Goal: Task Accomplishment & Management: Use online tool/utility

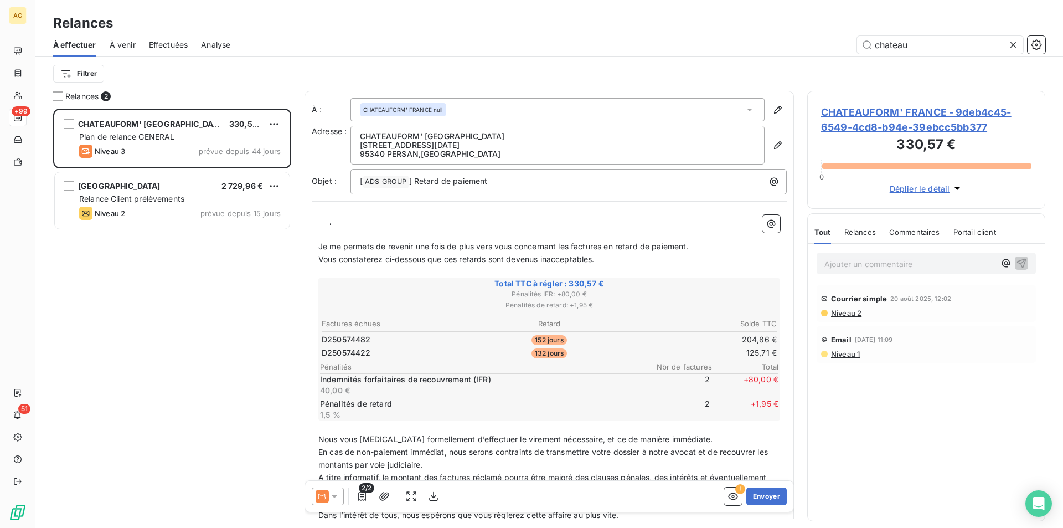
scroll to position [411, 230]
click at [83, 67] on html "AG +99 51 Relances À effectuer À venir Effectuées Analyse chateau Filtrer Relan…" at bounding box center [531, 264] width 1063 height 528
click at [938, 52] on html "AG +99 51 Relances À effectuer À venir Effectuées Analyse chateau Filtrer Relan…" at bounding box center [531, 264] width 1063 height 528
drag, startPoint x: 943, startPoint y: 47, endPoint x: 620, endPoint y: 17, distance: 324.2
click at [625, 19] on div "Relances À effectuer À venir Effectuées Analyse chateau Filtrer" at bounding box center [549, 45] width 1028 height 91
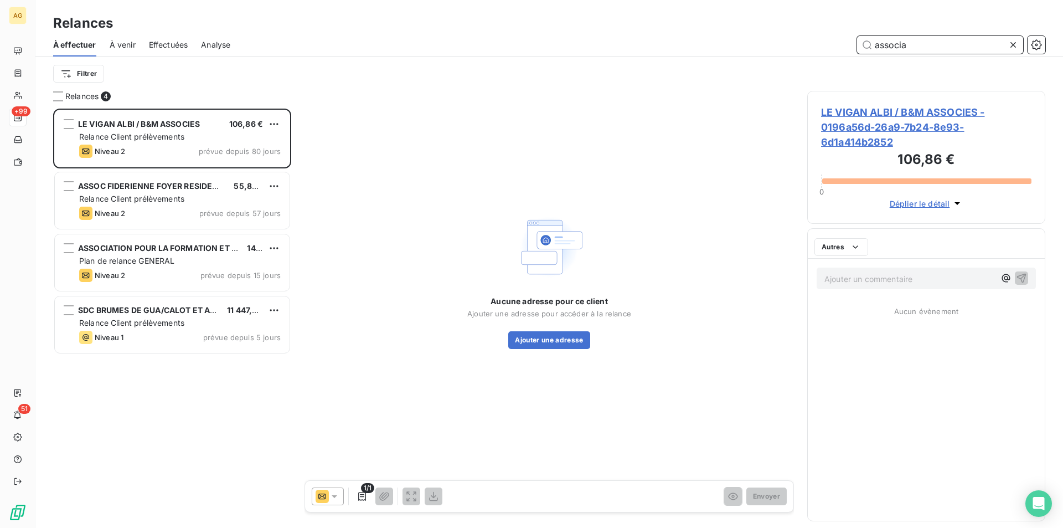
scroll to position [411, 230]
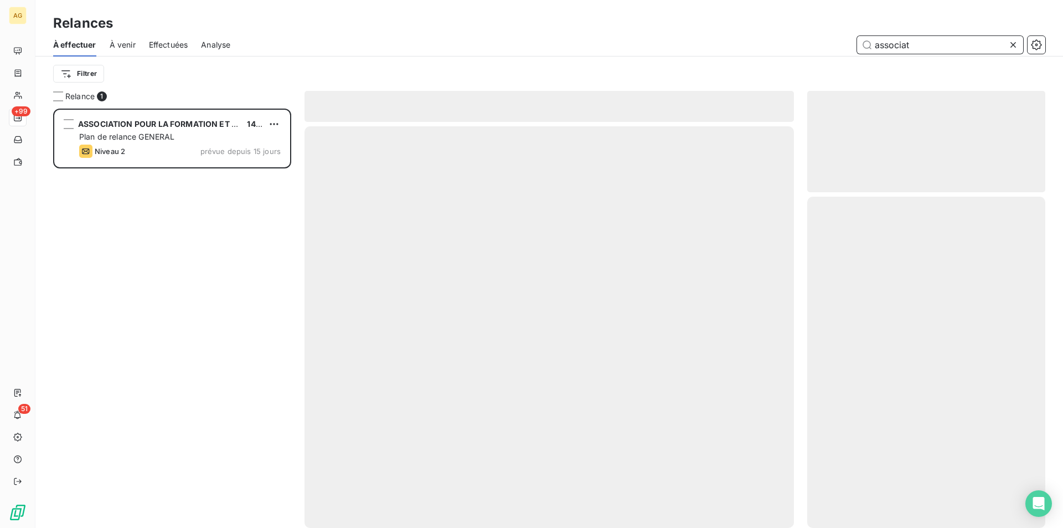
scroll to position [411, 230]
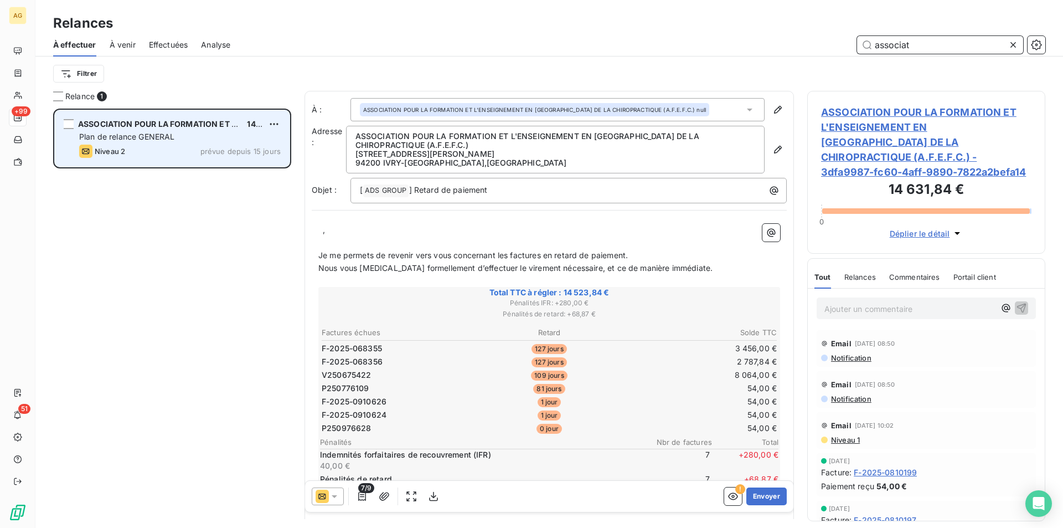
type input "associat"
click at [203, 136] on div "Plan de relance GENERAL" at bounding box center [180, 136] width 202 height 11
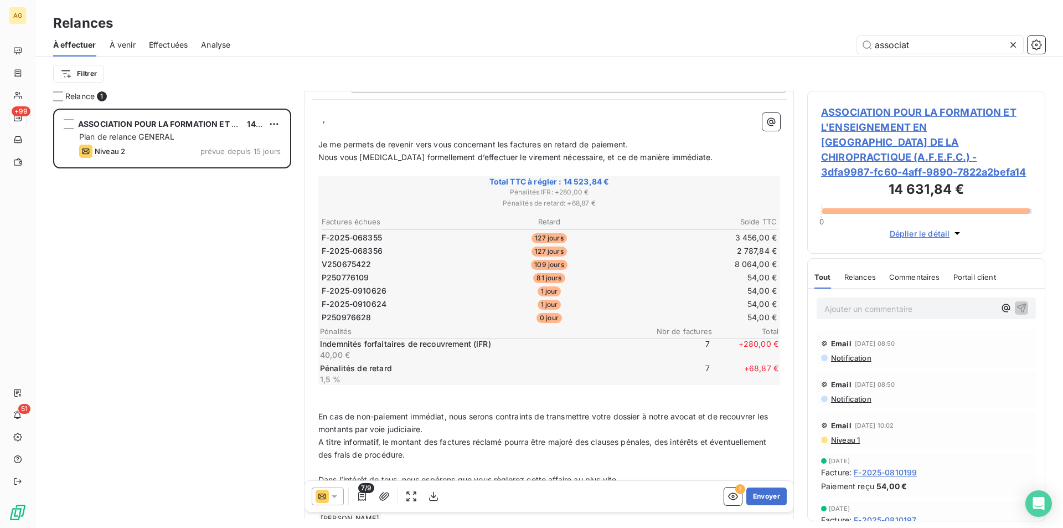
scroll to position [1, 0]
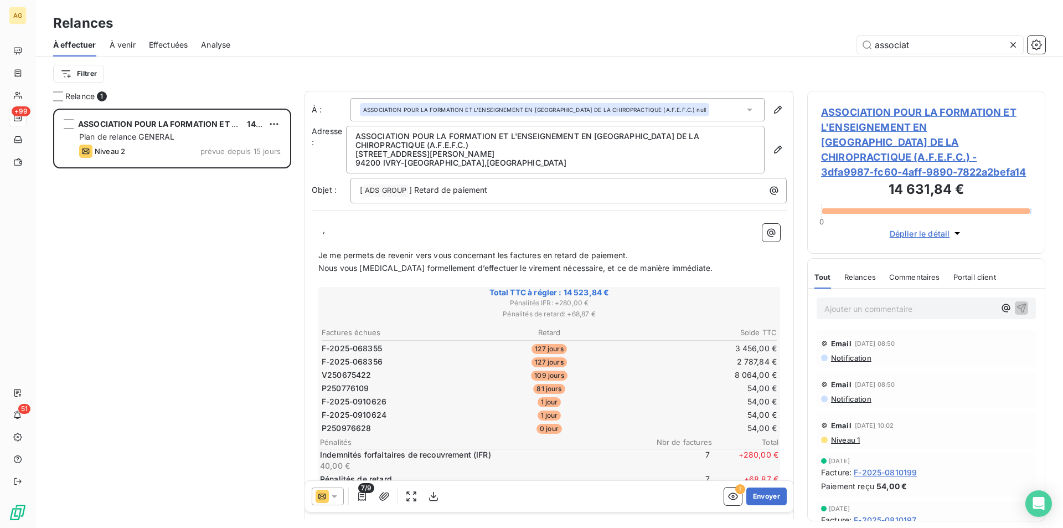
click at [861, 272] on span "Relances" at bounding box center [861, 276] width 32 height 9
drag, startPoint x: 364, startPoint y: 229, endPoint x: 308, endPoint y: 228, distance: 55.9
click at [308, 228] on div "À : ASSOCIATION POUR LA FORMATION ET L'ENSEIGNEMENT EN FRANCE DE LA CHIROPRACTI…" at bounding box center [550, 370] width 490 height 559
click at [328, 241] on p "﻿" at bounding box center [549, 242] width 462 height 13
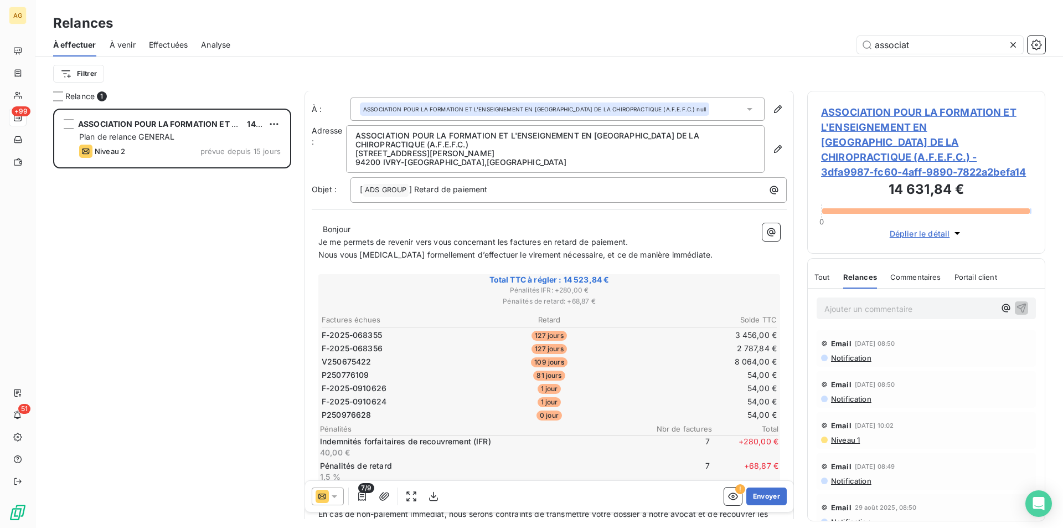
scroll to position [0, 0]
drag, startPoint x: 322, startPoint y: 230, endPoint x: 331, endPoint y: 234, distance: 9.5
click at [325, 230] on p "﻿ ﻿ Bonjour" at bounding box center [549, 230] width 462 height 13
click at [323, 230] on span "Bonjour" at bounding box center [337, 229] width 28 height 9
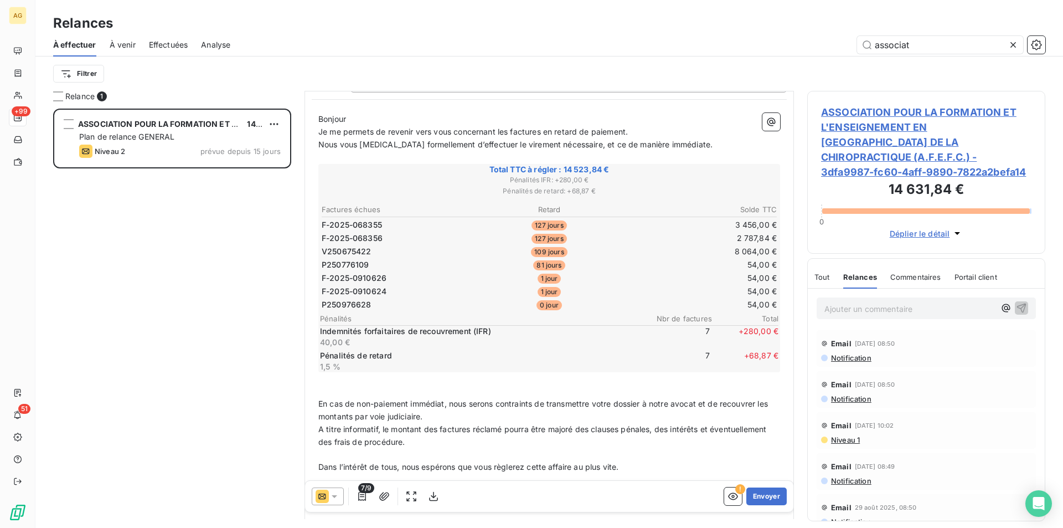
scroll to position [162, 0]
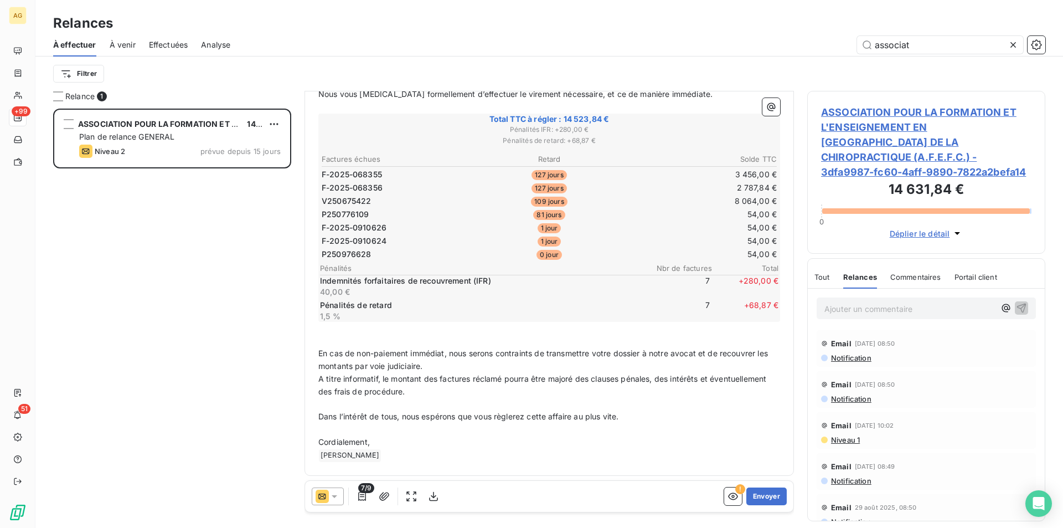
click at [337, 493] on icon at bounding box center [334, 496] width 11 height 11
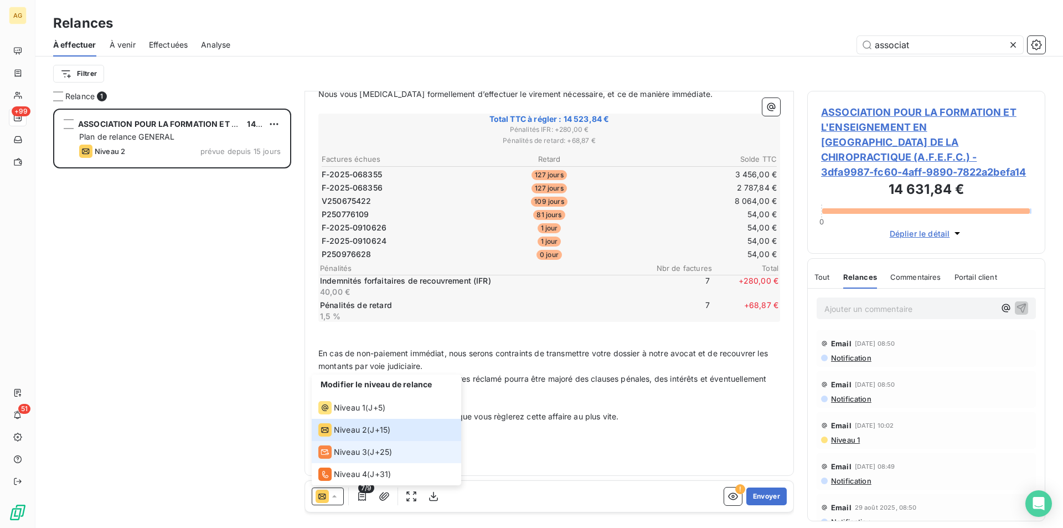
click at [349, 449] on span "Niveau 3" at bounding box center [350, 451] width 33 height 11
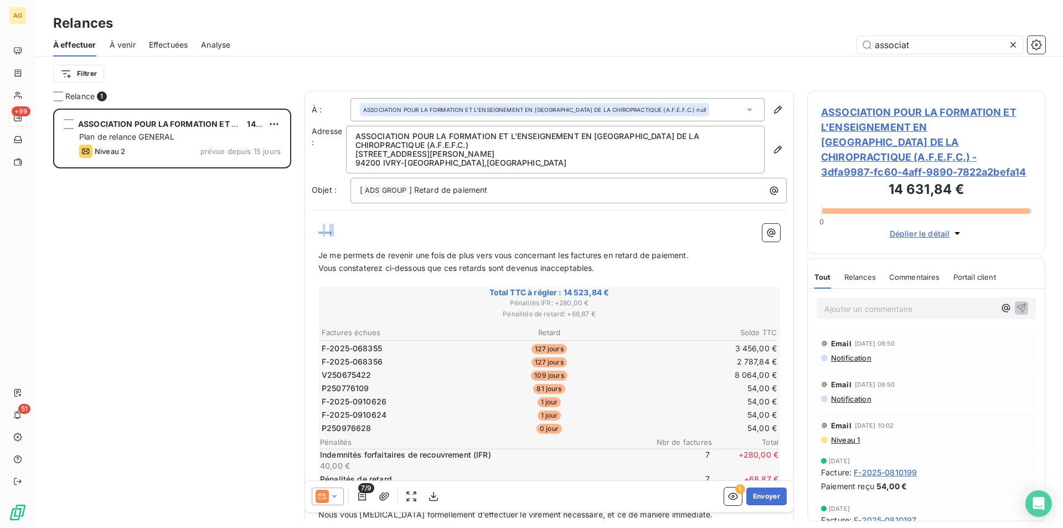
drag, startPoint x: 342, startPoint y: 236, endPoint x: 257, endPoint y: 229, distance: 85.0
click at [257, 229] on div "Relance 1 ASSOCIATION POUR LA FORMATION ET L'ENSEIGNEMENT EN FRANCE DE LA CHIRO…" at bounding box center [549, 309] width 1028 height 437
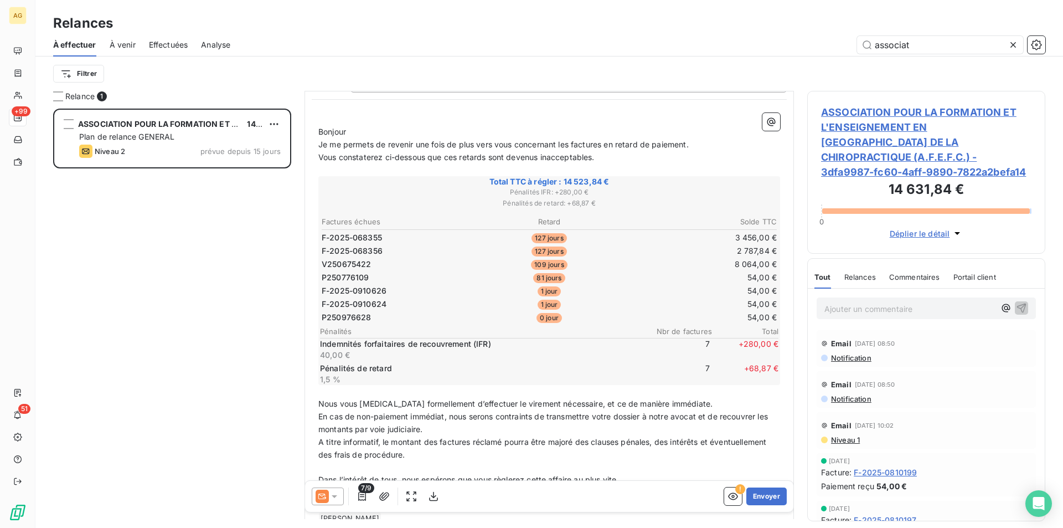
scroll to position [167, 0]
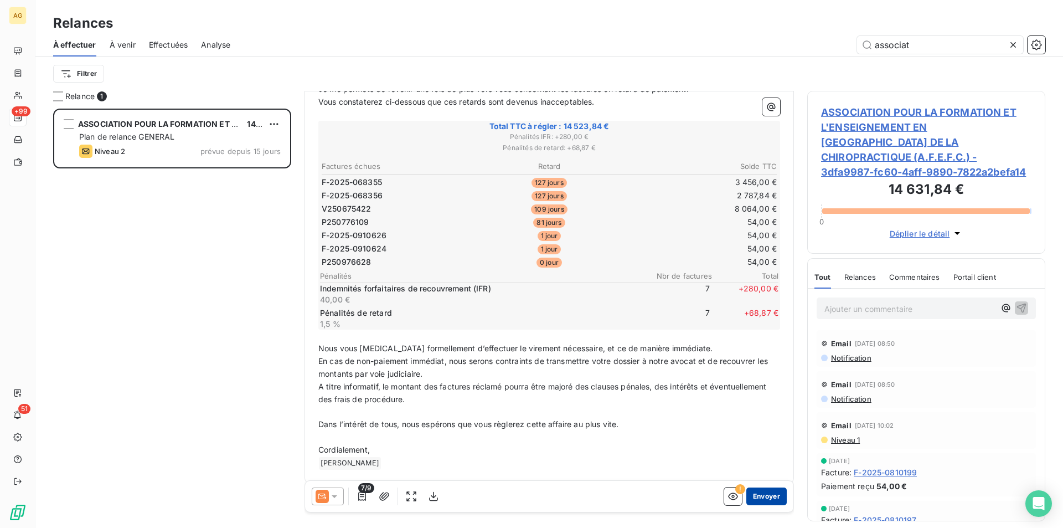
click at [765, 499] on button "Envoyer" at bounding box center [767, 496] width 40 height 18
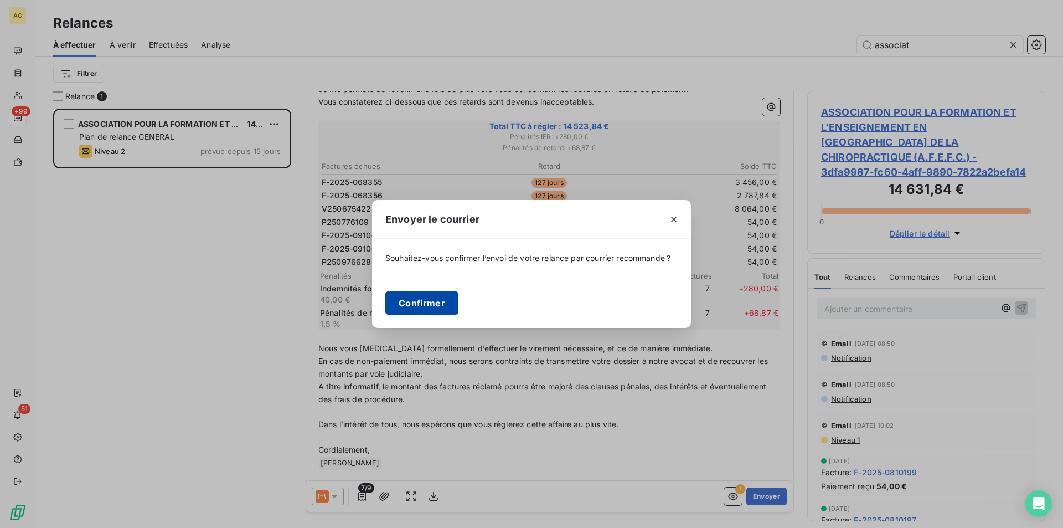
click at [415, 300] on button "Confirmer" at bounding box center [421, 302] width 73 height 23
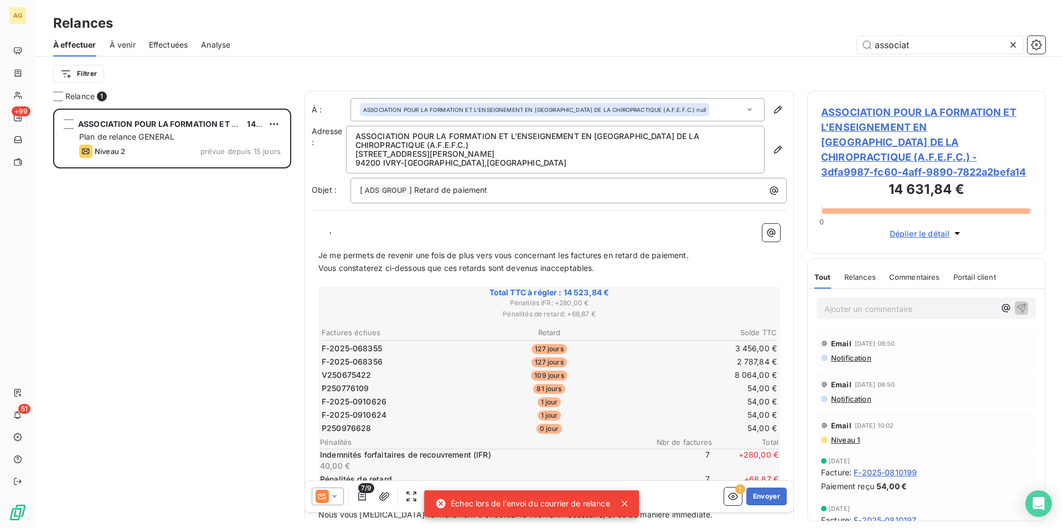
click at [624, 505] on icon at bounding box center [624, 503] width 11 height 11
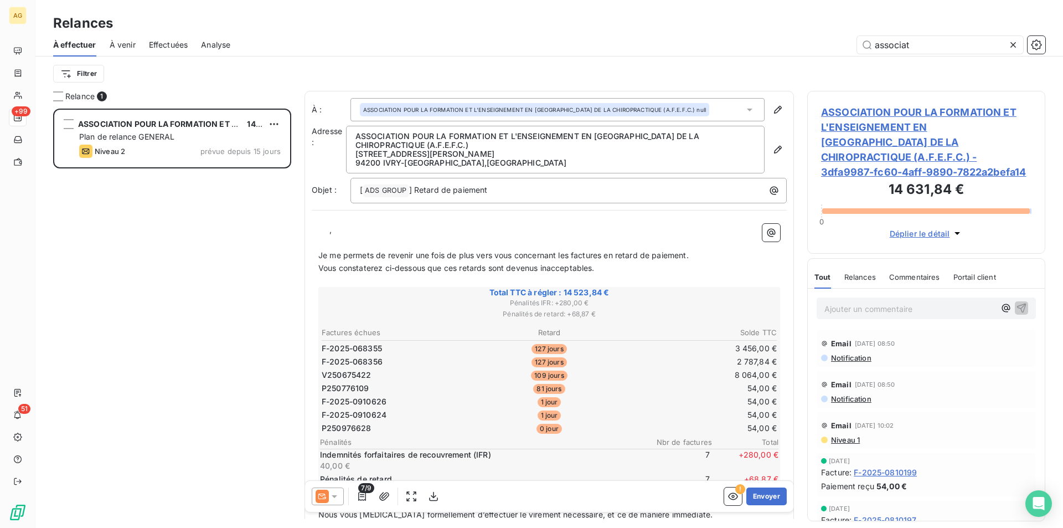
click at [336, 493] on icon at bounding box center [334, 496] width 11 height 11
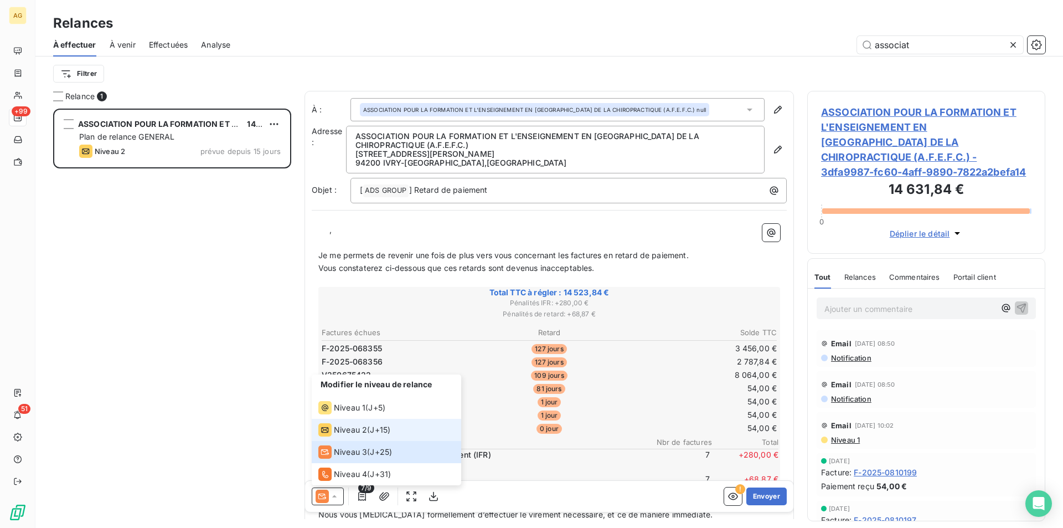
click at [346, 430] on span "Niveau 2" at bounding box center [350, 429] width 33 height 11
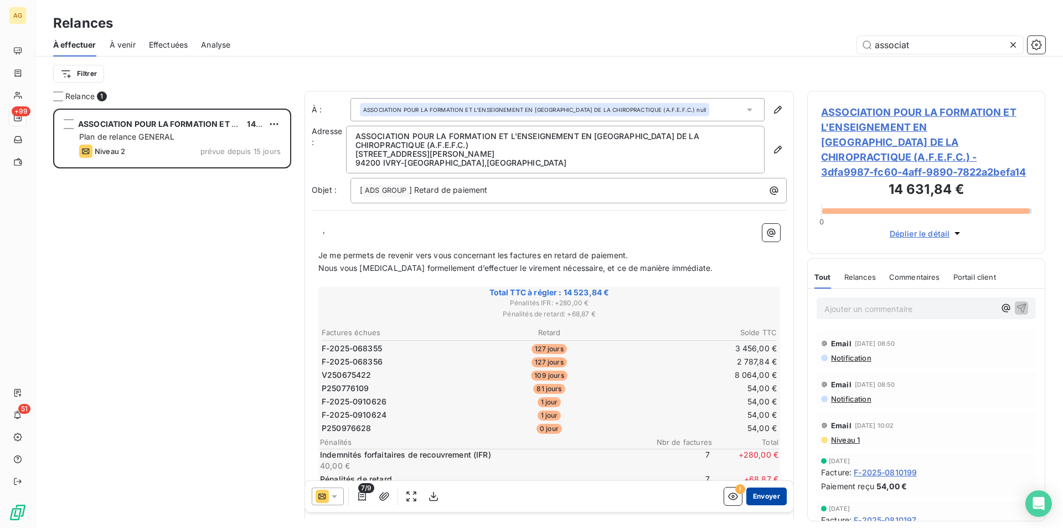
click at [758, 502] on button "Envoyer" at bounding box center [767, 496] width 40 height 18
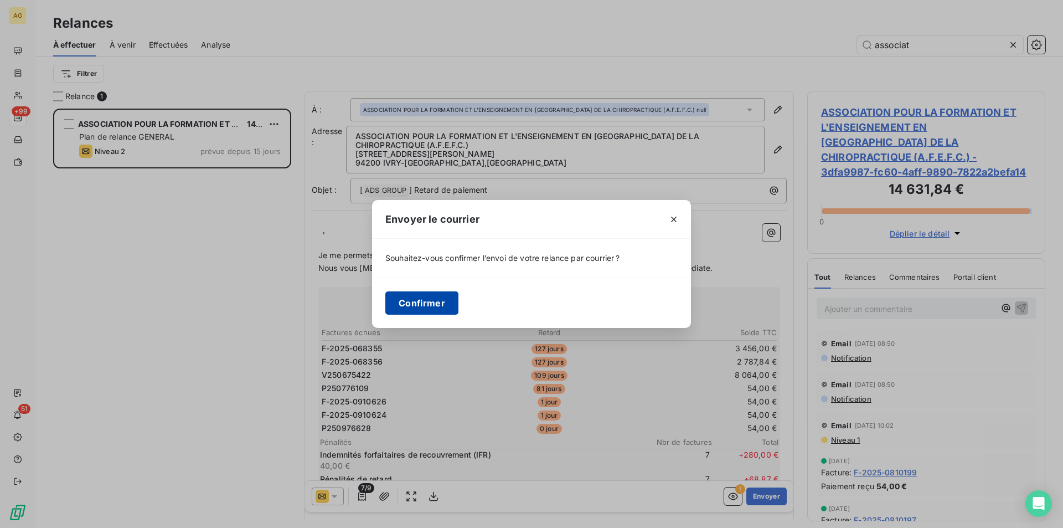
click at [432, 298] on button "Confirmer" at bounding box center [421, 302] width 73 height 23
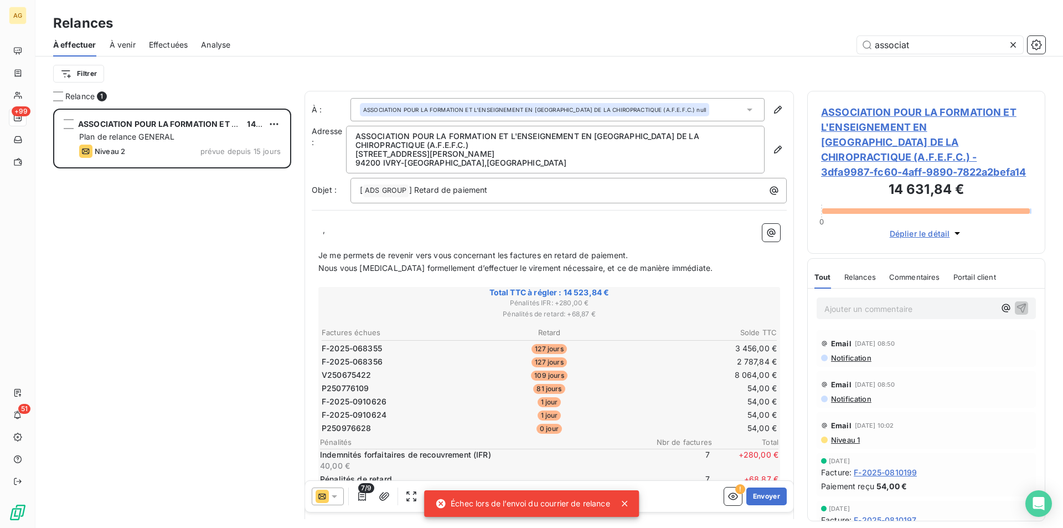
click at [627, 501] on icon at bounding box center [625, 504] width 6 height 6
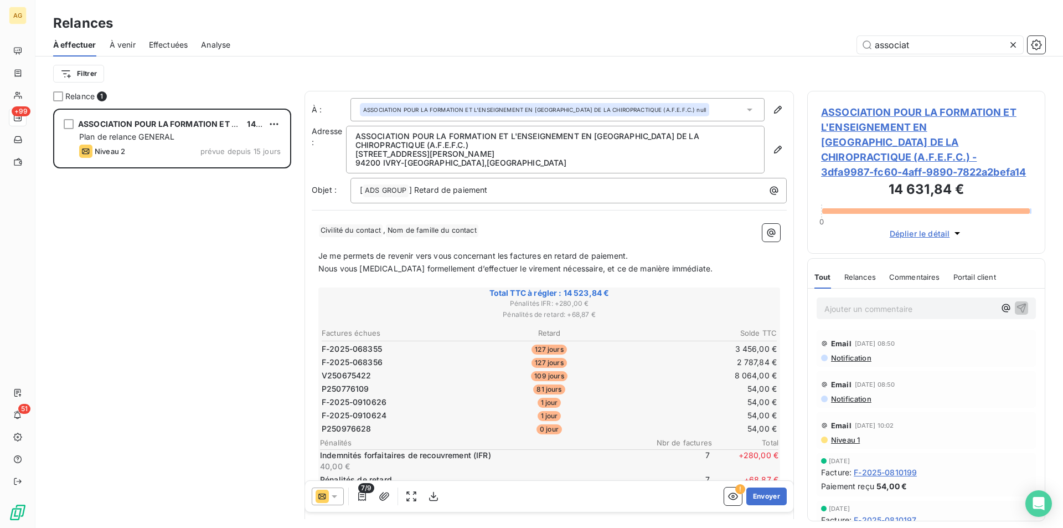
scroll to position [411, 230]
drag, startPoint x: 349, startPoint y: 239, endPoint x: 317, endPoint y: 230, distance: 33.9
click at [317, 230] on div "﻿ ﻿ , ﻿ ﻿ ﻿ Je me permets de revenir vers vous concernant les factures en retar…" at bounding box center [549, 429] width 475 height 425
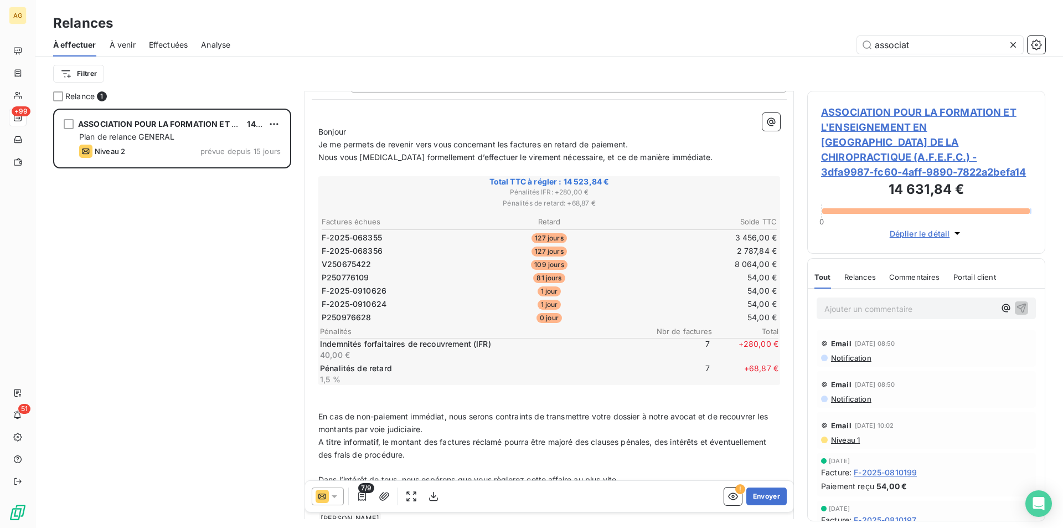
scroll to position [167, 0]
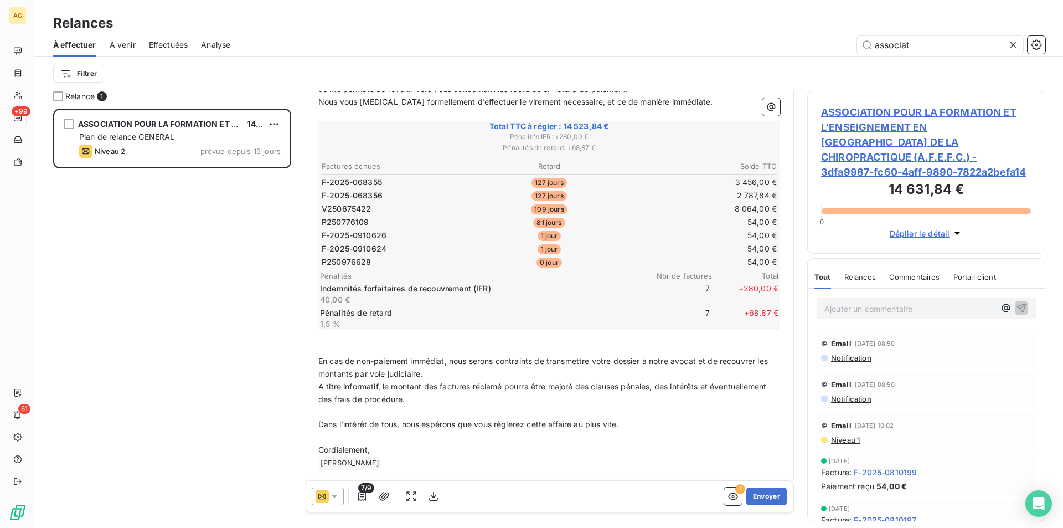
click at [332, 495] on icon at bounding box center [335, 496] width 6 height 3
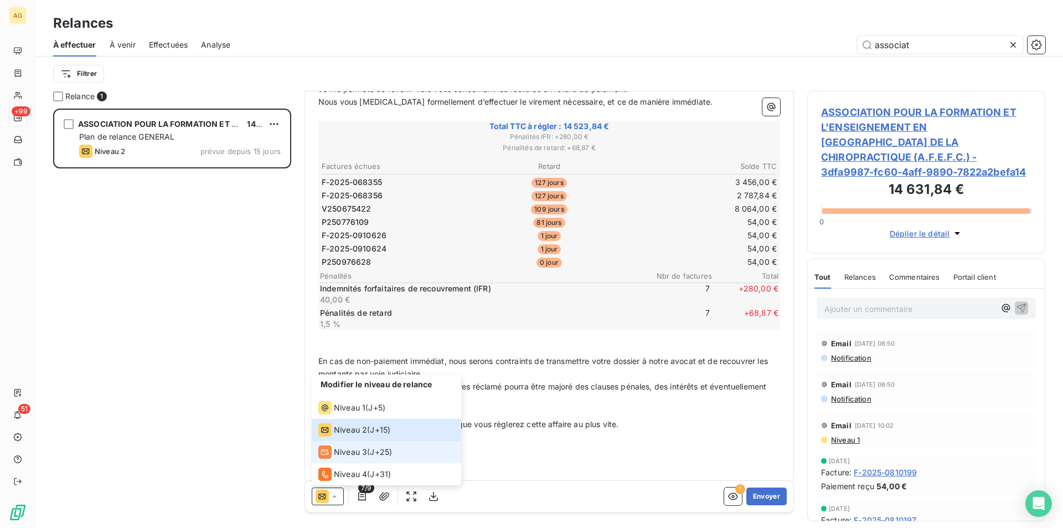
click at [338, 452] on span "Niveau 3" at bounding box center [350, 451] width 33 height 11
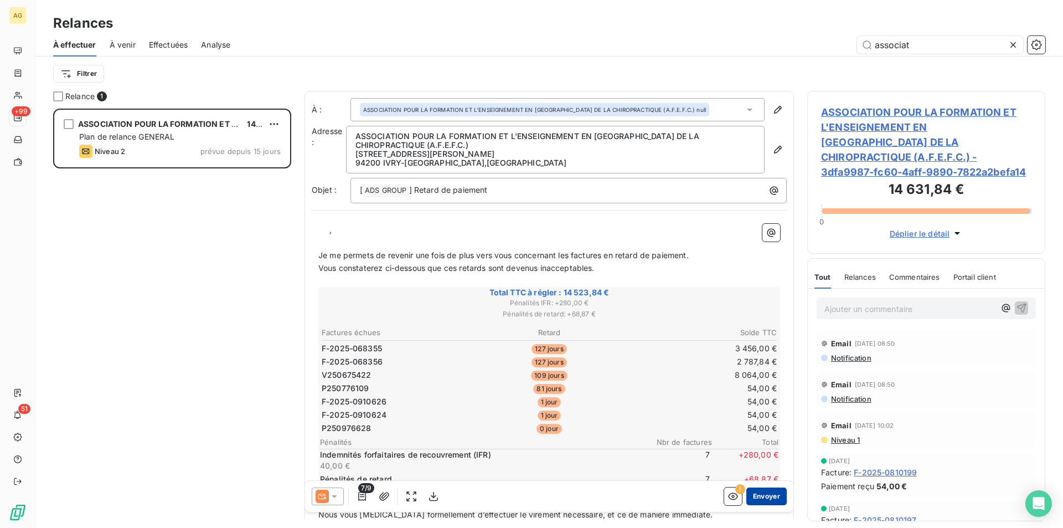
click at [755, 496] on button "Envoyer" at bounding box center [767, 496] width 40 height 18
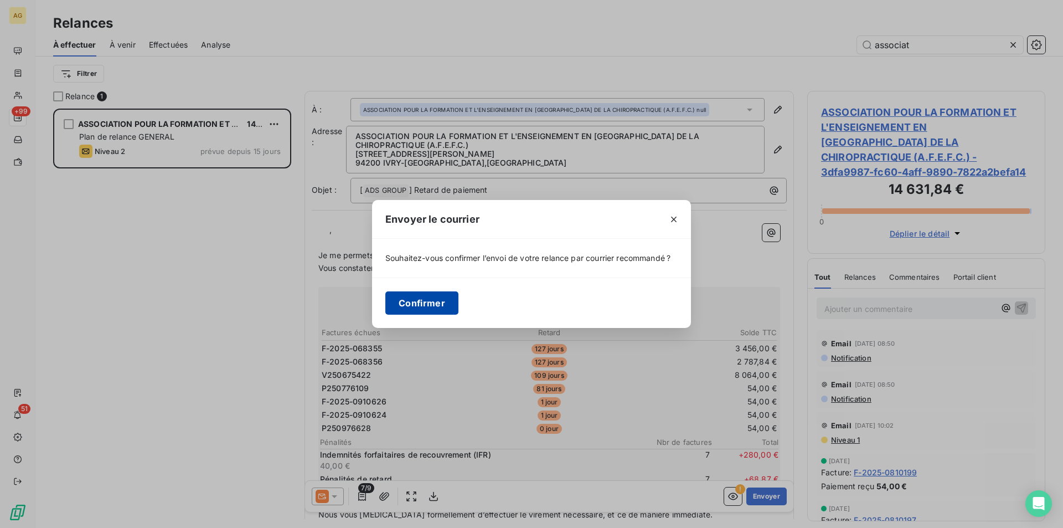
click at [445, 306] on button "Confirmer" at bounding box center [421, 302] width 73 height 23
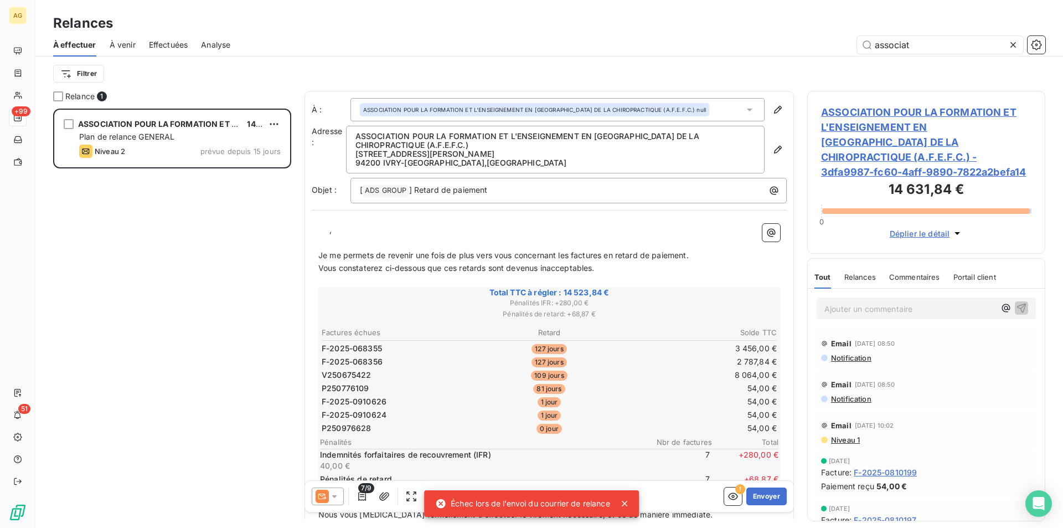
click at [630, 501] on icon at bounding box center [624, 503] width 11 height 11
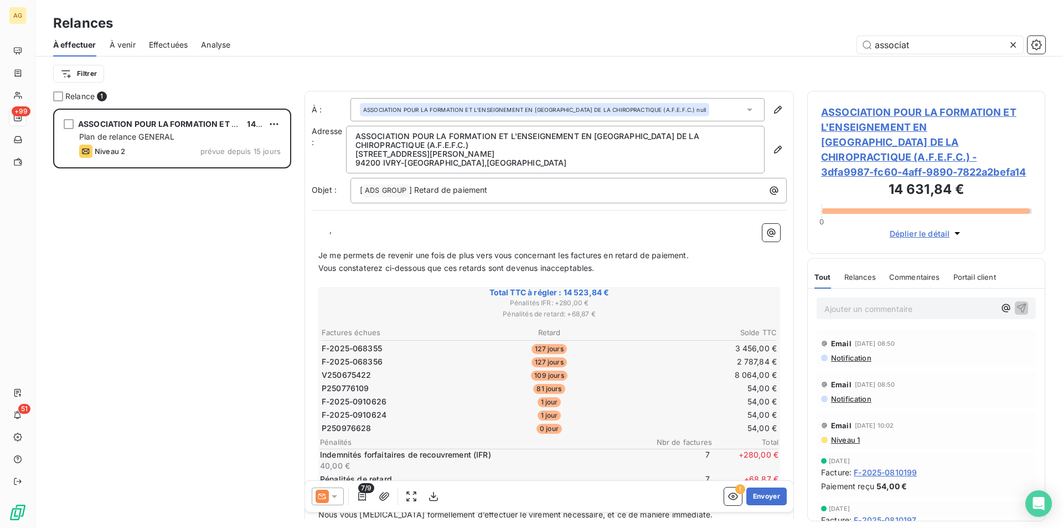
scroll to position [56, 0]
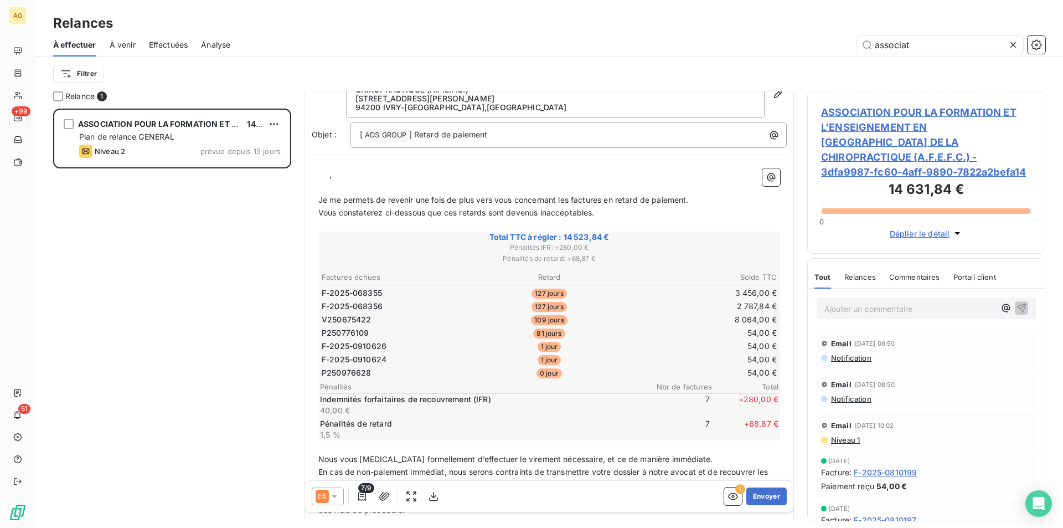
click at [869, 272] on span "Relances" at bounding box center [861, 276] width 32 height 9
click at [819, 272] on span "Tout" at bounding box center [823, 276] width 16 height 9
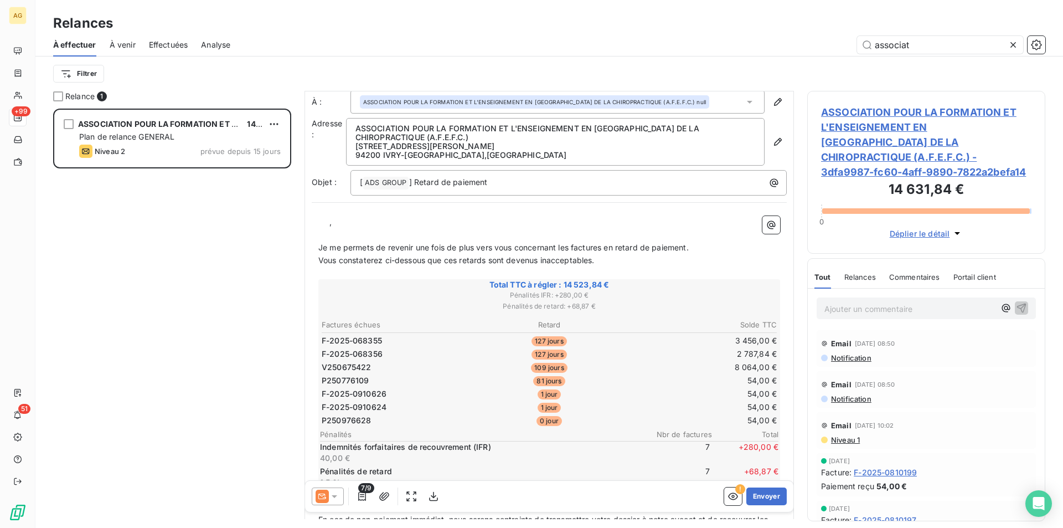
scroll to position [0, 0]
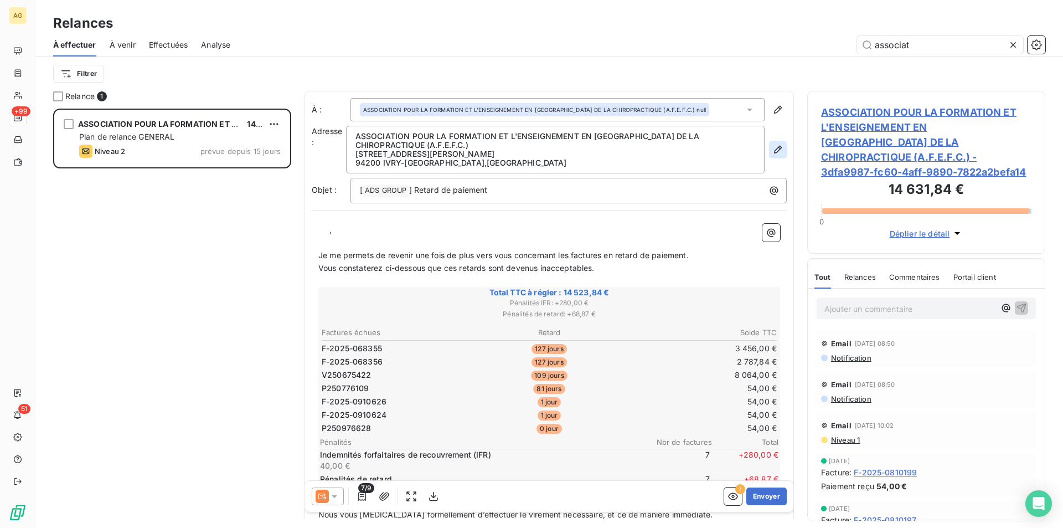
click at [773, 150] on icon "button" at bounding box center [778, 149] width 11 height 11
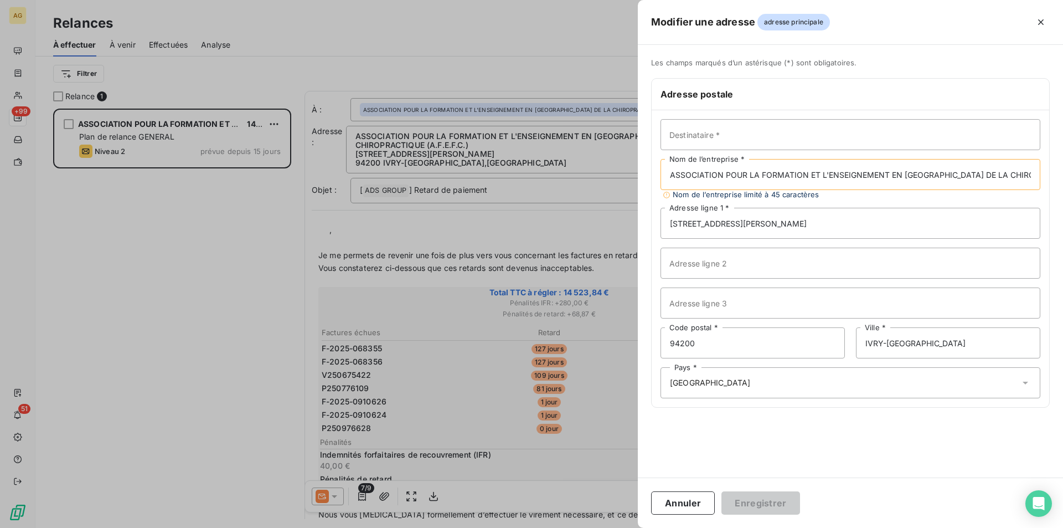
scroll to position [0, 40]
drag, startPoint x: 668, startPoint y: 174, endPoint x: 1086, endPoint y: 174, distance: 417.0
click at [1063, 174] on html "AG +99 51 Relances À effectuer À venir Effectuées Analyse associat Filtrer Rela…" at bounding box center [531, 264] width 1063 height 528
click at [987, 178] on input "ASSOCIATION POUR LA FORMATION ET L'ENSEIGNEMENT EN [GEOGRAPHIC_DATA] DE LA CHIR…" at bounding box center [851, 174] width 380 height 31
click at [994, 174] on input "ASSOCIATION POUR LA FORMATION ET L'ENSEIGNEMENT EN [GEOGRAPHIC_DATA] DE LA CHIR…" at bounding box center [851, 174] width 380 height 31
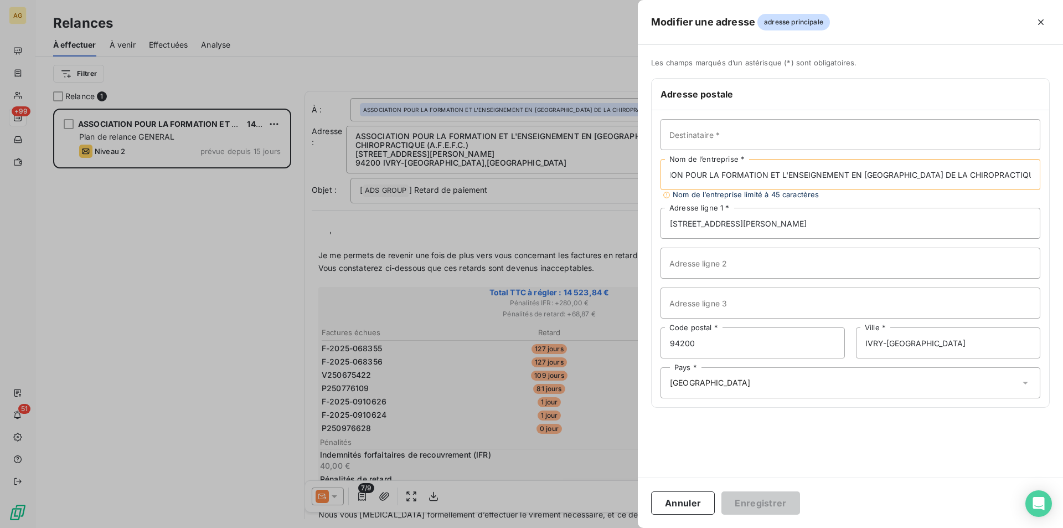
scroll to position [0, 0]
drag, startPoint x: 994, startPoint y: 174, endPoint x: 626, endPoint y: 177, distance: 367.8
click at [626, 527] on div "Modifier une adresse adresse principale Les champs marqués d’un [DEMOGRAPHIC_DA…" at bounding box center [531, 528] width 1063 height 0
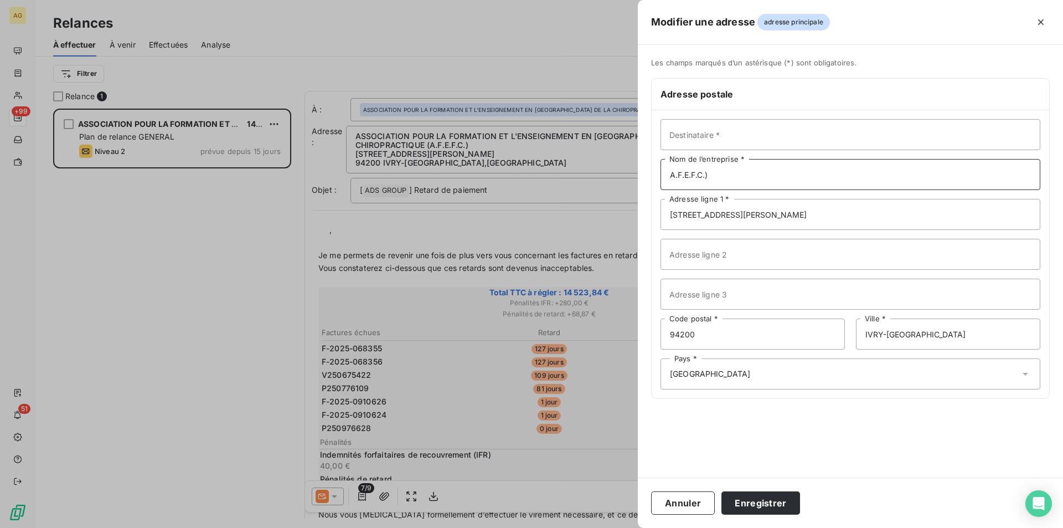
click at [762, 174] on input "A.F.E.F.C.)" at bounding box center [851, 174] width 380 height 31
type input "A.F.E.F.C."
click at [772, 500] on button "Enregistrer" at bounding box center [761, 502] width 79 height 23
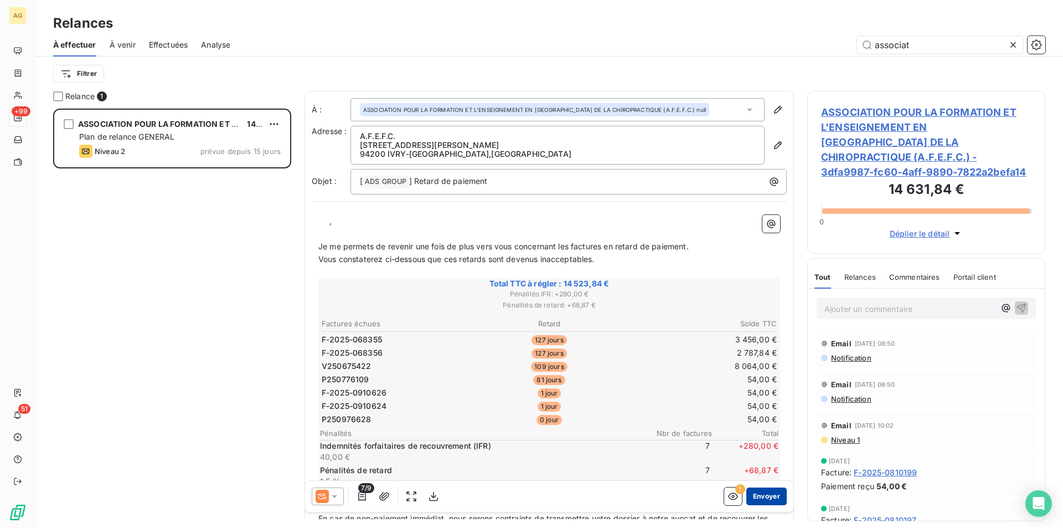
click at [757, 492] on button "Envoyer" at bounding box center [767, 496] width 40 height 18
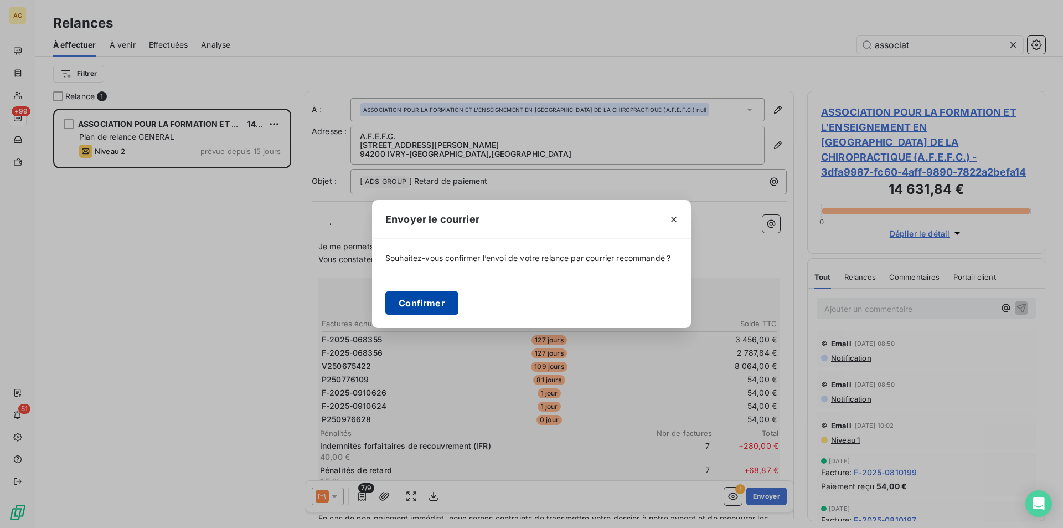
click at [439, 297] on button "Confirmer" at bounding box center [421, 302] width 73 height 23
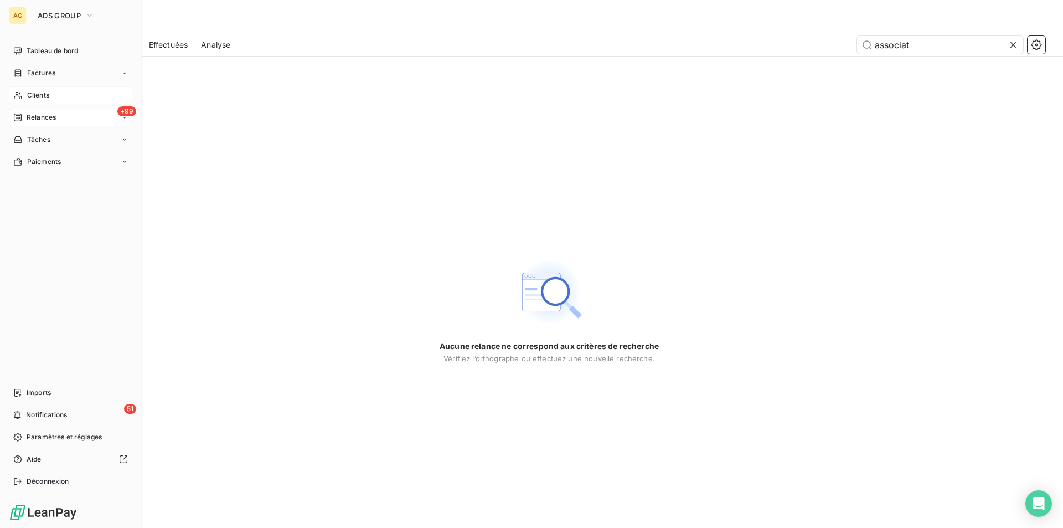
click at [44, 97] on span "Clients" at bounding box center [38, 95] width 22 height 10
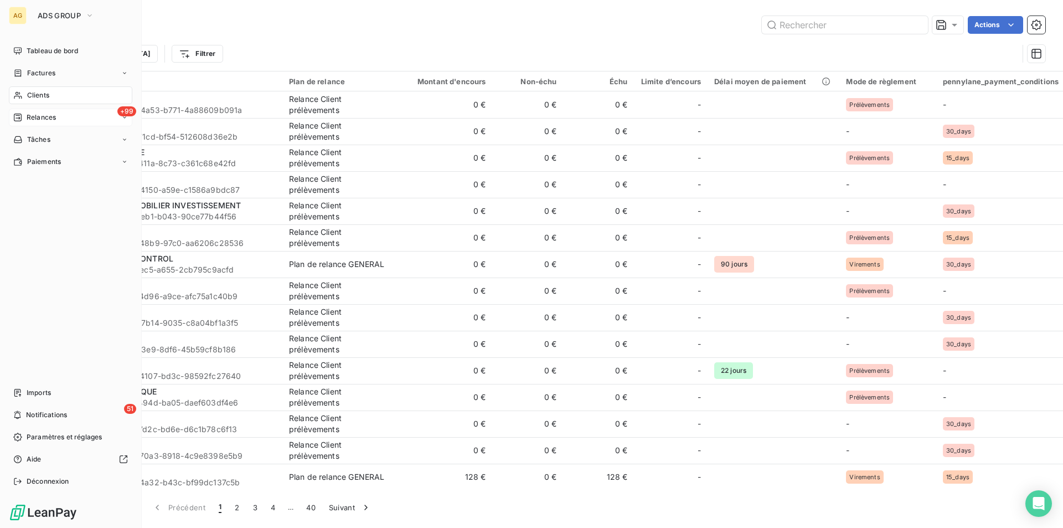
click at [40, 116] on span "Relances" at bounding box center [41, 117] width 29 height 10
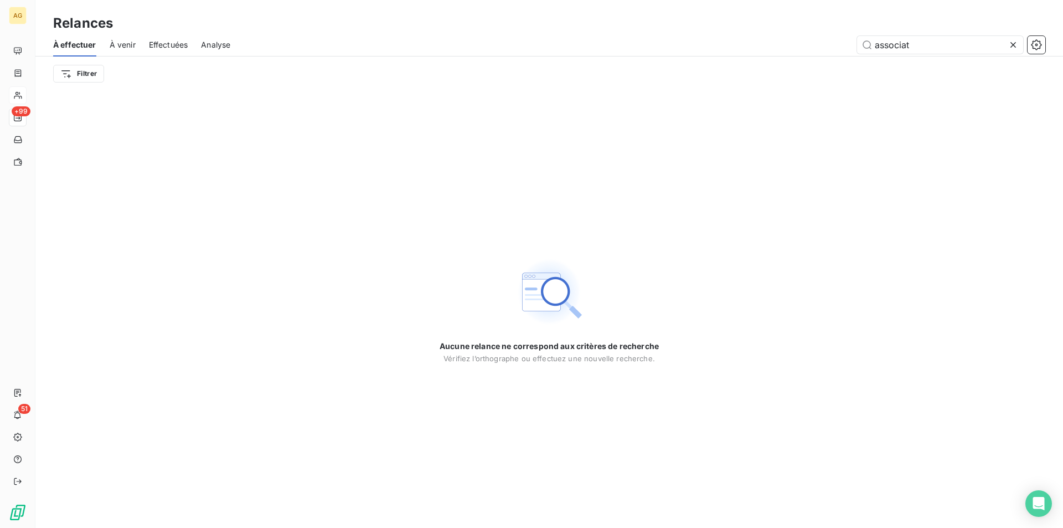
drag, startPoint x: 937, startPoint y: 46, endPoint x: 628, endPoint y: 21, distance: 310.0
click at [630, 21] on div "Relances À effectuer À venir Effectuées Analyse associat Filtrer" at bounding box center [549, 45] width 1028 height 91
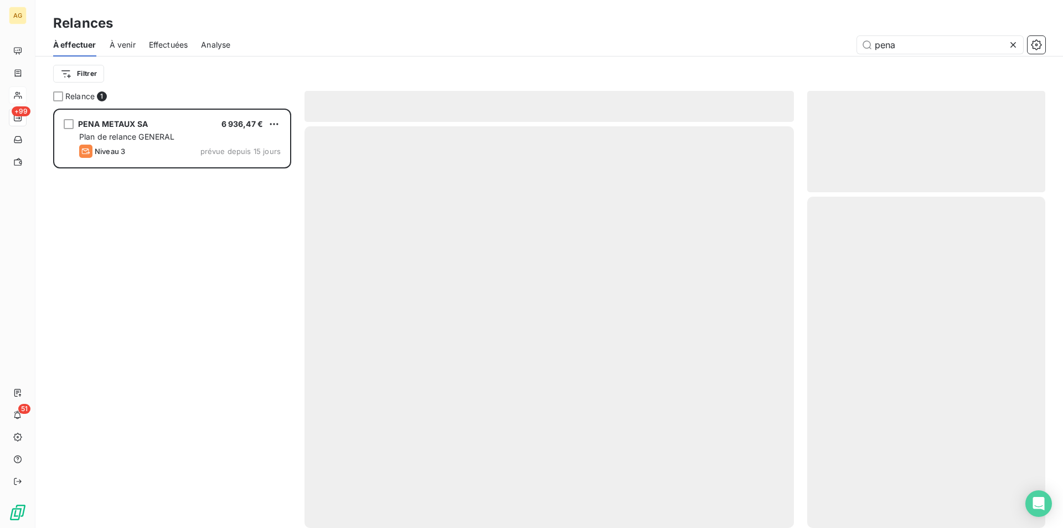
scroll to position [411, 230]
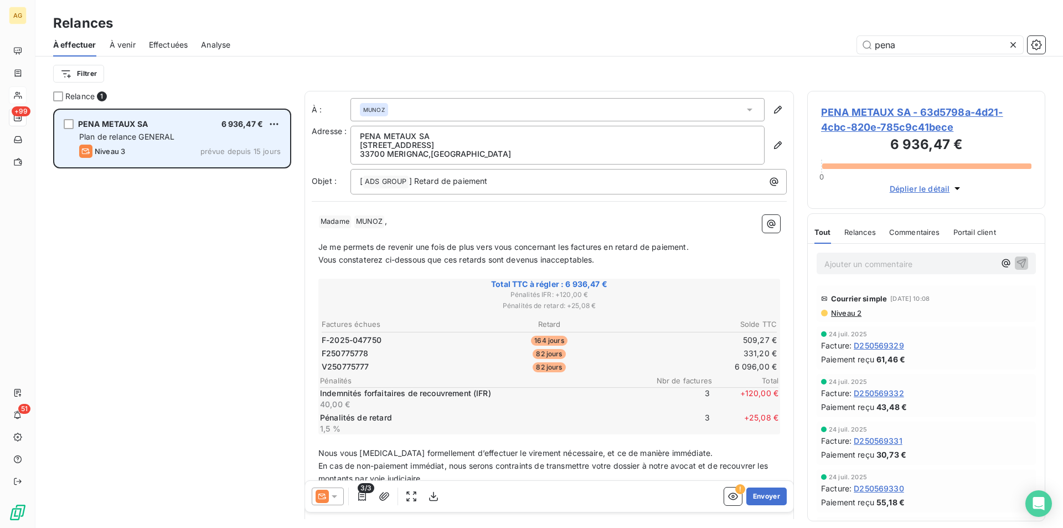
click at [149, 127] on div "PENA METAUX SA 6 936,47 €" at bounding box center [180, 124] width 202 height 10
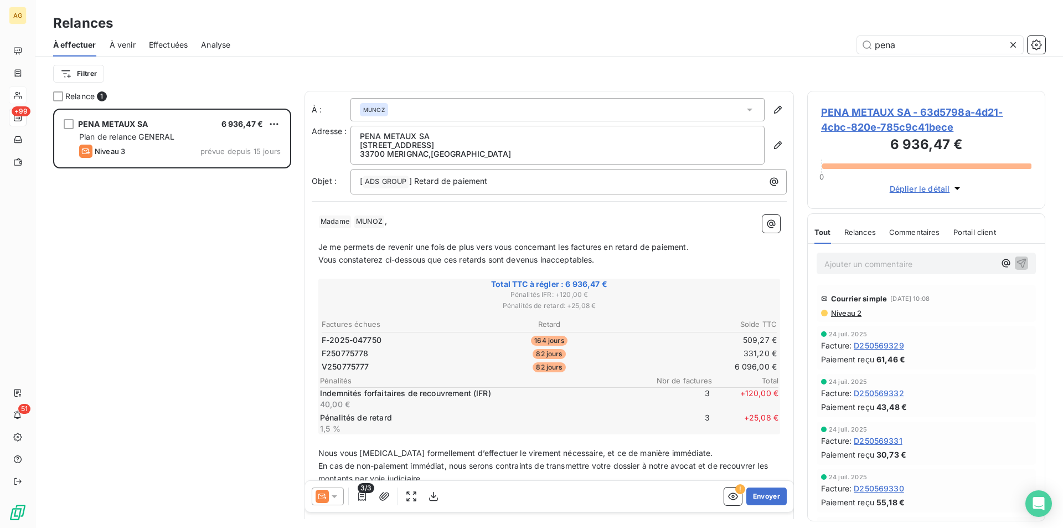
click at [857, 229] on span "Relances" at bounding box center [861, 232] width 32 height 9
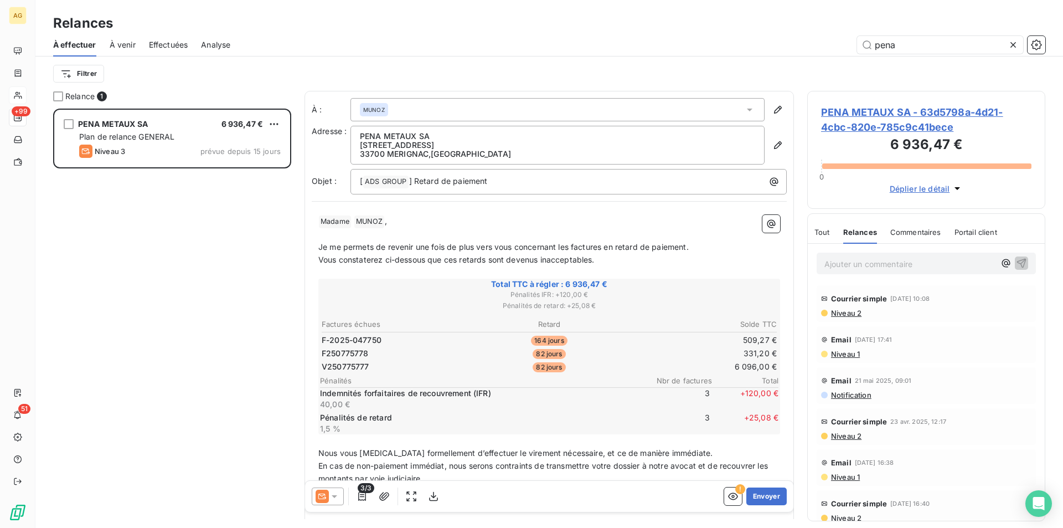
click at [841, 379] on span "Email" at bounding box center [841, 380] width 20 height 9
click at [843, 353] on span "Niveau 1" at bounding box center [845, 353] width 30 height 9
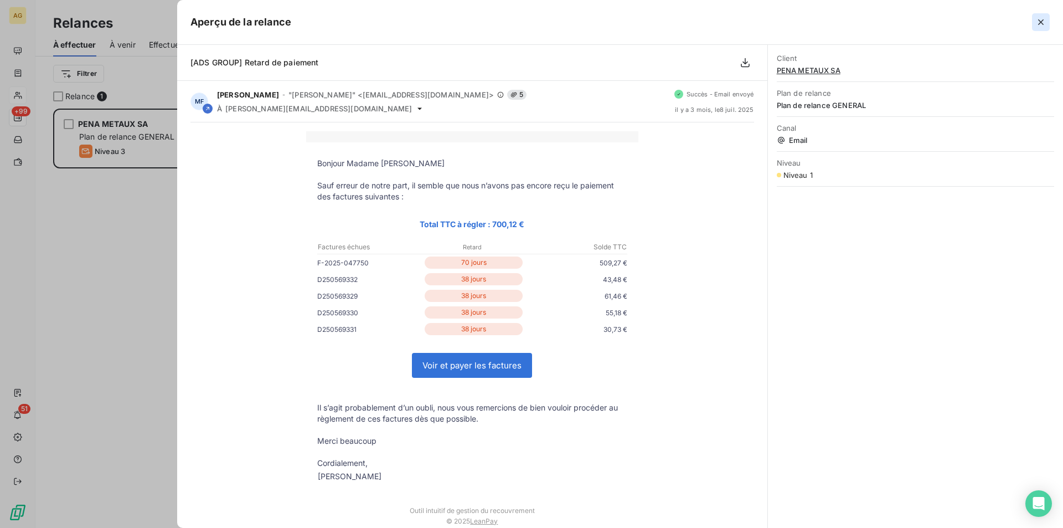
click at [1042, 25] on icon "button" at bounding box center [1041, 22] width 11 height 11
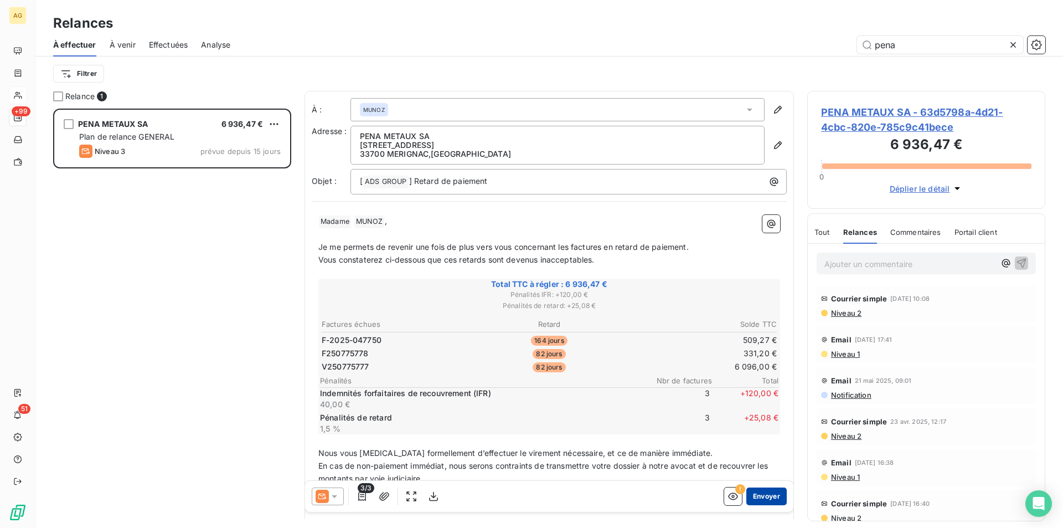
click at [760, 493] on button "Envoyer" at bounding box center [767, 496] width 40 height 18
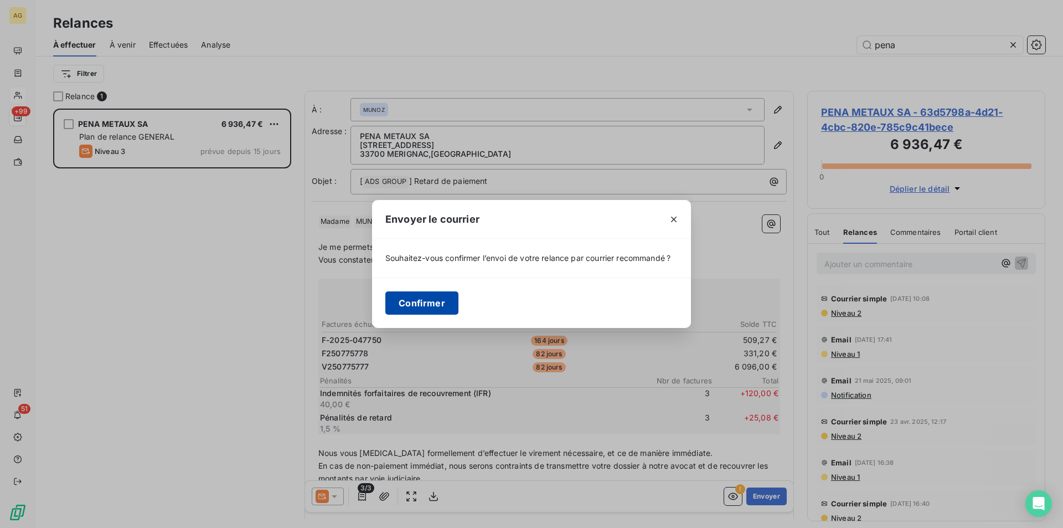
click at [427, 299] on button "Confirmer" at bounding box center [421, 302] width 73 height 23
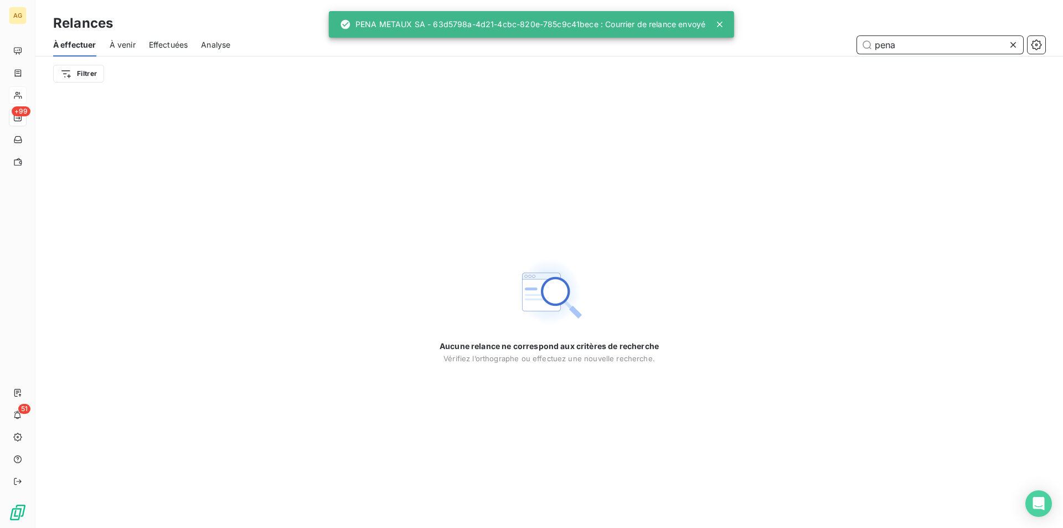
drag, startPoint x: 950, startPoint y: 48, endPoint x: 546, endPoint y: 42, distance: 403.8
click at [546, 42] on div "pena" at bounding box center [645, 45] width 802 height 18
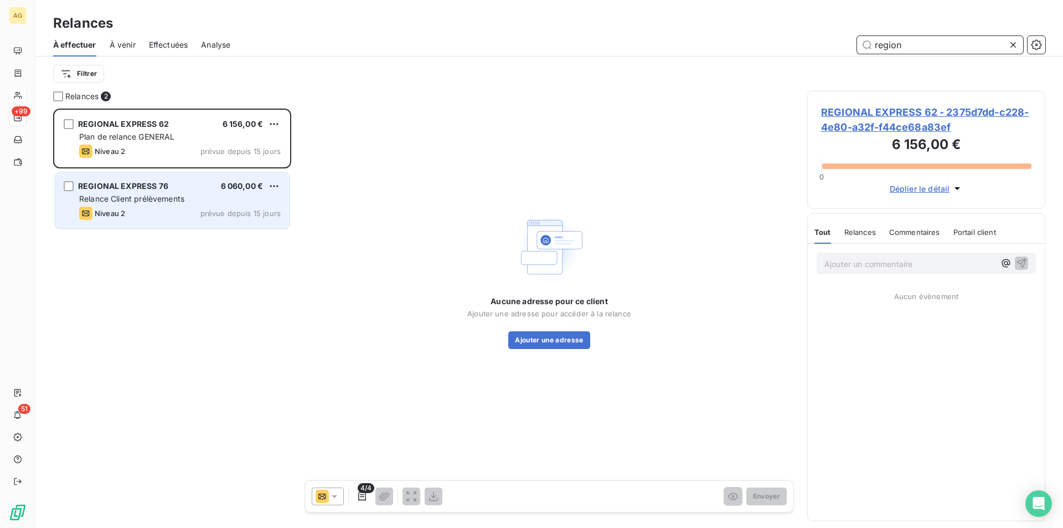
scroll to position [411, 230]
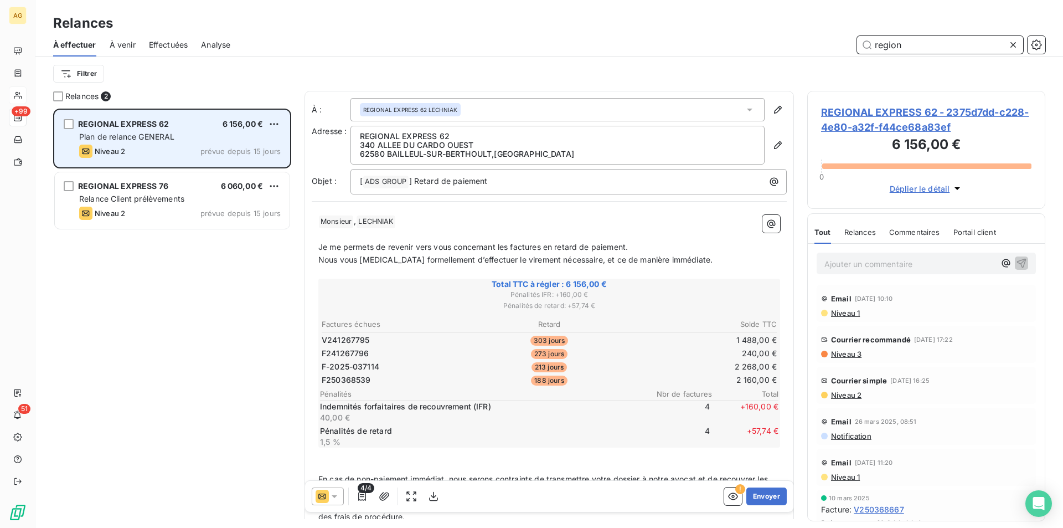
type input "region"
click at [151, 147] on div "Niveau 2 prévue depuis 15 jours" at bounding box center [180, 151] width 202 height 13
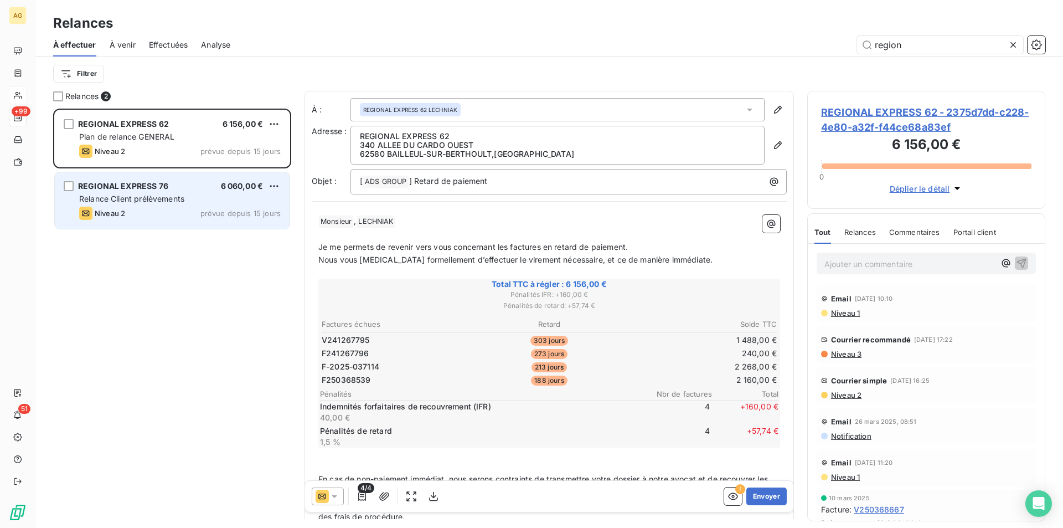
click at [147, 193] on div "Relance Client prélèvements" at bounding box center [180, 198] width 202 height 11
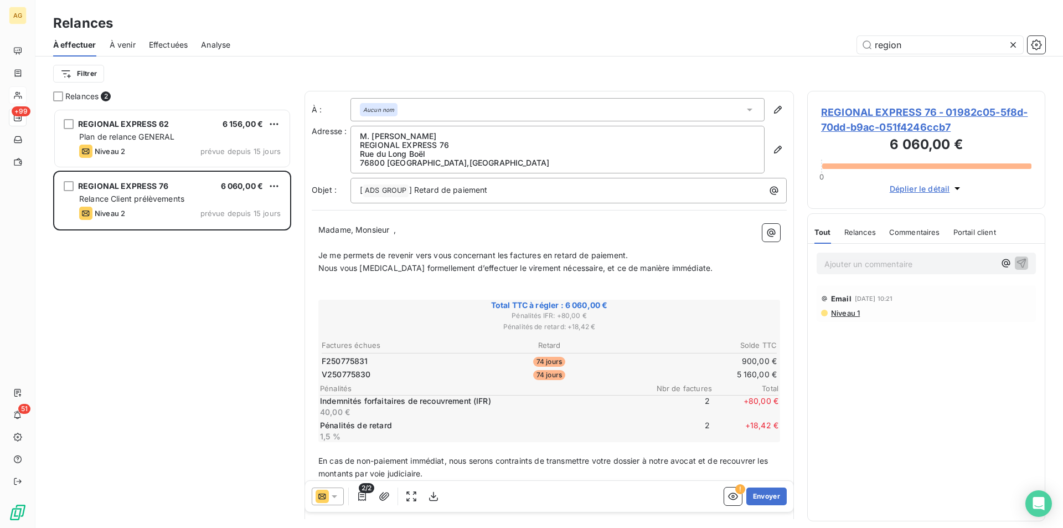
click at [868, 241] on div "Relances" at bounding box center [861, 231] width 32 height 23
click at [332, 493] on icon at bounding box center [334, 496] width 11 height 11
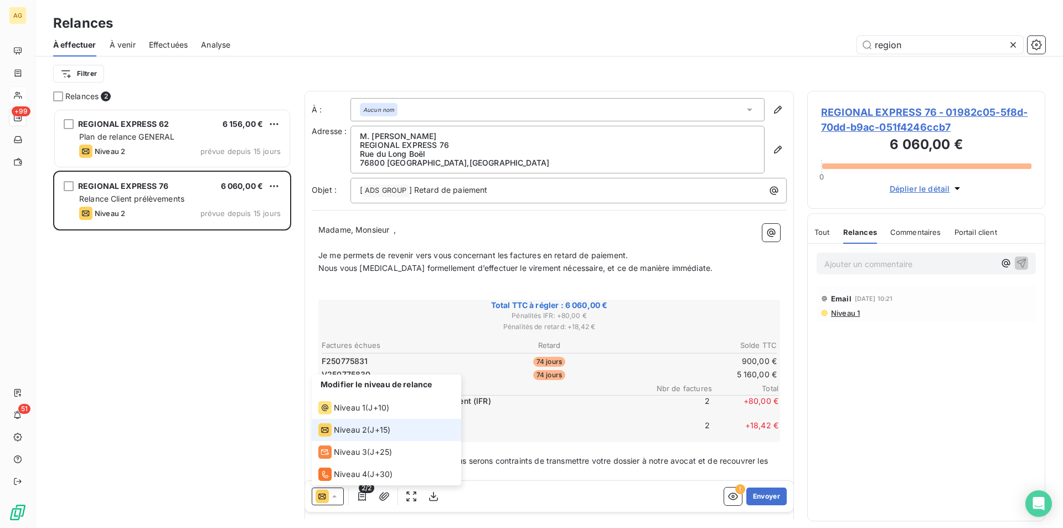
click at [364, 433] on span "Niveau 2" at bounding box center [350, 429] width 33 height 11
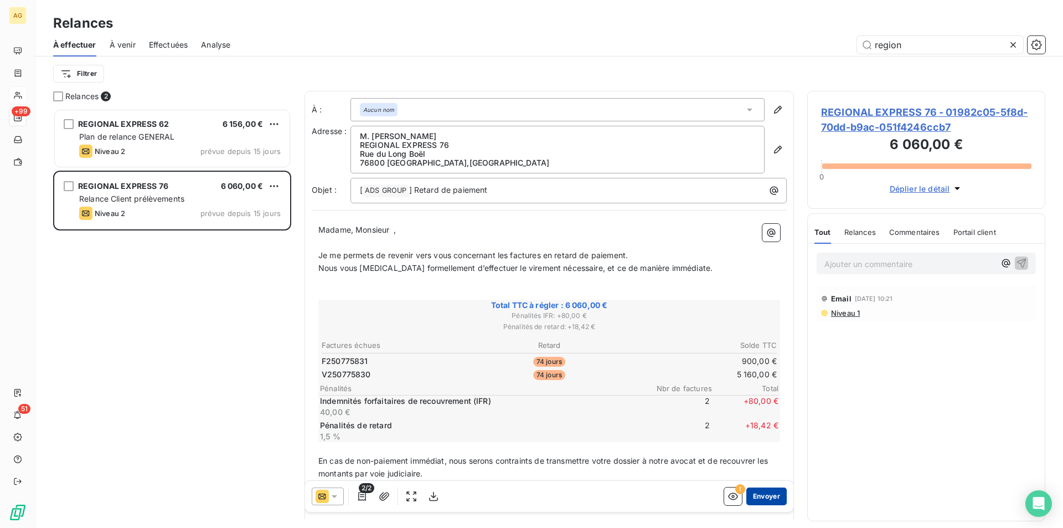
click at [765, 496] on button "Envoyer" at bounding box center [767, 496] width 40 height 18
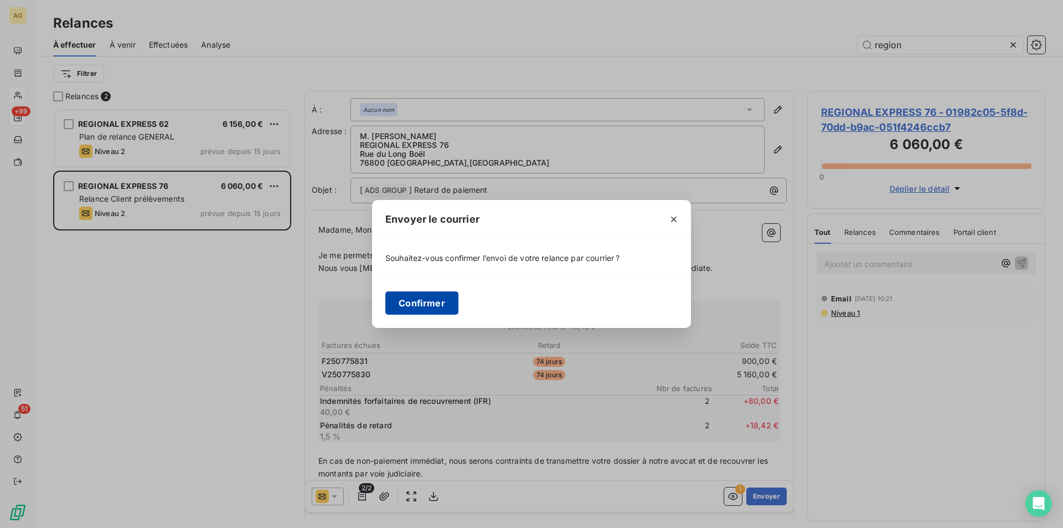
click at [424, 305] on button "Confirmer" at bounding box center [421, 302] width 73 height 23
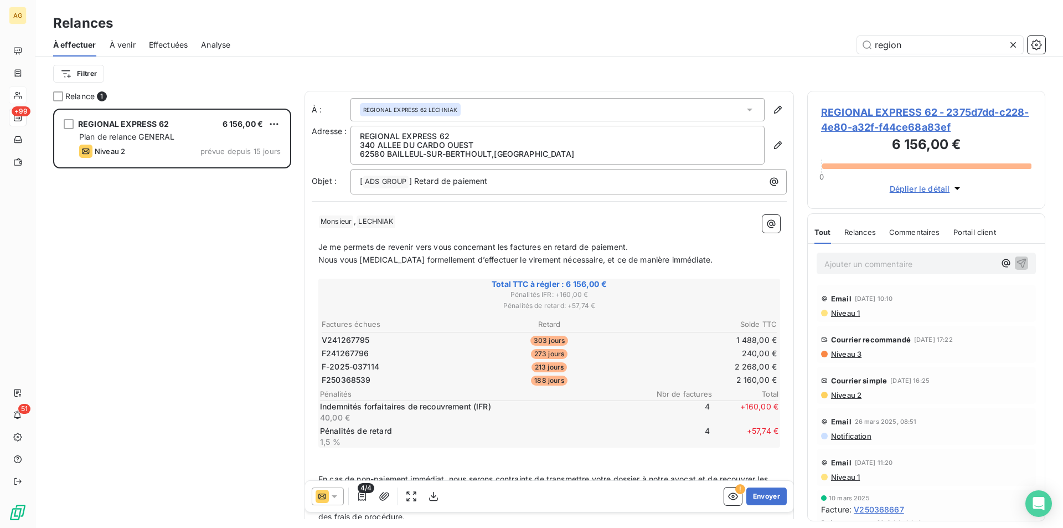
click at [854, 233] on span "Relances" at bounding box center [861, 232] width 32 height 9
click at [1010, 48] on icon at bounding box center [1013, 44] width 11 height 11
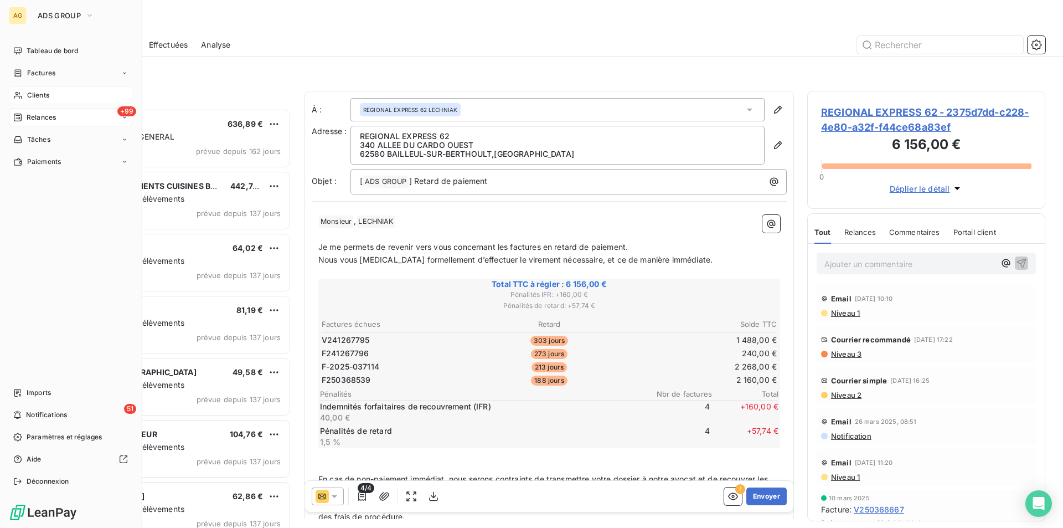
scroll to position [411, 230]
click at [33, 99] on span "Clients" at bounding box center [38, 95] width 22 height 10
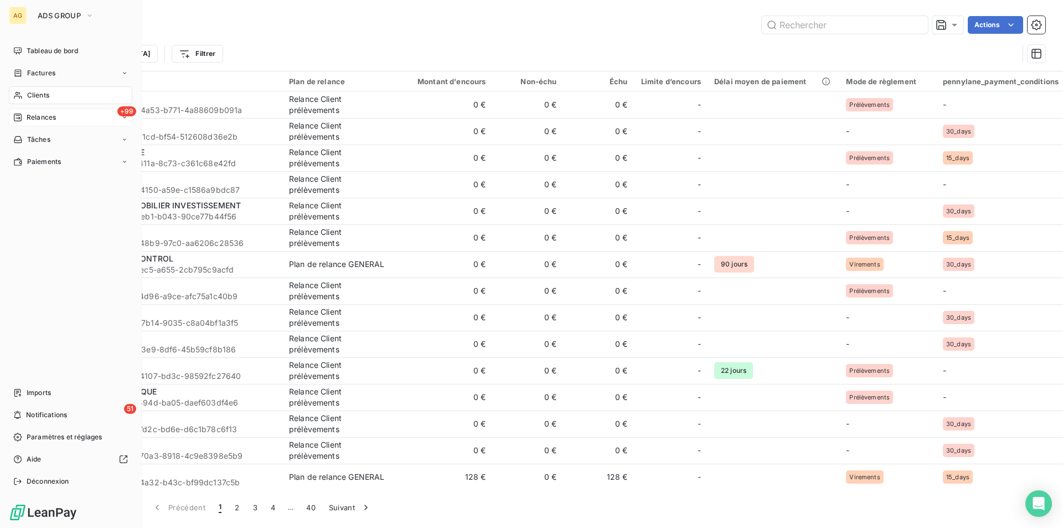
click at [17, 117] on icon at bounding box center [17, 117] width 9 height 9
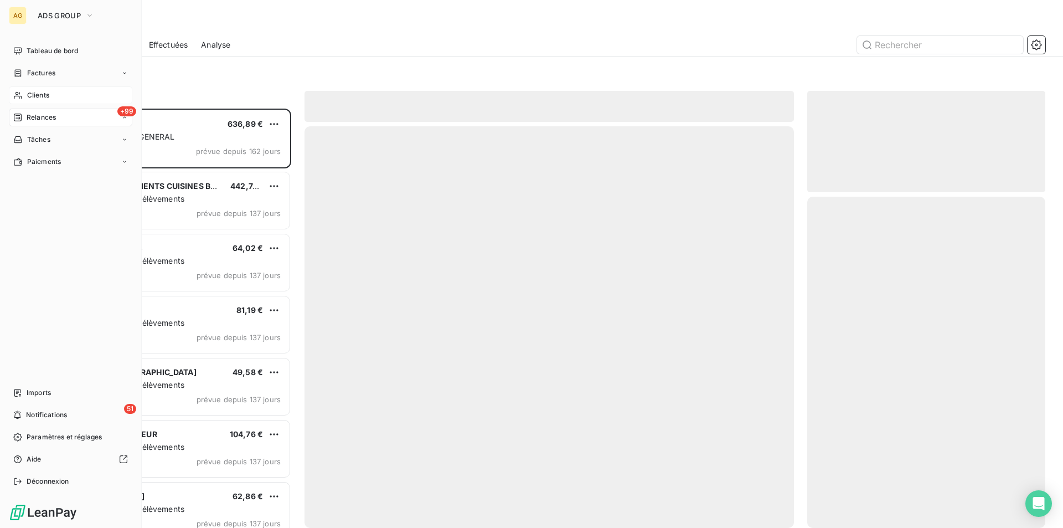
scroll to position [411, 230]
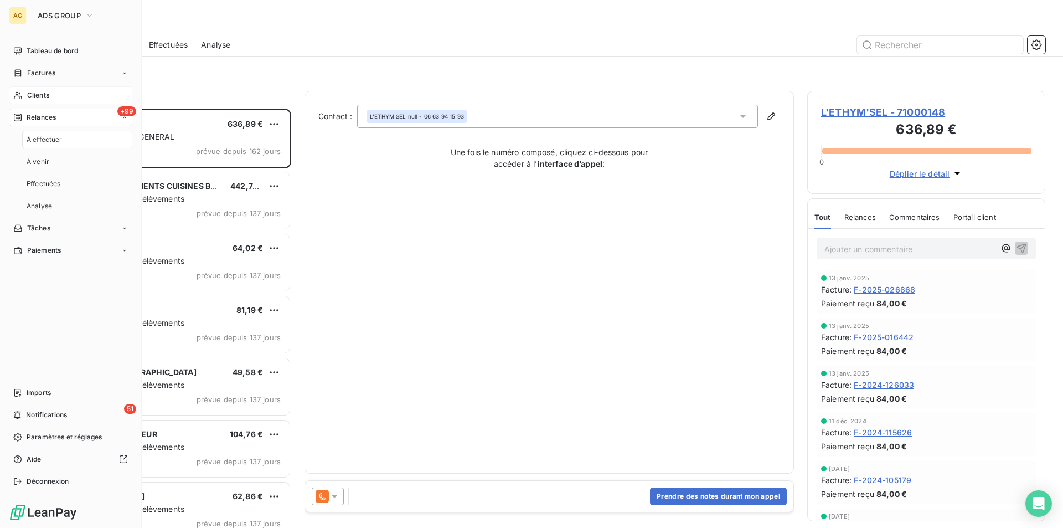
click at [47, 116] on span "Relances" at bounding box center [41, 117] width 29 height 10
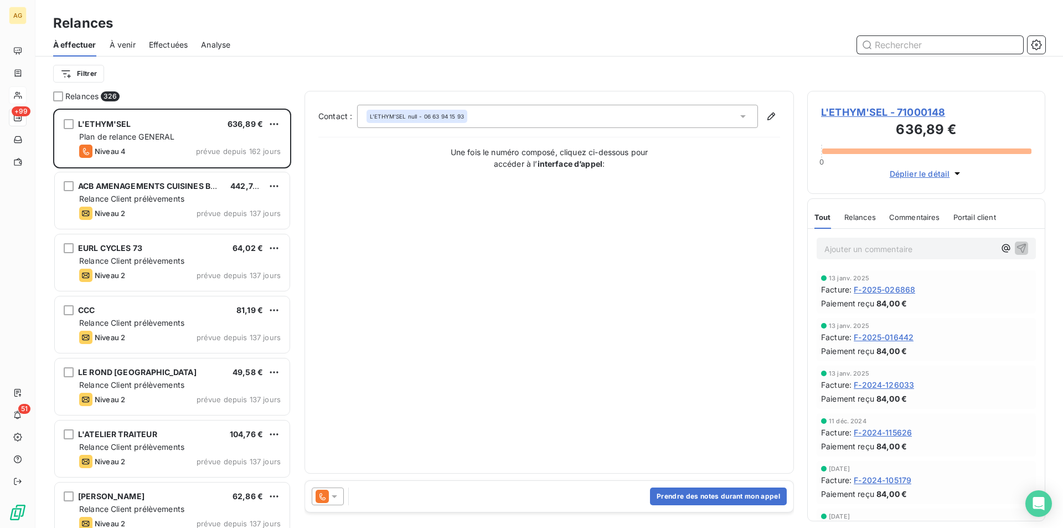
click at [935, 53] on input "text" at bounding box center [940, 45] width 166 height 18
type input "apei"
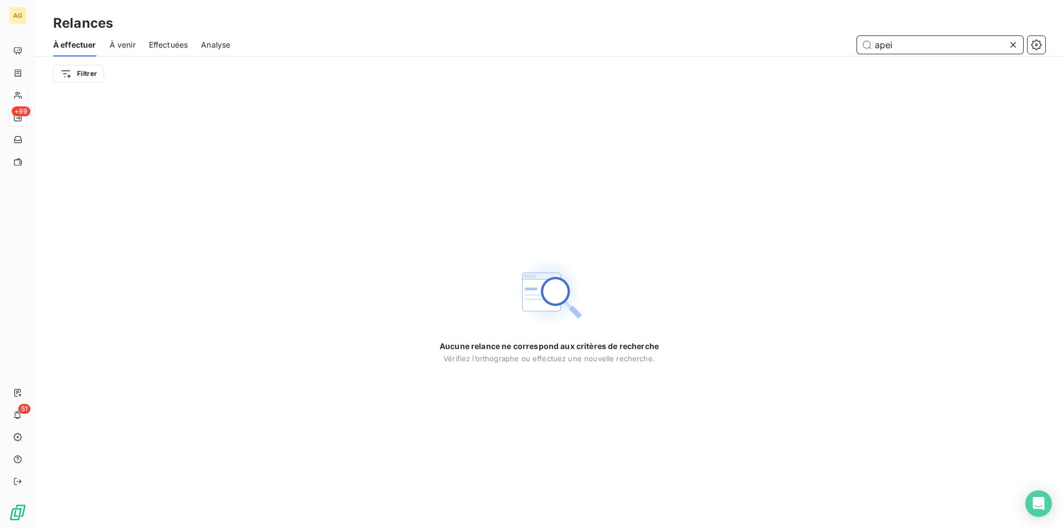
click at [909, 45] on input "apei" at bounding box center [940, 45] width 166 height 18
drag, startPoint x: 918, startPoint y: 44, endPoint x: 549, endPoint y: 38, distance: 369.5
click at [605, 43] on div "apei" at bounding box center [645, 45] width 802 height 18
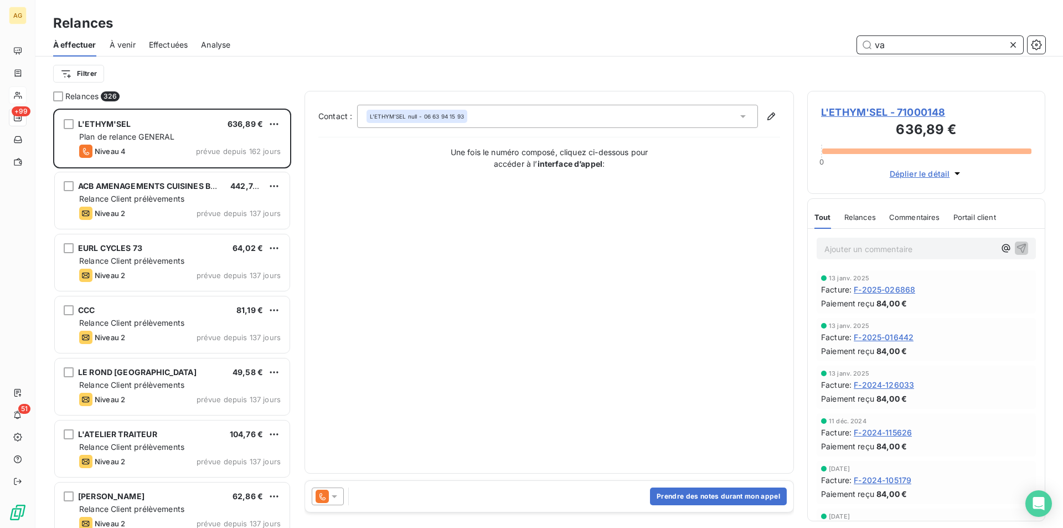
scroll to position [411, 230]
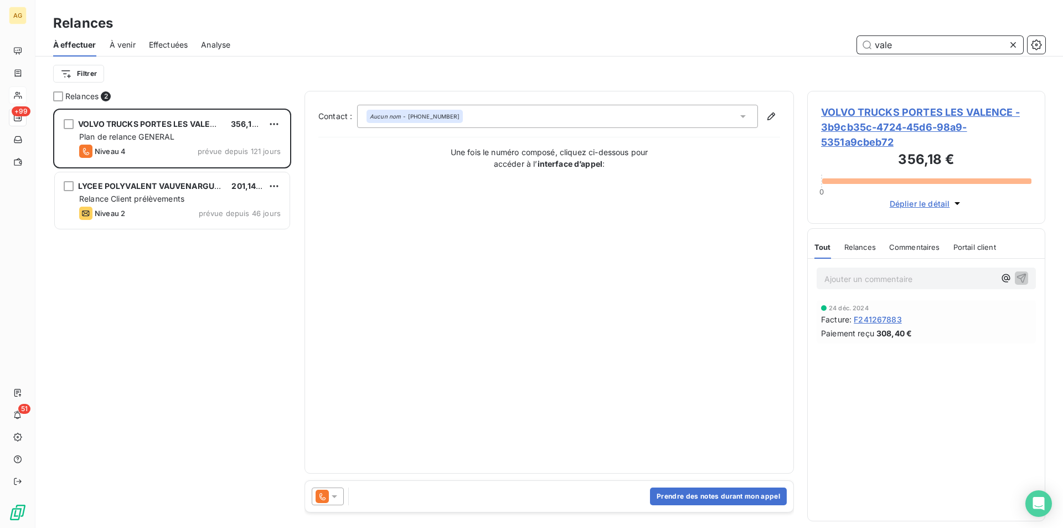
scroll to position [411, 230]
type input "valenci"
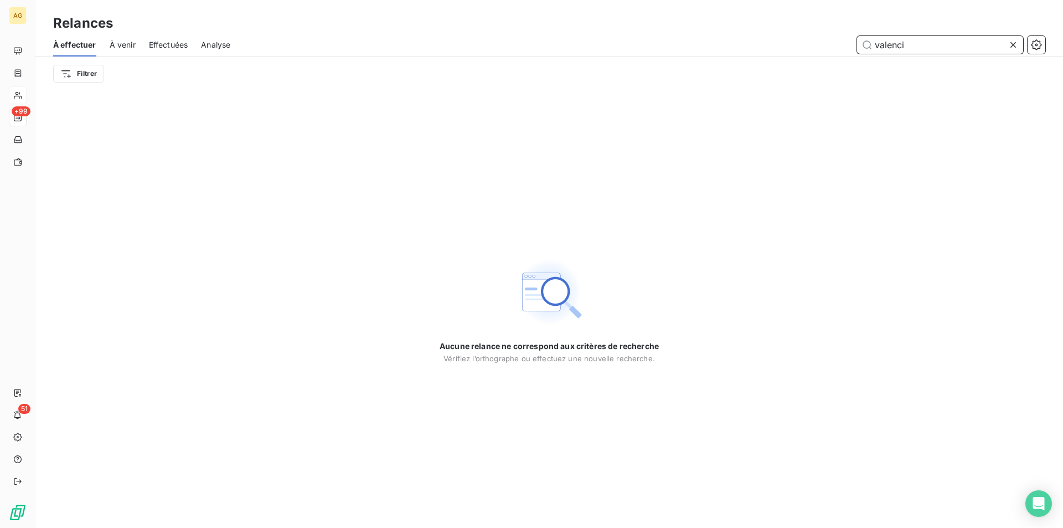
click at [127, 44] on span "À venir" at bounding box center [123, 44] width 26 height 11
click at [124, 45] on span "À venir" at bounding box center [123, 44] width 26 height 11
drag, startPoint x: 933, startPoint y: 48, endPoint x: 732, endPoint y: 34, distance: 201.0
click at [732, 34] on div "À effectuer À venir Effectuées Analyse valenci" at bounding box center [549, 44] width 1028 height 23
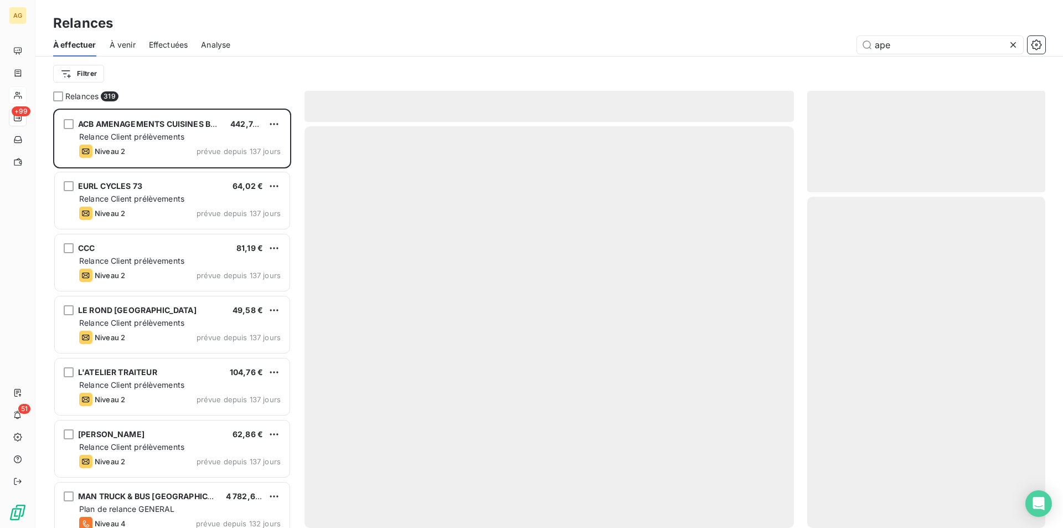
type input "apei"
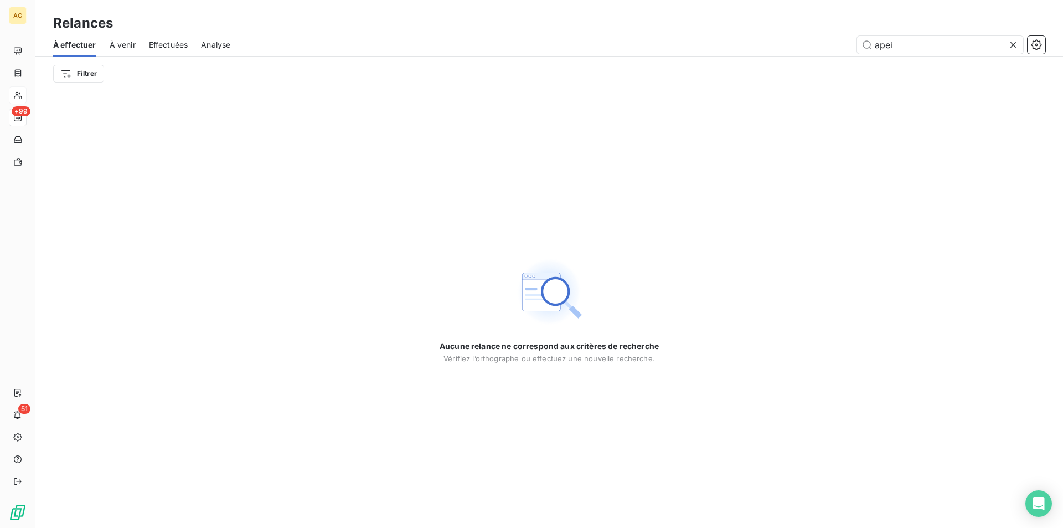
click at [125, 43] on span "À venir" at bounding box center [123, 44] width 26 height 11
click at [179, 47] on span "Effectuées" at bounding box center [168, 44] width 39 height 11
click at [230, 44] on span "Analyse" at bounding box center [215, 44] width 29 height 11
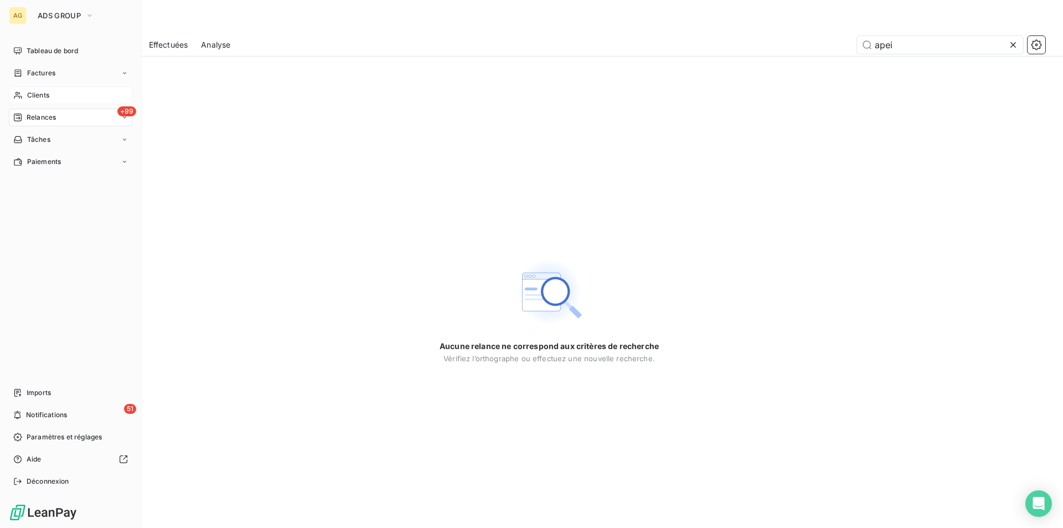
click at [41, 96] on span "Clients" at bounding box center [38, 95] width 22 height 10
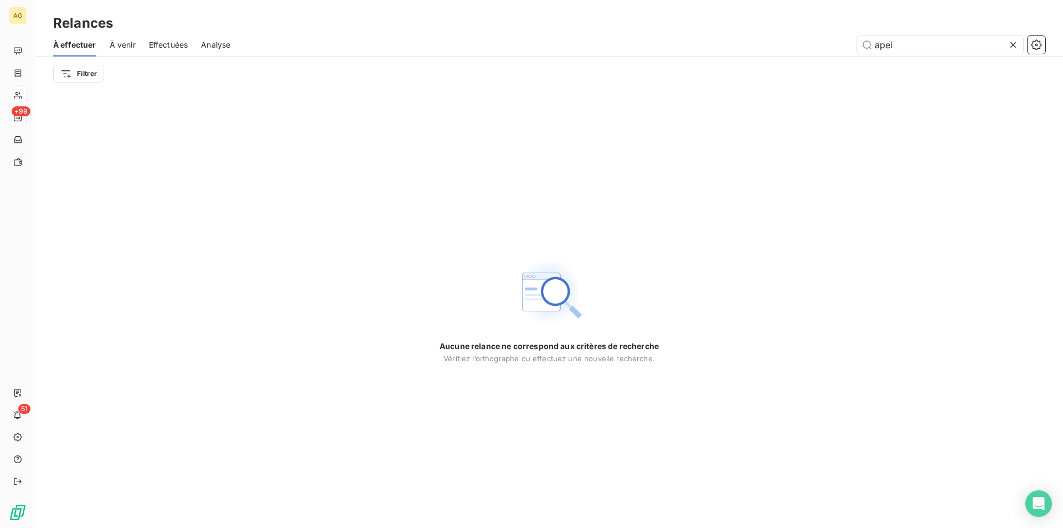
drag, startPoint x: 838, startPoint y: 50, endPoint x: 791, endPoint y: 54, distance: 46.7
click at [792, 54] on div "À effectuer À venir Effectuées Analyse apei" at bounding box center [549, 44] width 1028 height 23
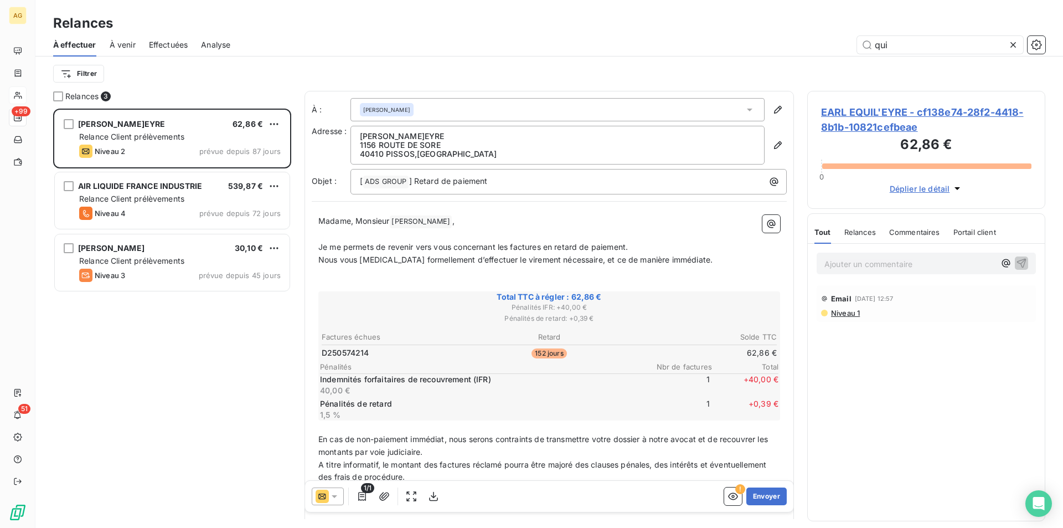
scroll to position [411, 230]
type input "q"
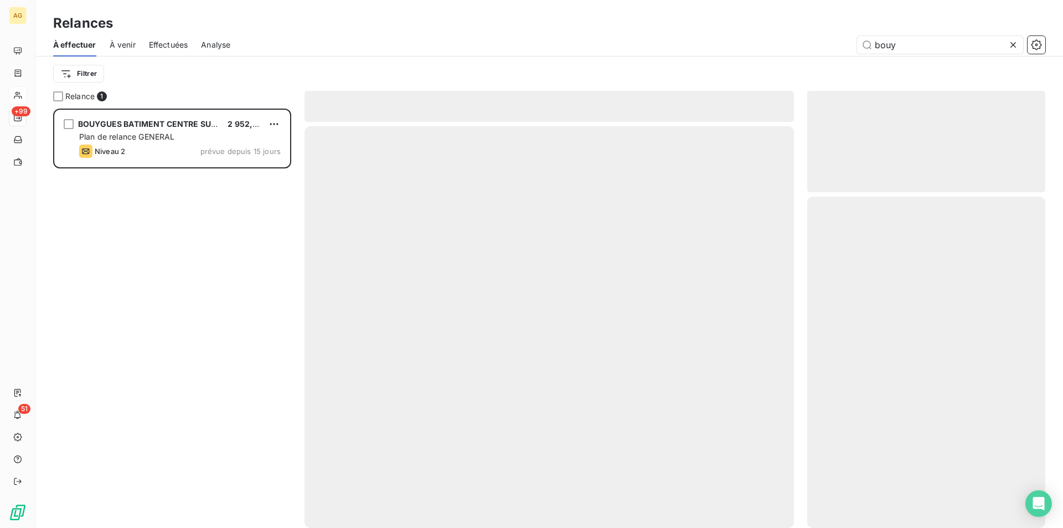
scroll to position [411, 230]
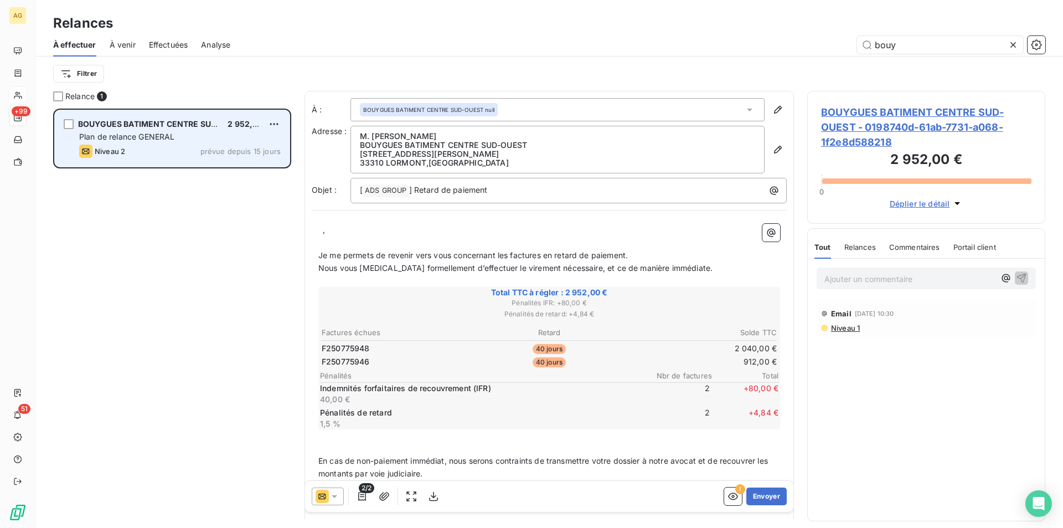
click at [164, 142] on div "BOUYGUES BATIMENT CENTRE SUD-OUEST 2 952,00 € Plan de relance GENERAL Niveau 2 …" at bounding box center [172, 138] width 235 height 56
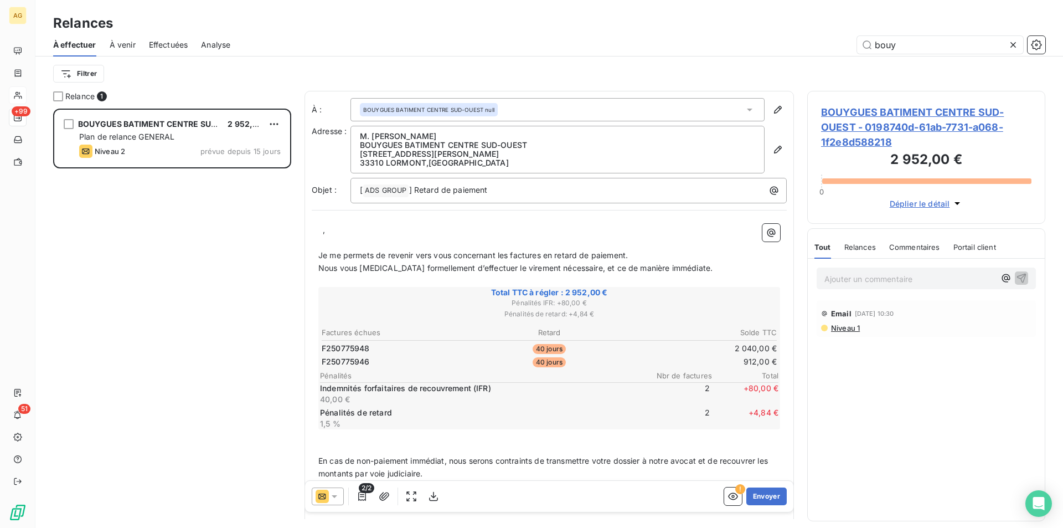
click at [859, 252] on div "Relances" at bounding box center [861, 246] width 32 height 23
click at [814, 246] on div "Tout Relances Commentaires Portail client Tout Relances Commentaires Portail cl…" at bounding box center [926, 246] width 237 height 23
click at [817, 247] on span "Tout" at bounding box center [823, 247] width 16 height 9
drag, startPoint x: 856, startPoint y: 45, endPoint x: 810, endPoint y: 45, distance: 46.5
click at [810, 45] on div "bouy" at bounding box center [645, 45] width 802 height 18
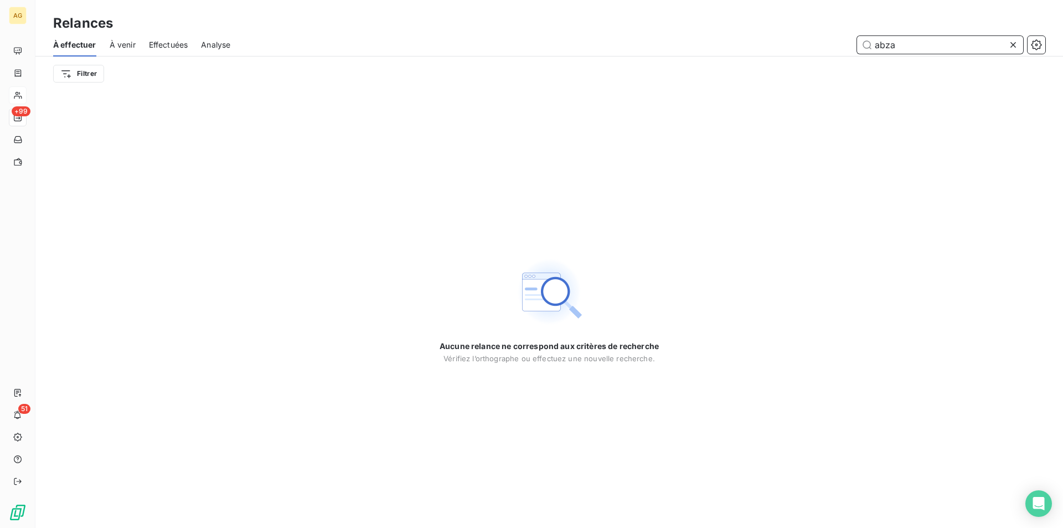
drag, startPoint x: 904, startPoint y: 47, endPoint x: 843, endPoint y: 48, distance: 60.4
click at [843, 48] on div "abza" at bounding box center [645, 45] width 802 height 18
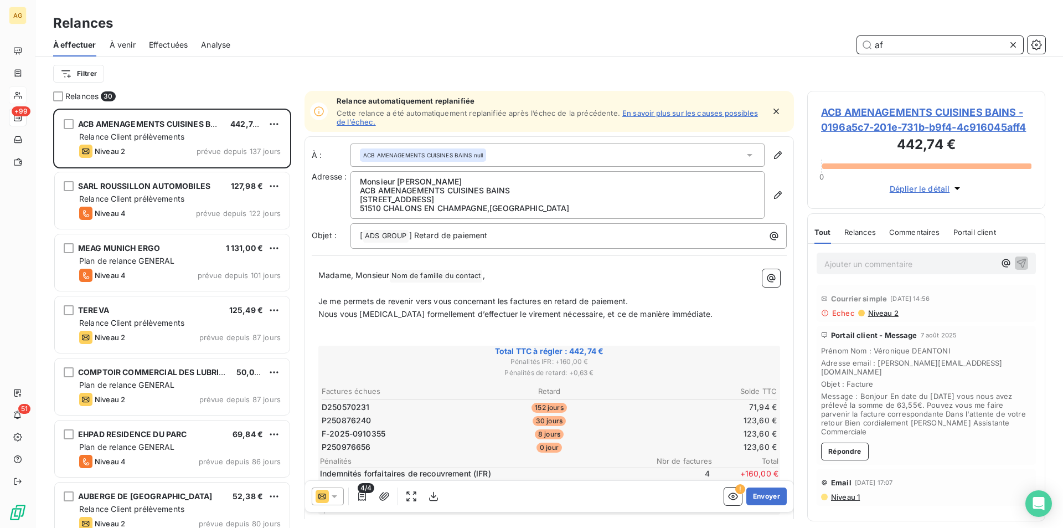
scroll to position [411, 230]
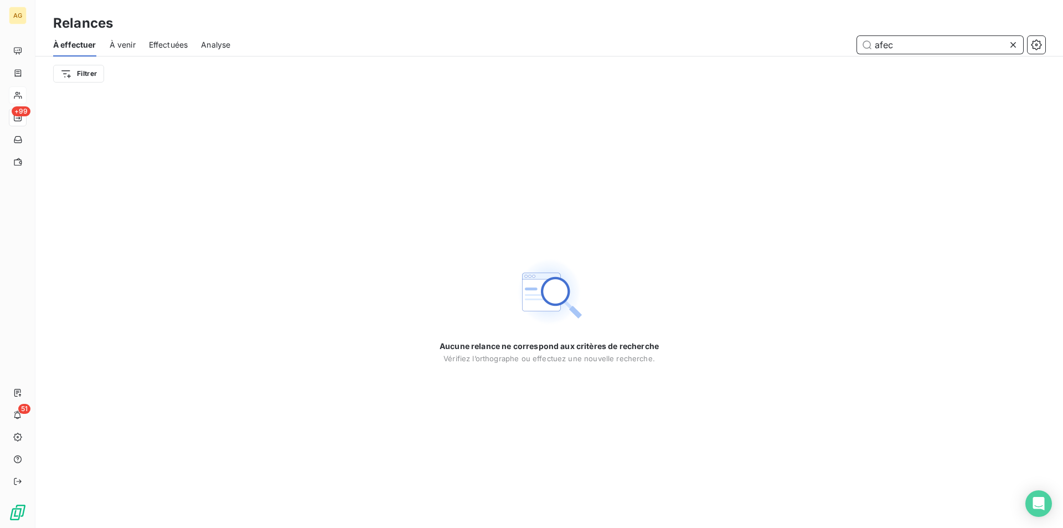
click at [125, 47] on span "À venir" at bounding box center [123, 44] width 26 height 11
type input "afec"
click at [181, 35] on div "Effectuées" at bounding box center [168, 44] width 39 height 23
click at [181, 48] on span "Effectuées" at bounding box center [168, 44] width 39 height 11
click at [218, 43] on span "Analyse" at bounding box center [215, 44] width 29 height 11
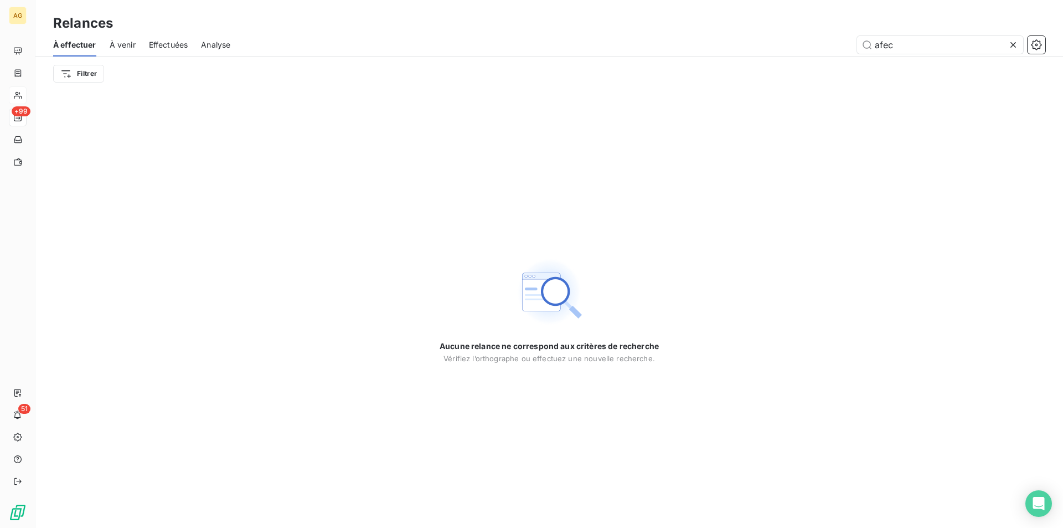
drag, startPoint x: 908, startPoint y: 41, endPoint x: 578, endPoint y: 42, distance: 330.1
click at [582, 42] on div "afec" at bounding box center [645, 45] width 802 height 18
click at [889, 45] on input "aszsoc" at bounding box center [940, 45] width 166 height 18
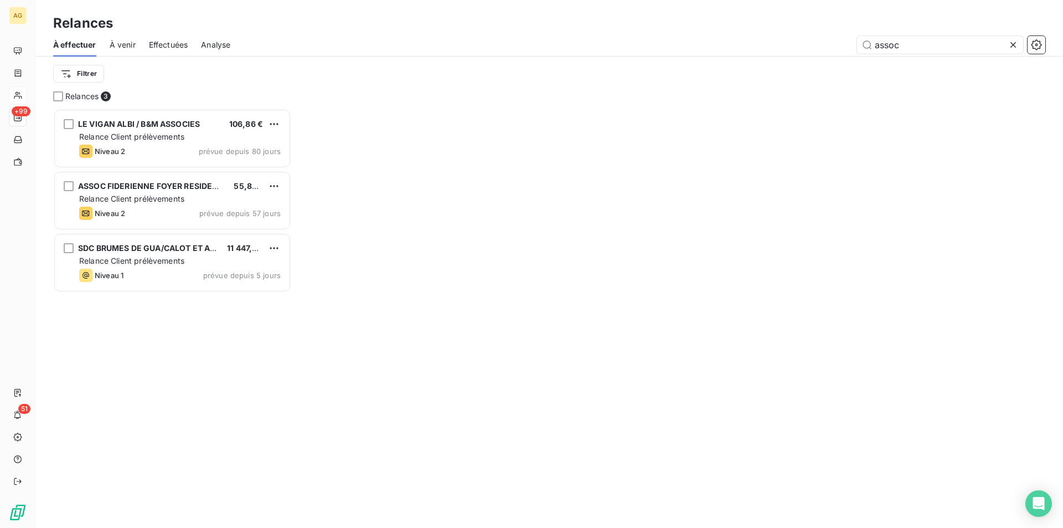
scroll to position [411, 230]
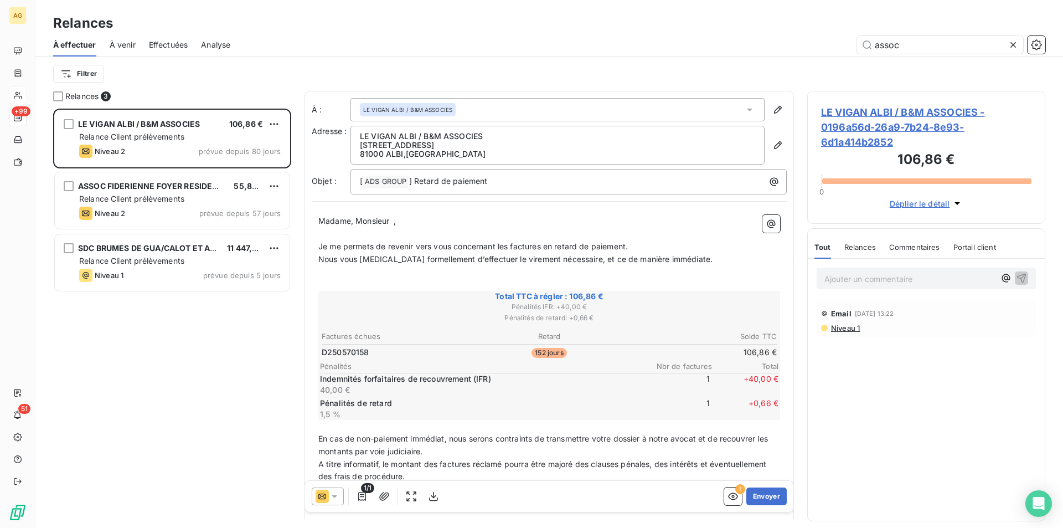
click at [174, 43] on span "Effectuées" at bounding box center [168, 44] width 39 height 11
type input "assoc"
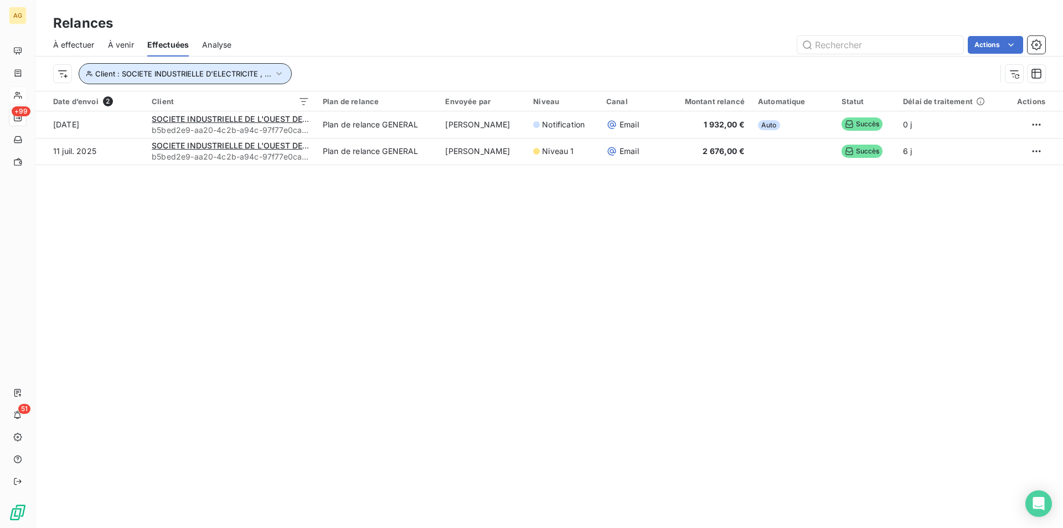
click at [275, 79] on icon "button" at bounding box center [279, 73] width 11 height 11
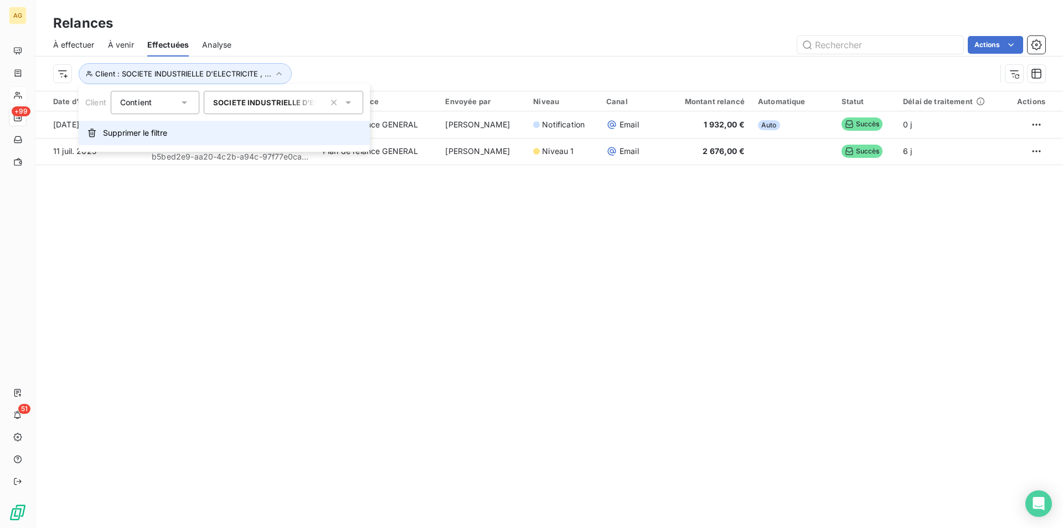
click at [153, 135] on span "Supprimer le filtre" at bounding box center [135, 132] width 64 height 11
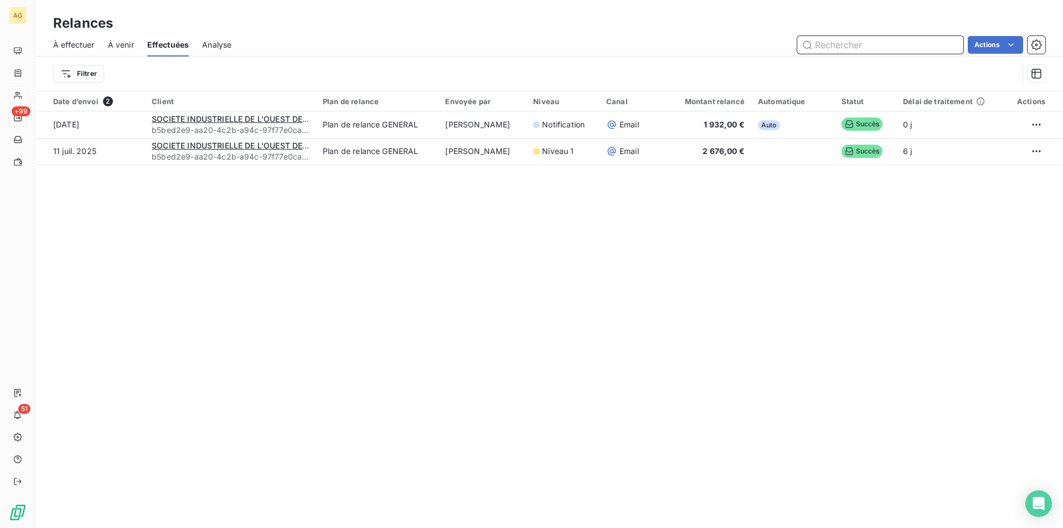
click at [880, 42] on input "text" at bounding box center [881, 45] width 166 height 18
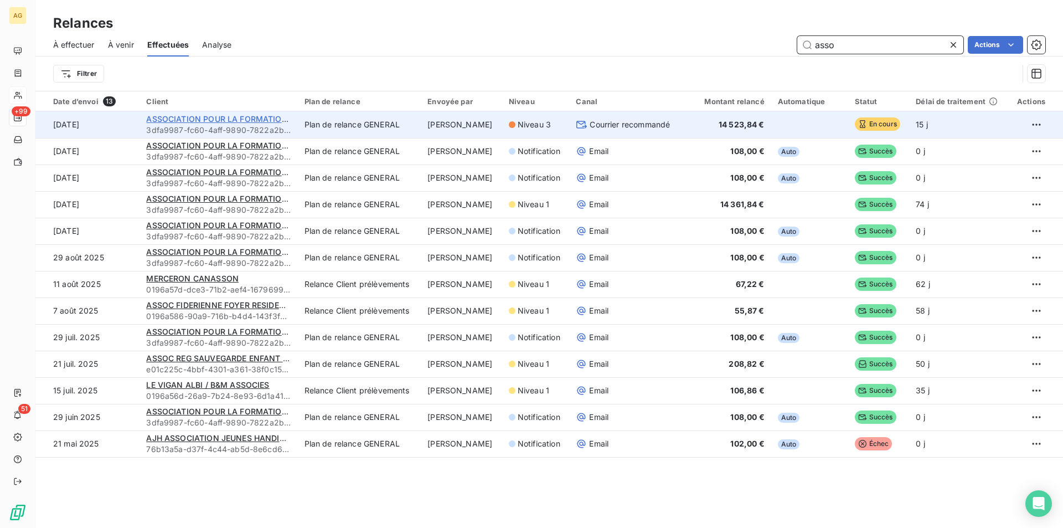
type input "asso"
click at [205, 116] on span "ASSOCIATION POUR LA FORMATION ET L'ENSEIGNEMENT EN [GEOGRAPHIC_DATA] DE LA CHIR…" at bounding box center [375, 118] width 459 height 9
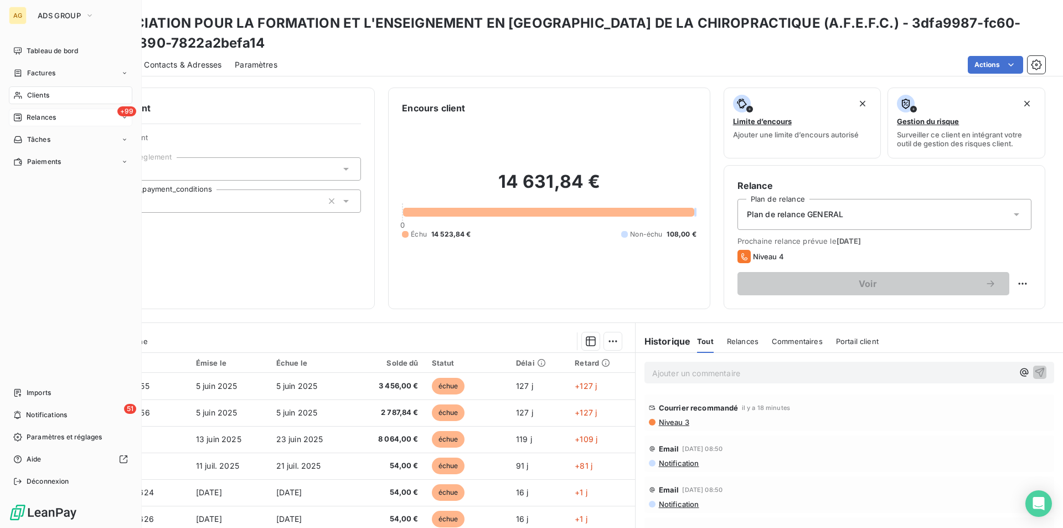
click at [34, 111] on div "+99 Relances" at bounding box center [71, 118] width 124 height 18
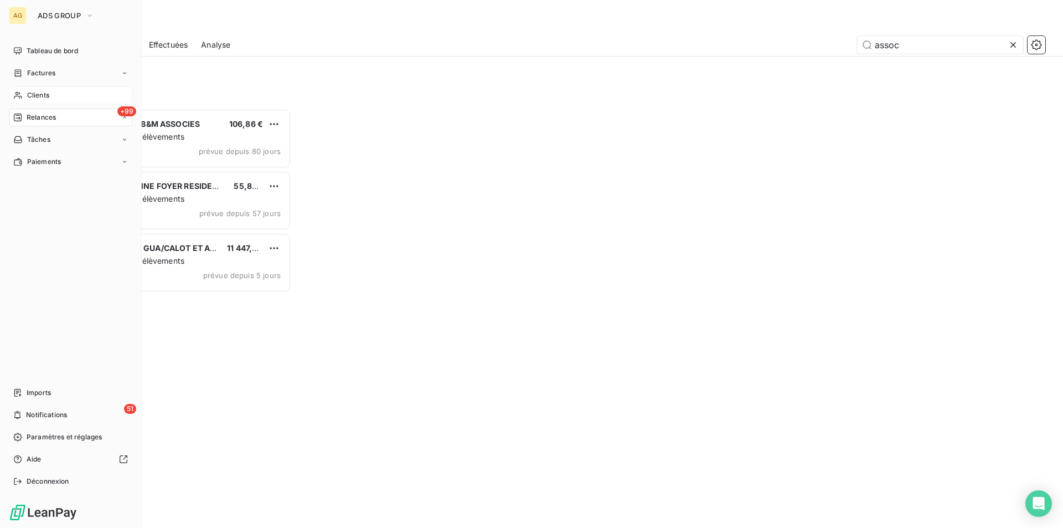
scroll to position [411, 230]
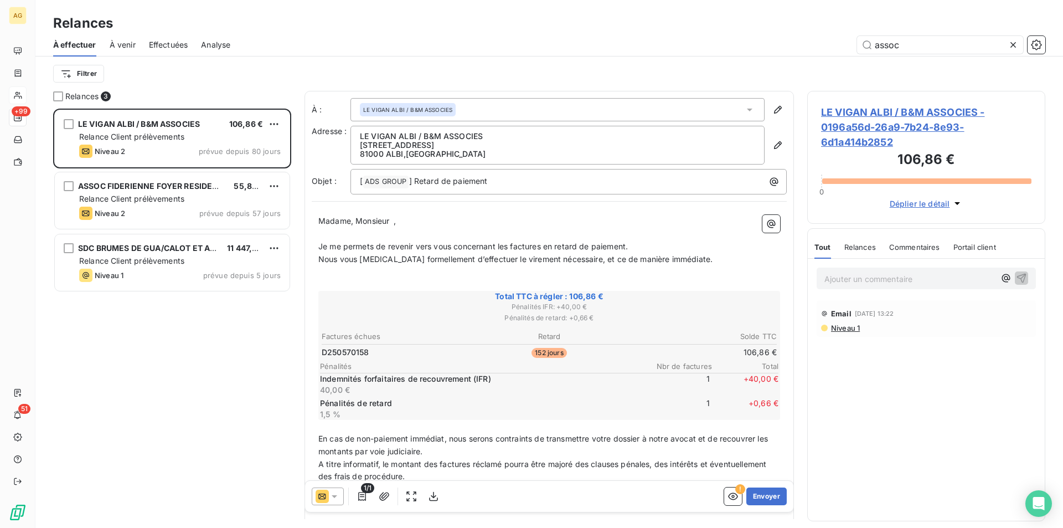
drag, startPoint x: 916, startPoint y: 47, endPoint x: 845, endPoint y: 47, distance: 71.4
click at [845, 47] on div "assoc" at bounding box center [645, 45] width 802 height 18
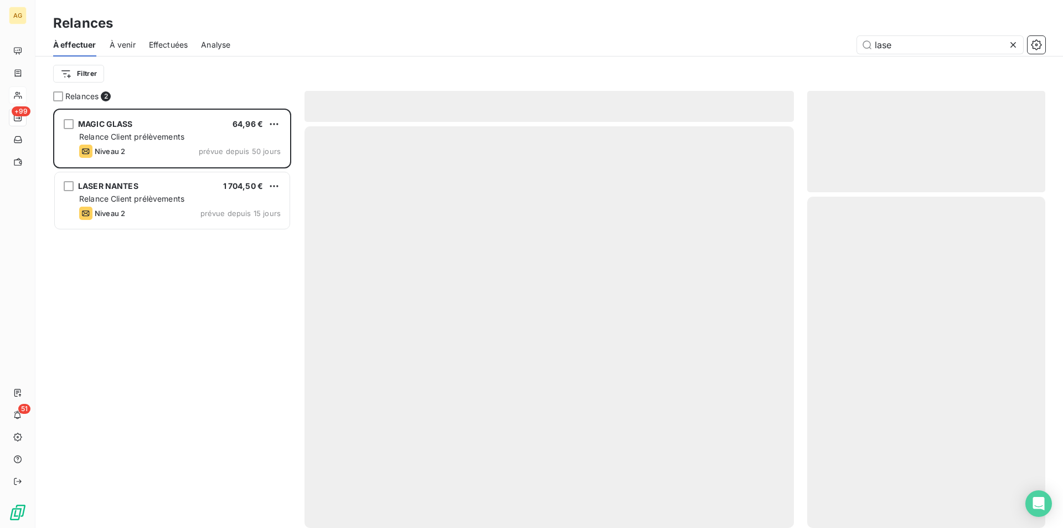
scroll to position [411, 230]
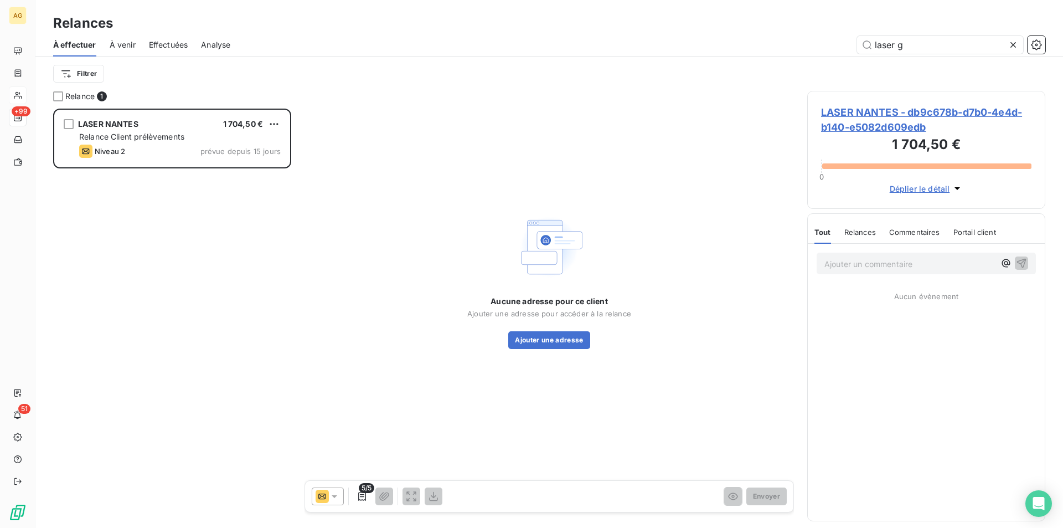
scroll to position [411, 230]
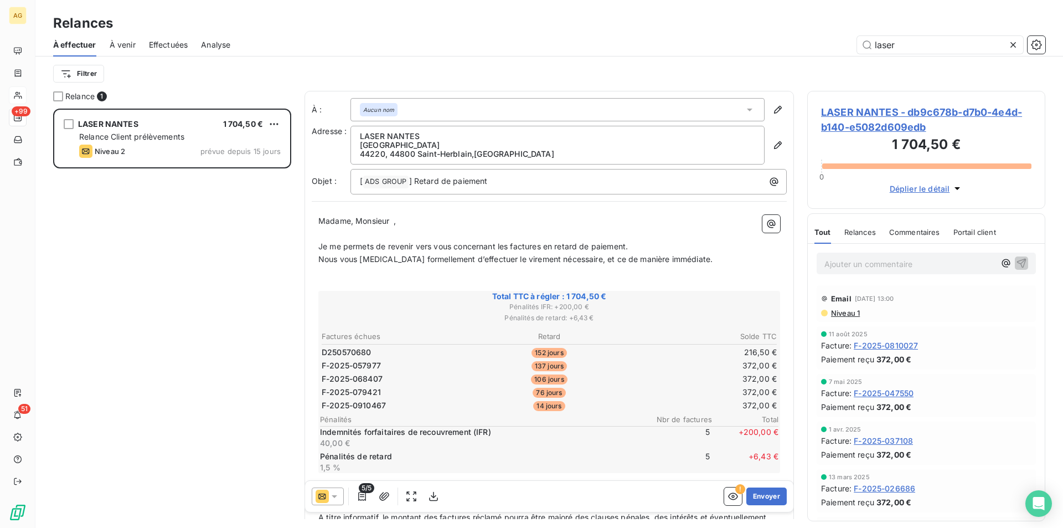
scroll to position [411, 230]
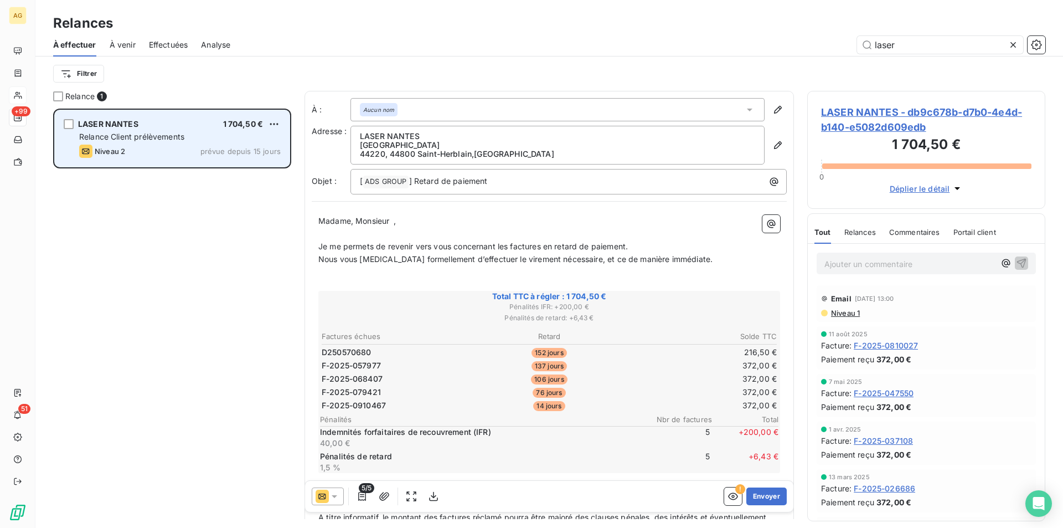
type input "laser"
click at [144, 138] on span "Relance Client prélèvements" at bounding box center [131, 136] width 105 height 9
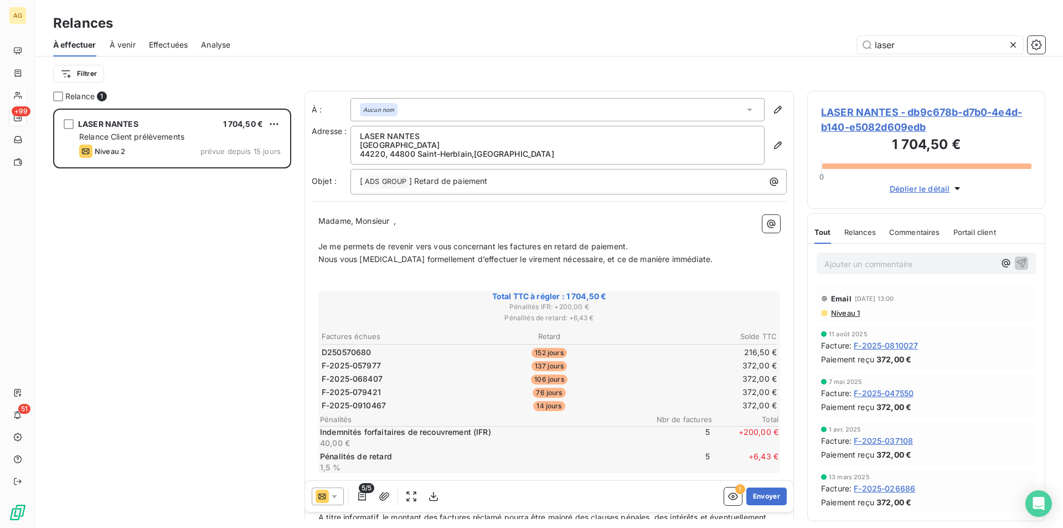
click at [338, 498] on icon at bounding box center [334, 496] width 11 height 11
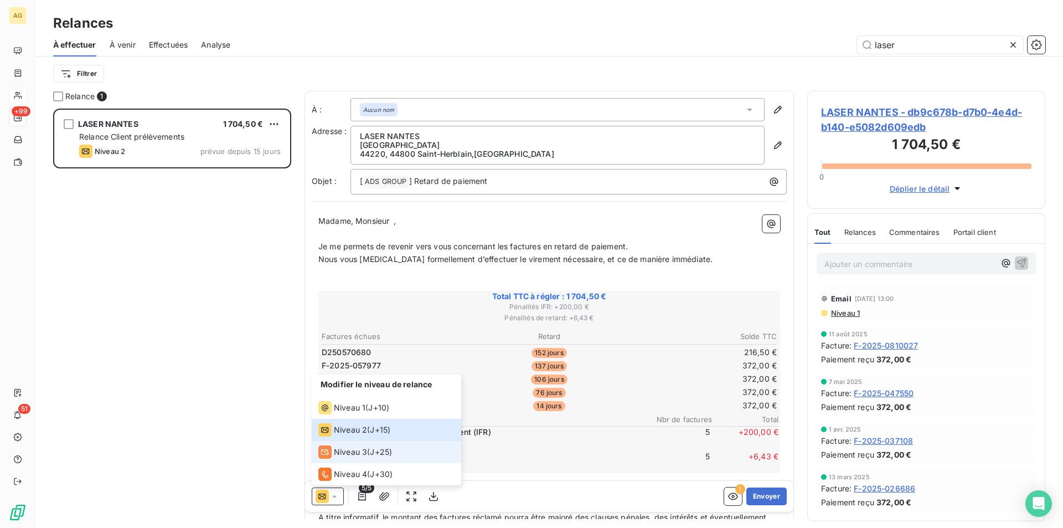
click at [351, 453] on span "Niveau 3" at bounding box center [350, 451] width 33 height 11
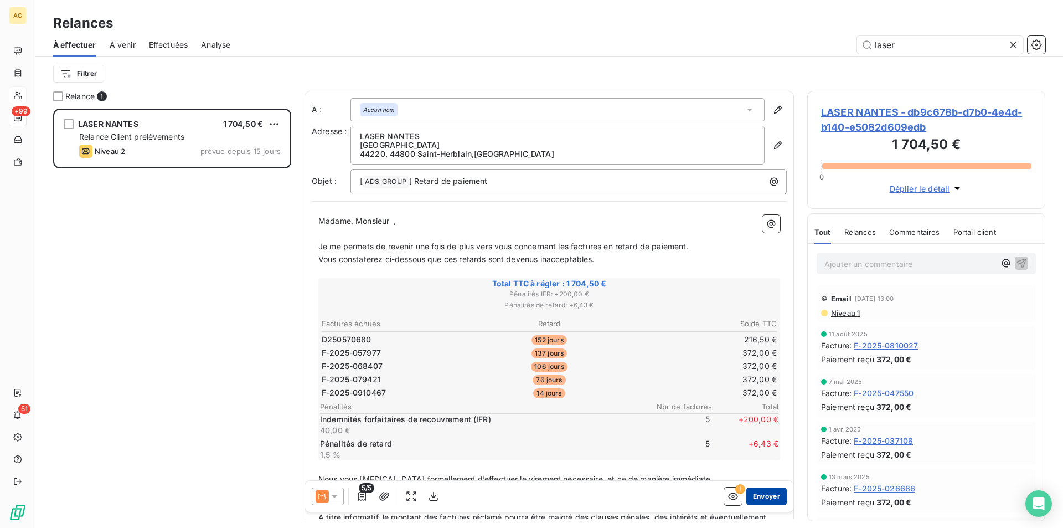
click at [754, 495] on button "Envoyer" at bounding box center [767, 496] width 40 height 18
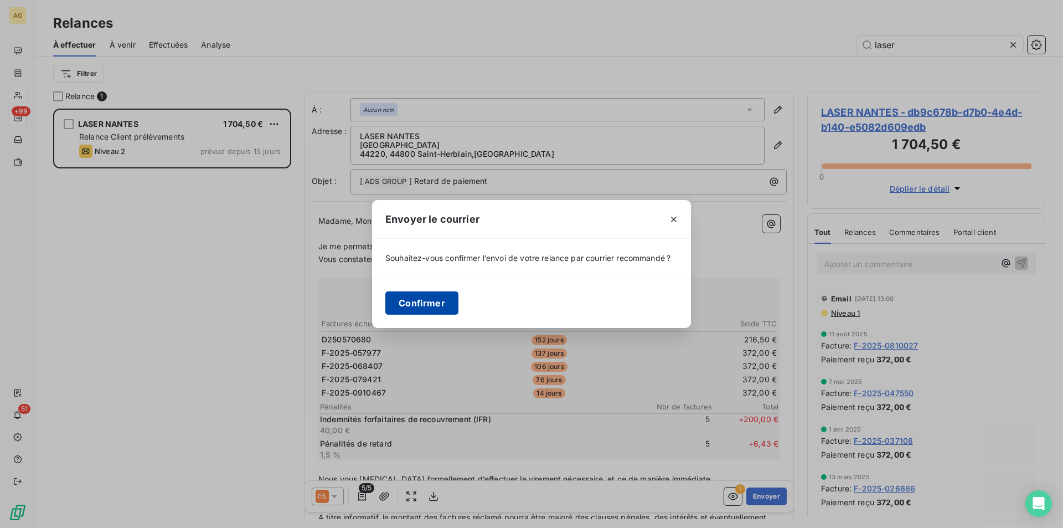
click at [423, 301] on button "Confirmer" at bounding box center [421, 302] width 73 height 23
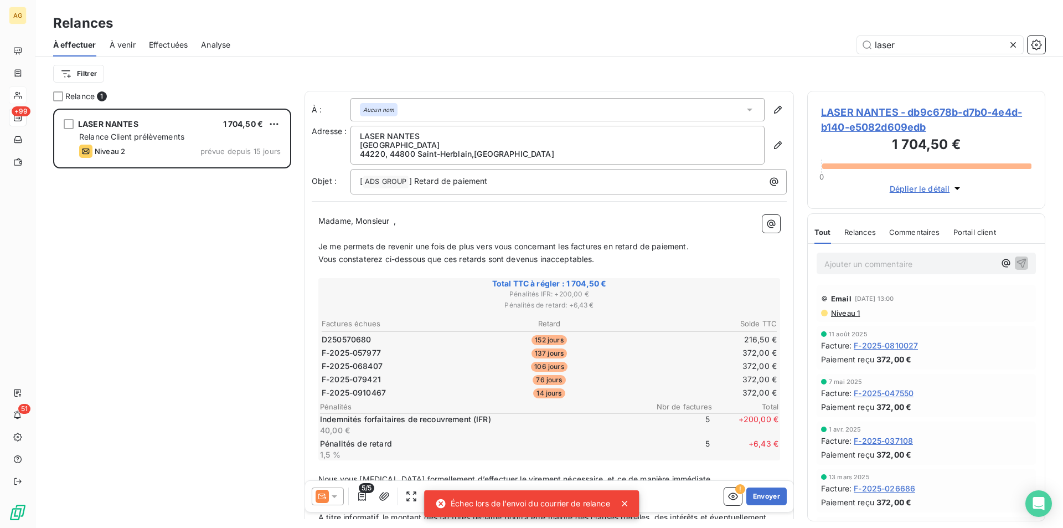
click at [627, 505] on icon at bounding box center [625, 504] width 6 height 6
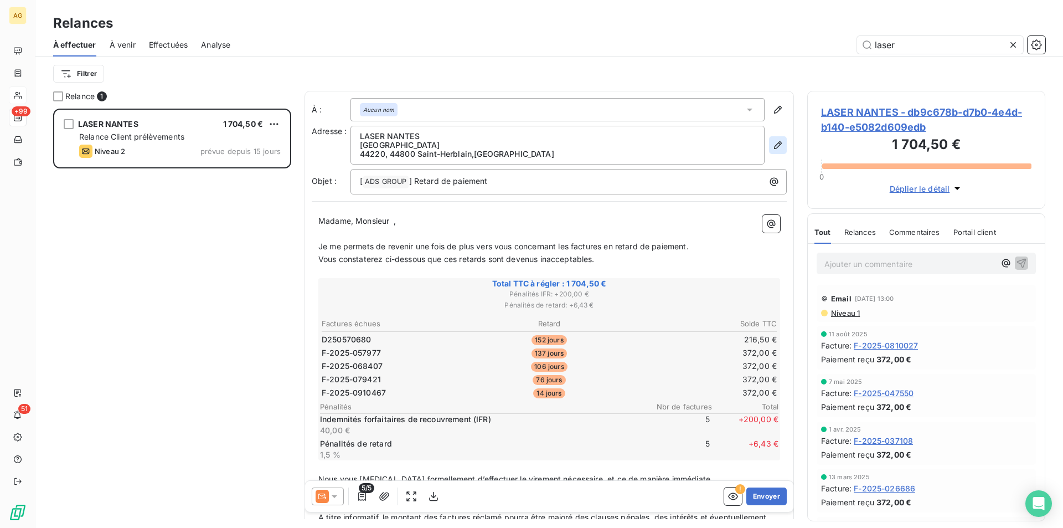
click at [773, 144] on icon "button" at bounding box center [778, 145] width 11 height 11
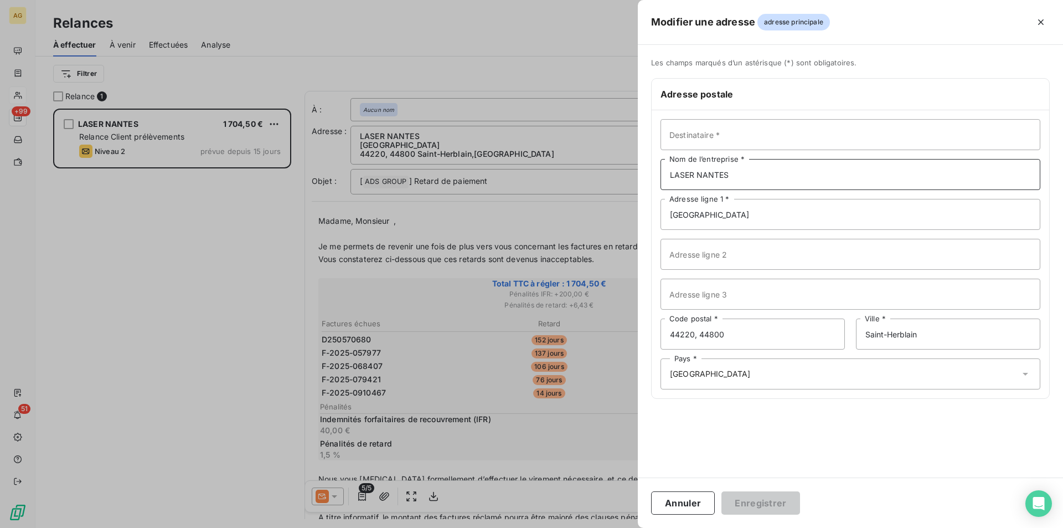
drag, startPoint x: 749, startPoint y: 175, endPoint x: 604, endPoint y: 177, distance: 144.6
click at [604, 527] on div "Modifier une adresse adresse principale Les champs marqués d’un [DEMOGRAPHIC_DA…" at bounding box center [531, 528] width 1063 height 0
drag, startPoint x: 700, startPoint y: 332, endPoint x: 555, endPoint y: 345, distance: 145.7
click at [556, 527] on div "Modifier une adresse adresse principale Les champs marqués d’un [DEMOGRAPHIC_DA…" at bounding box center [531, 528] width 1063 height 0
type input "44800"
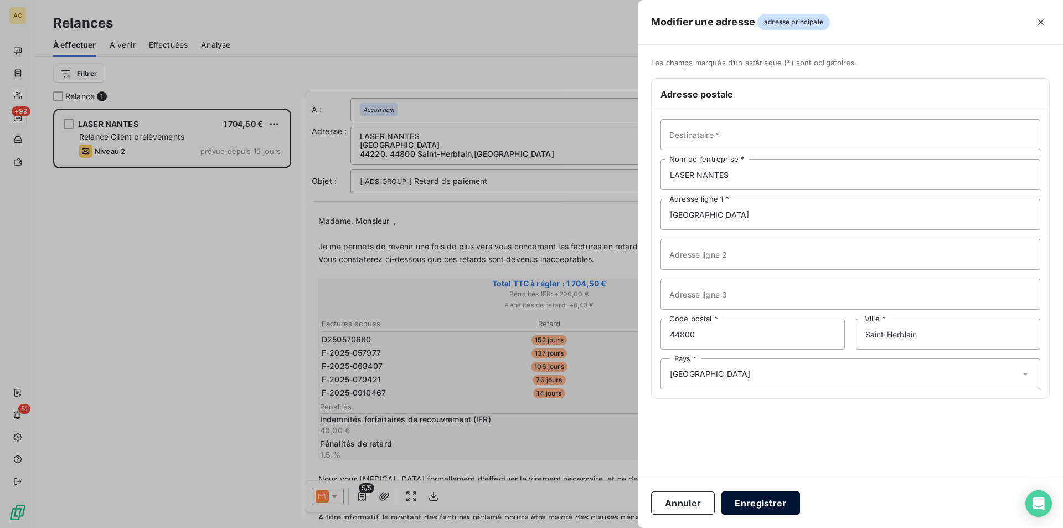
click at [773, 510] on button "Enregistrer" at bounding box center [761, 502] width 79 height 23
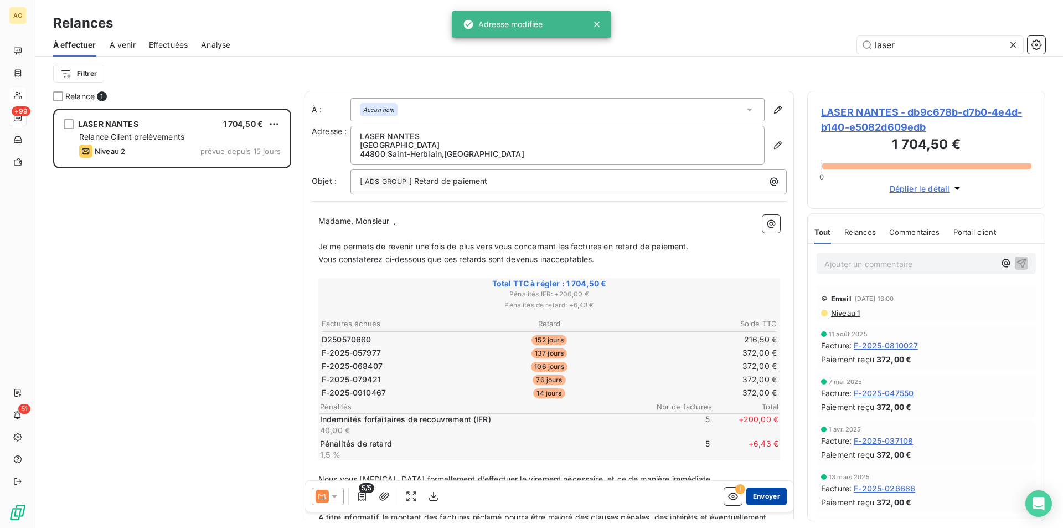
click at [759, 498] on button "Envoyer" at bounding box center [767, 496] width 40 height 18
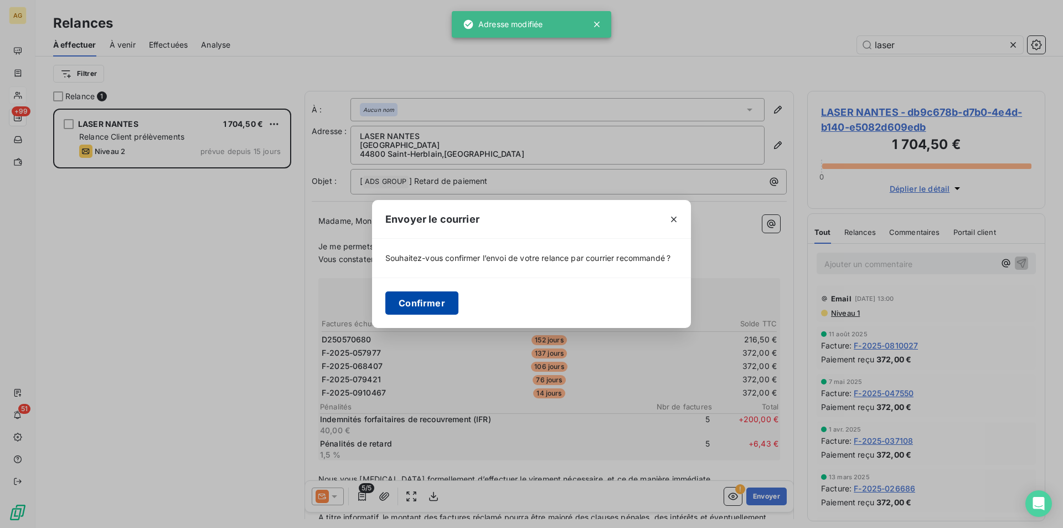
click at [425, 297] on button "Confirmer" at bounding box center [421, 302] width 73 height 23
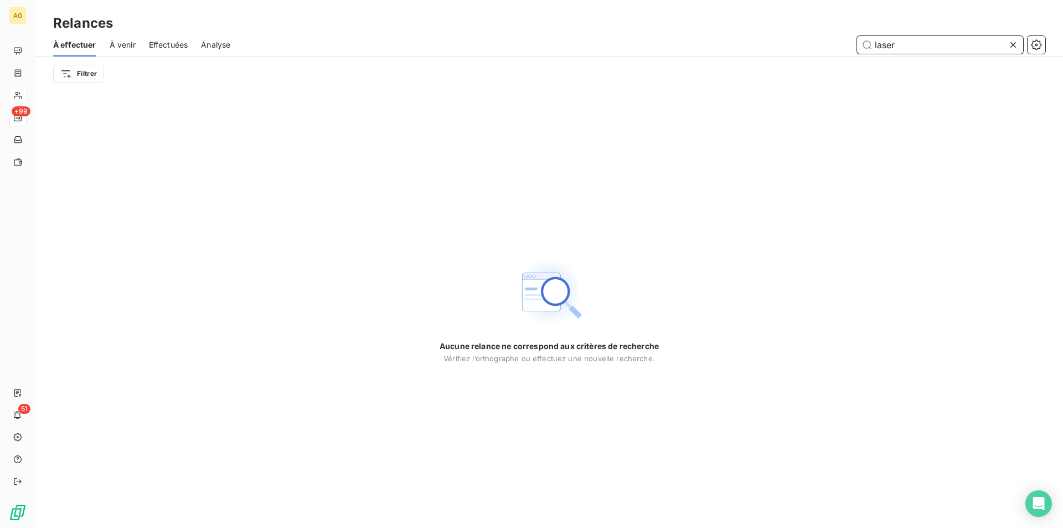
drag, startPoint x: 920, startPoint y: 52, endPoint x: 736, endPoint y: 44, distance: 184.0
click at [736, 44] on div "laser" at bounding box center [645, 45] width 802 height 18
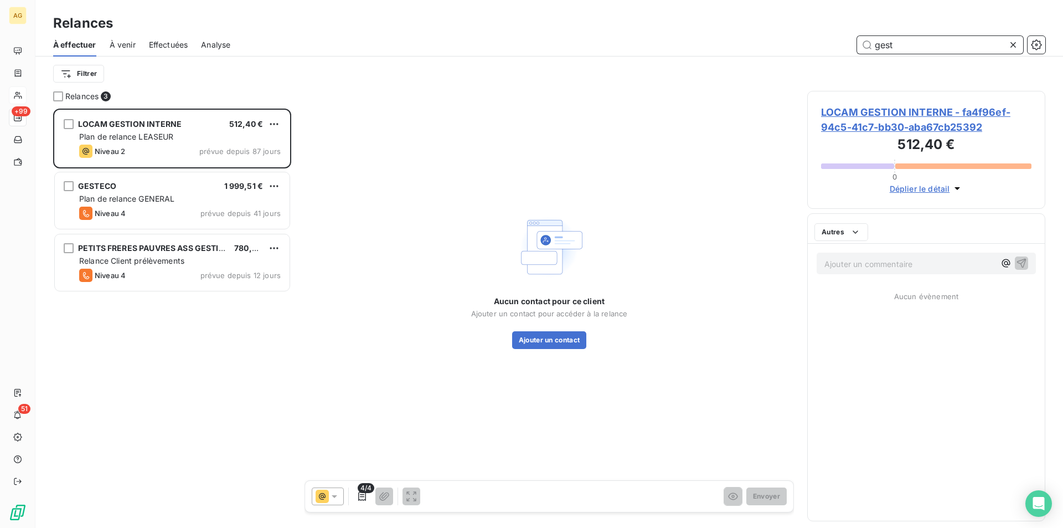
scroll to position [411, 230]
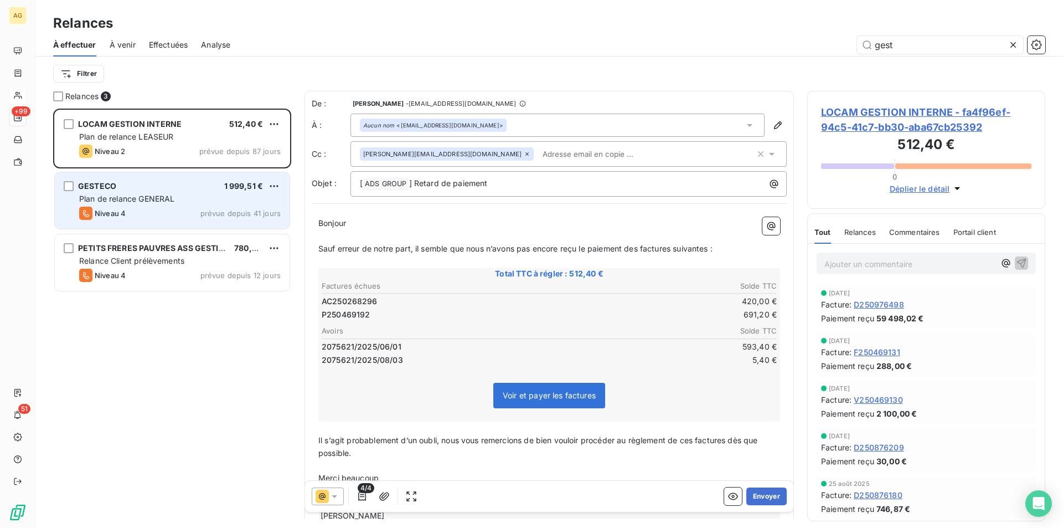
click at [172, 208] on div "Niveau 4 prévue depuis 41 jours" at bounding box center [180, 213] width 202 height 13
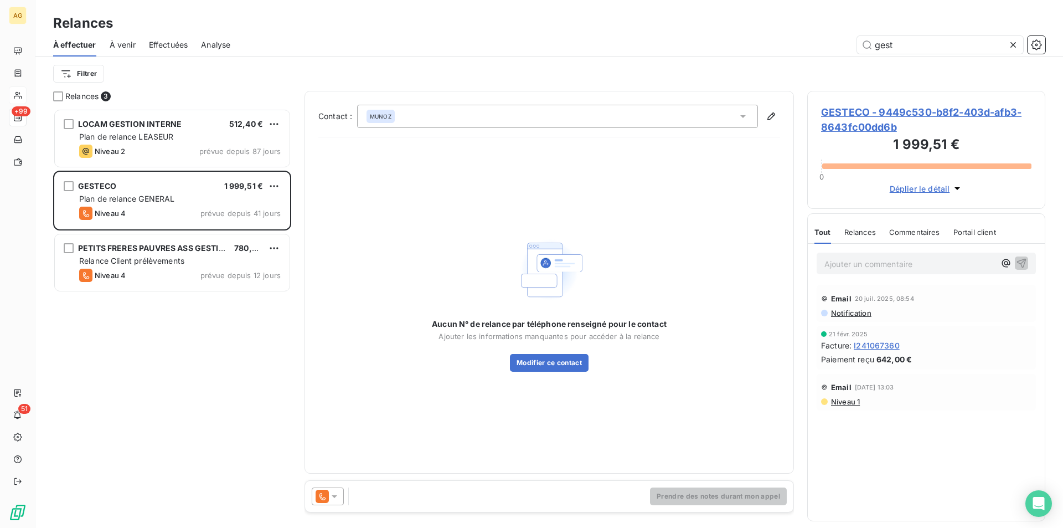
click at [333, 496] on icon at bounding box center [335, 496] width 6 height 3
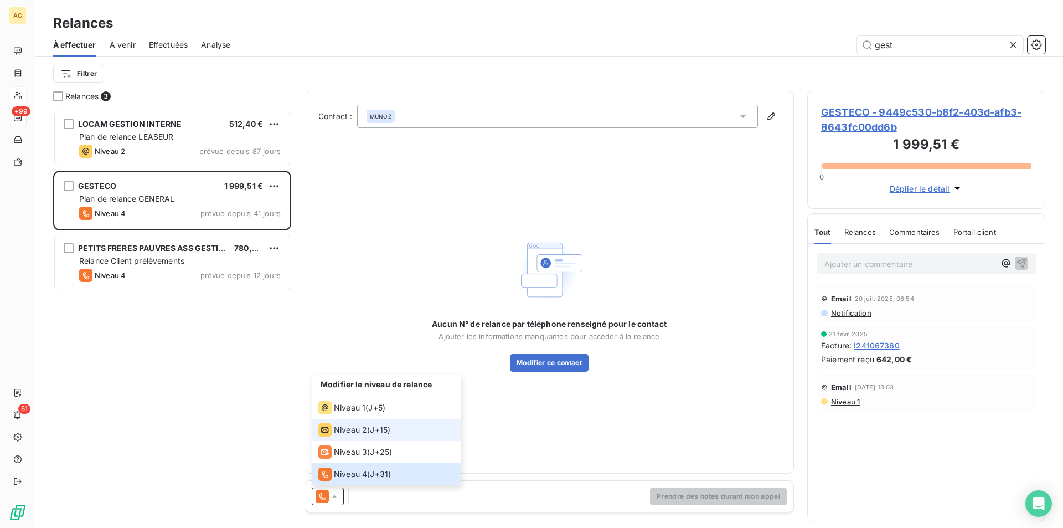
click at [338, 432] on span "Niveau 2" at bounding box center [350, 429] width 33 height 11
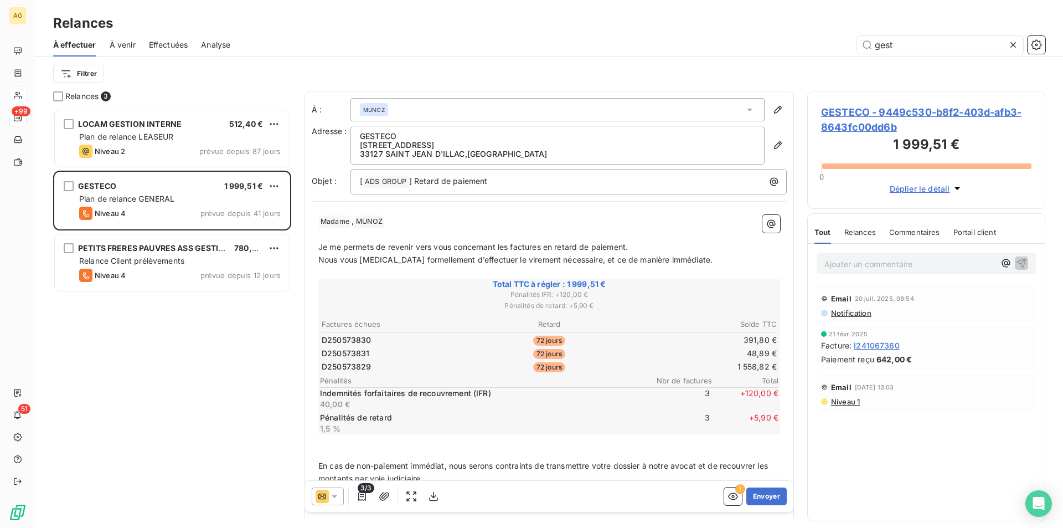
click at [760, 147] on div "GESTECO [STREET_ADDRESS]" at bounding box center [569, 145] width 436 height 39
click at [755, 500] on button "Envoyer" at bounding box center [767, 496] width 40 height 18
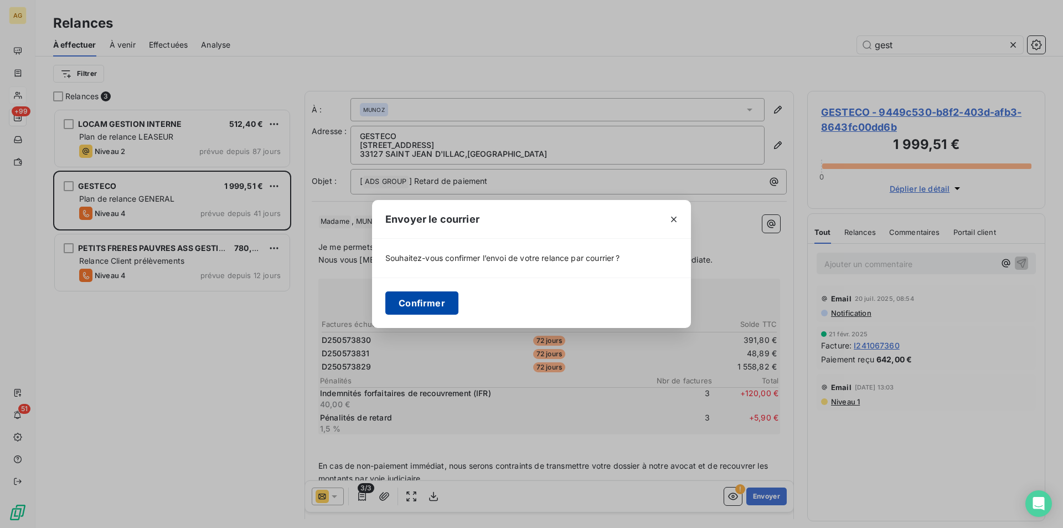
click at [430, 304] on button "Confirmer" at bounding box center [421, 302] width 73 height 23
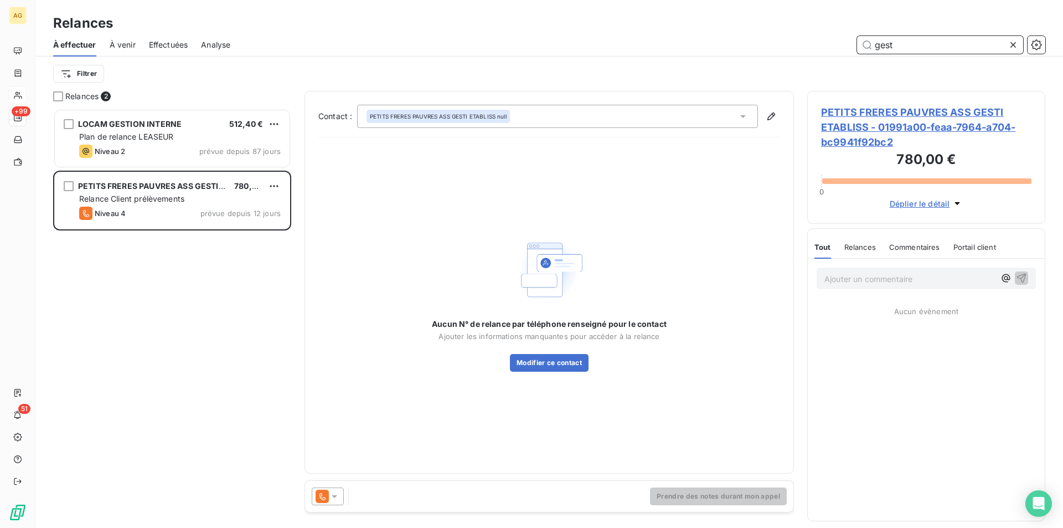
drag, startPoint x: 880, startPoint y: 51, endPoint x: 758, endPoint y: 52, distance: 122.4
click at [761, 52] on div "gest" at bounding box center [645, 45] width 802 height 18
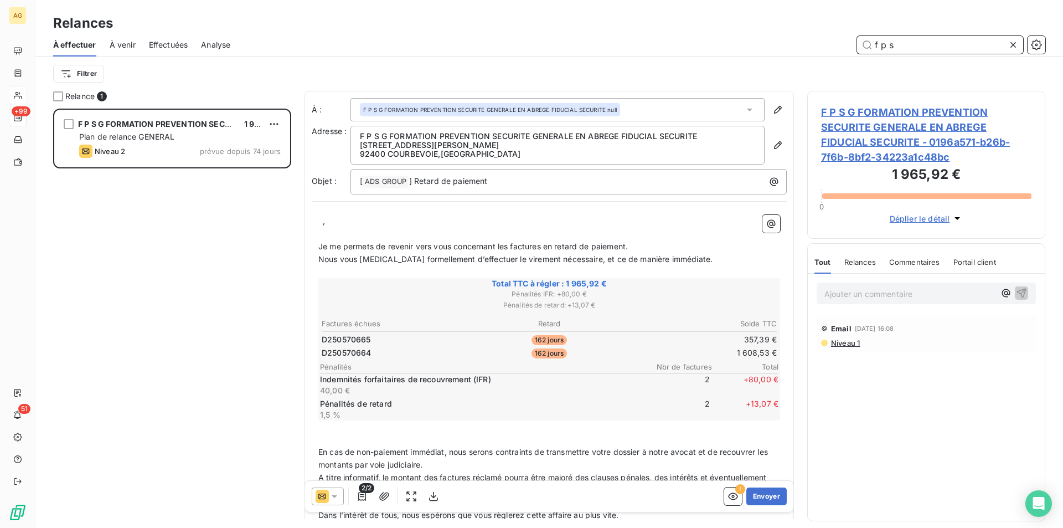
scroll to position [411, 230]
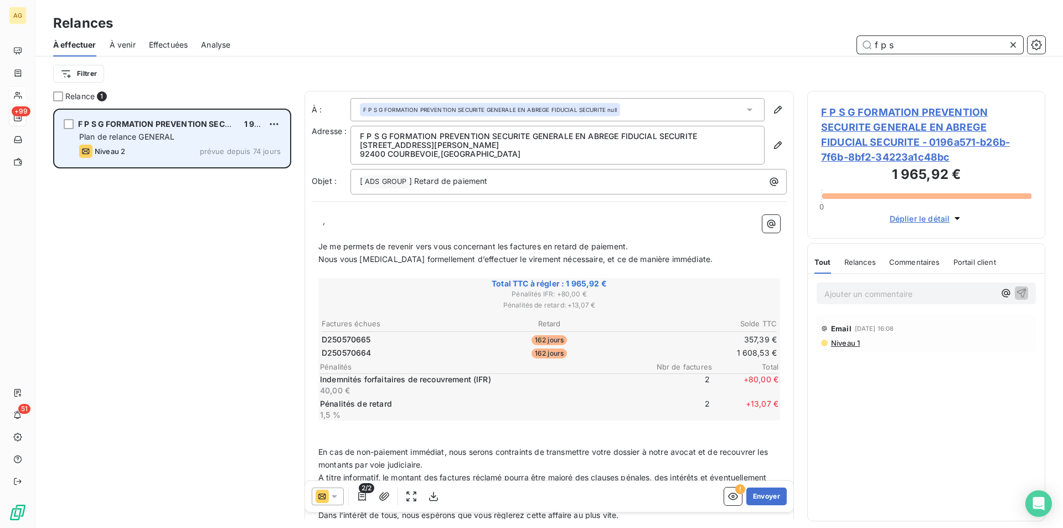
type input "f p s"
click at [166, 127] on span "F P S G FORMATION PREVENTION SECURITE GENERALE EN ABREGE FIDUCIAL SECURITE" at bounding box center [247, 123] width 339 height 9
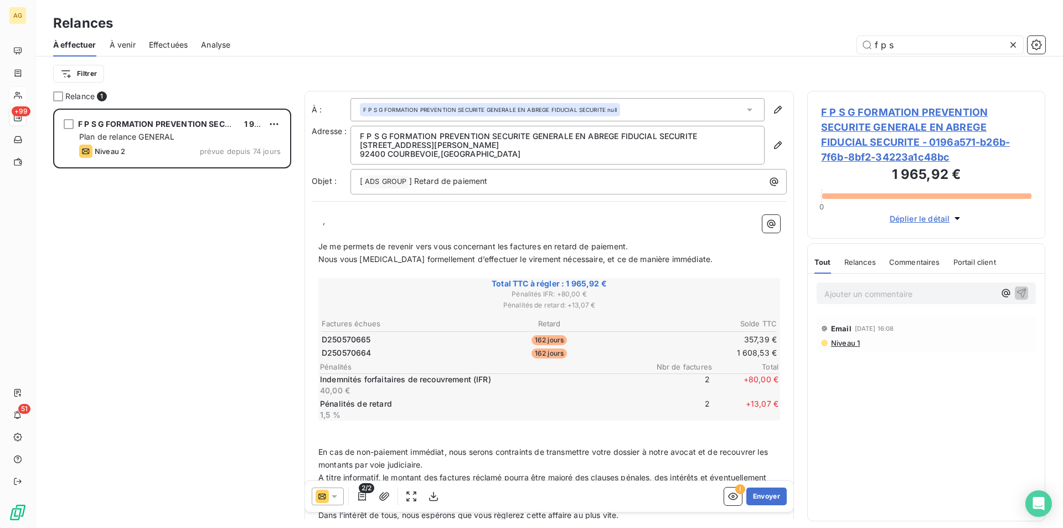
click at [865, 258] on span "Relances" at bounding box center [861, 262] width 32 height 9
click at [816, 261] on span "Tout" at bounding box center [823, 262] width 16 height 9
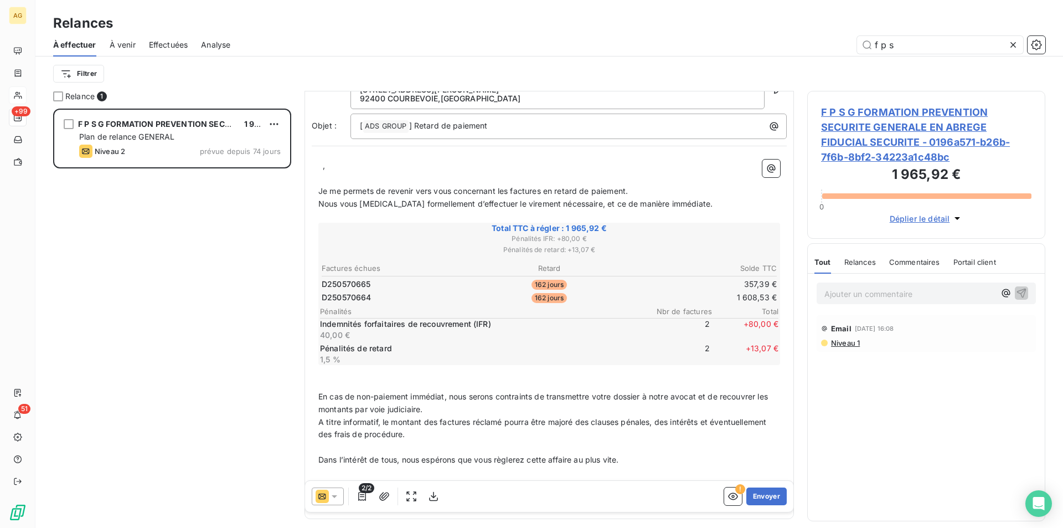
scroll to position [0, 0]
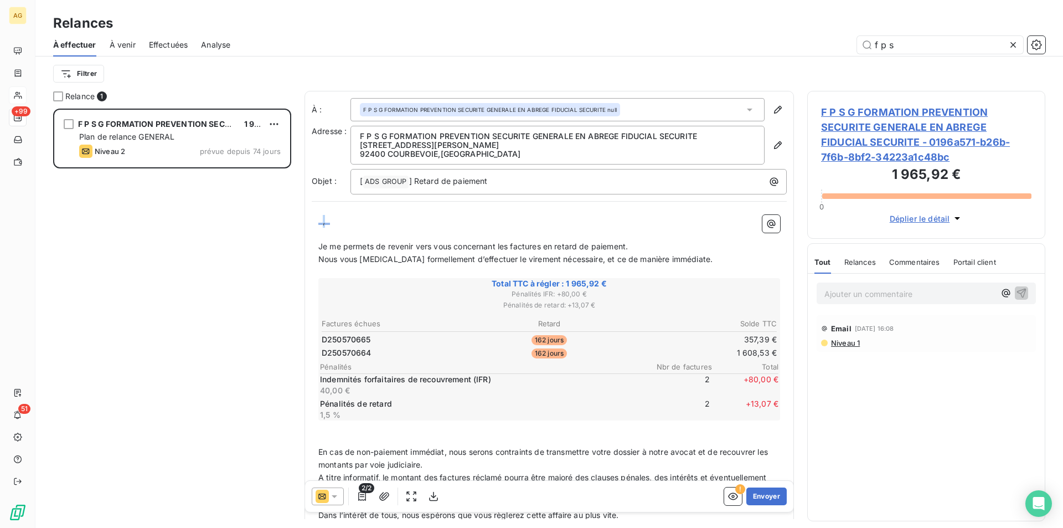
drag, startPoint x: 336, startPoint y: 223, endPoint x: 305, endPoint y: 219, distance: 31.8
click at [305, 219] on div "À : F P S G FORMATION PREVENTION SECURITE GENERALE EN ABREGE FIDUCIAL SECURITE …" at bounding box center [550, 332] width 490 height 483
drag, startPoint x: 304, startPoint y: 222, endPoint x: 289, endPoint y: 222, distance: 15.0
click at [289, 222] on div "Relance 1 F P S G FORMATION PREVENTION SECURITE GENERALE EN ABREGE FIDUCIAL SEC…" at bounding box center [549, 309] width 1028 height 437
click at [773, 141] on icon "button" at bounding box center [778, 145] width 11 height 11
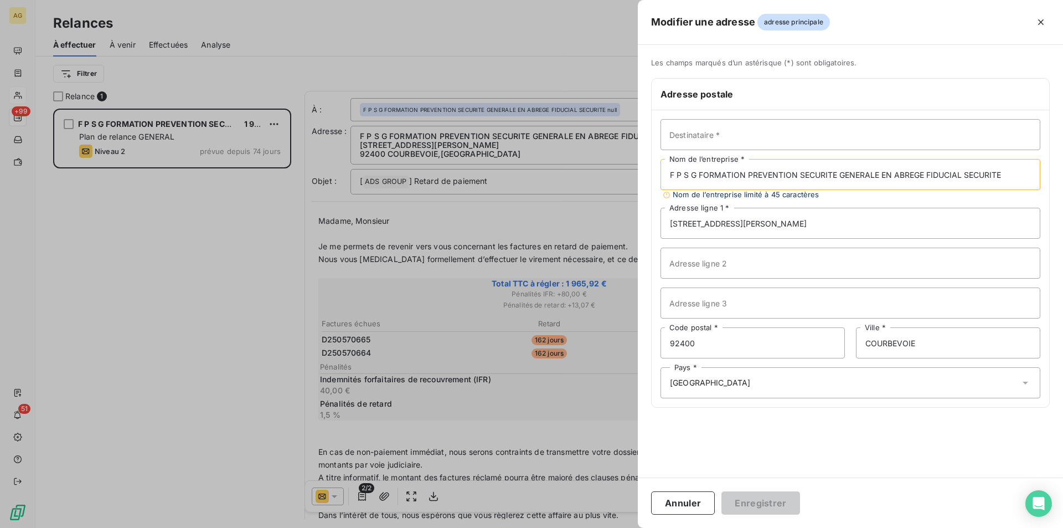
drag, startPoint x: 836, startPoint y: 174, endPoint x: 1086, endPoint y: 177, distance: 249.8
click at [1063, 177] on html "AG +99 51 Relances À effectuer À venir Effectuées Analyse f p s Filtrer Relance…" at bounding box center [531, 264] width 1063 height 528
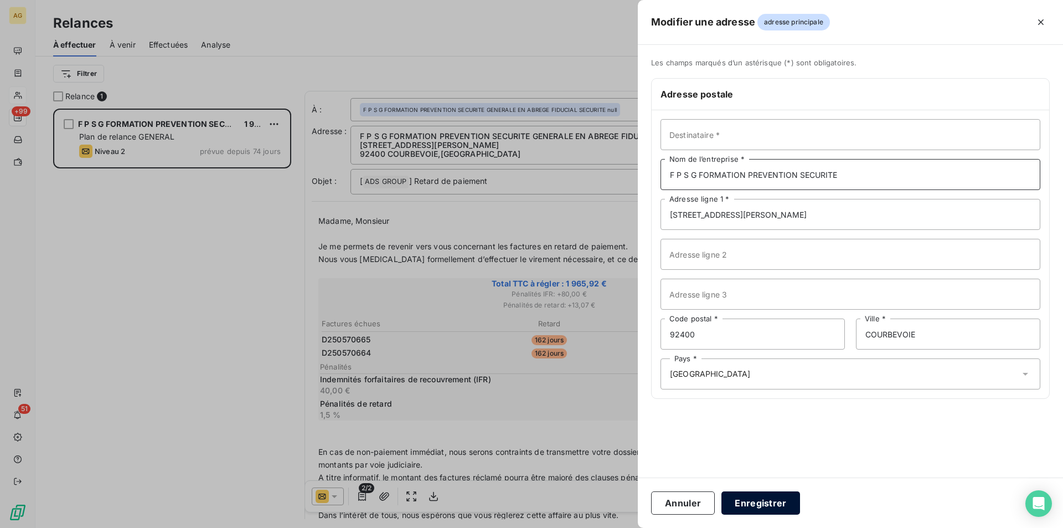
type input "F P S G FORMATION PREVENTION SECURITE"
click at [785, 508] on button "Enregistrer" at bounding box center [761, 502] width 79 height 23
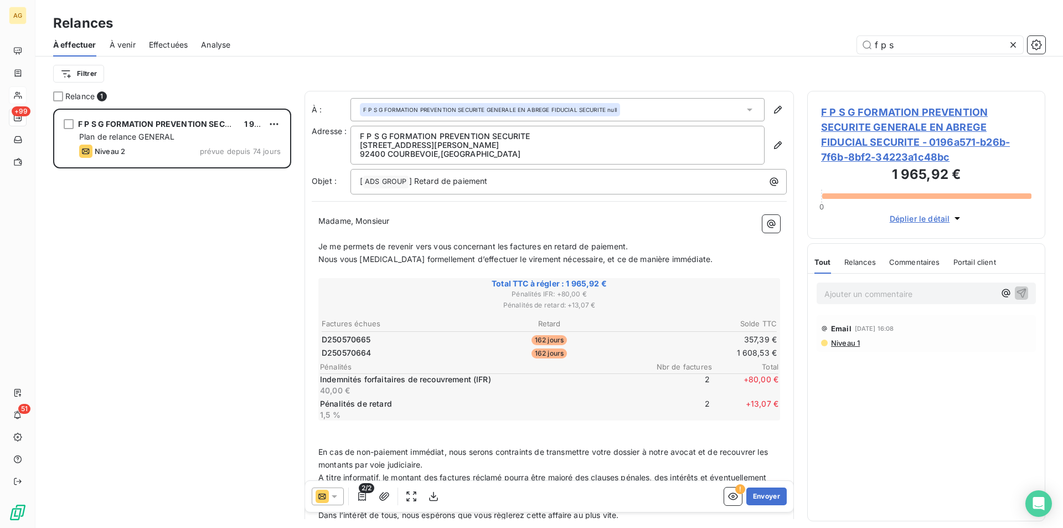
click at [332, 498] on icon at bounding box center [334, 496] width 11 height 11
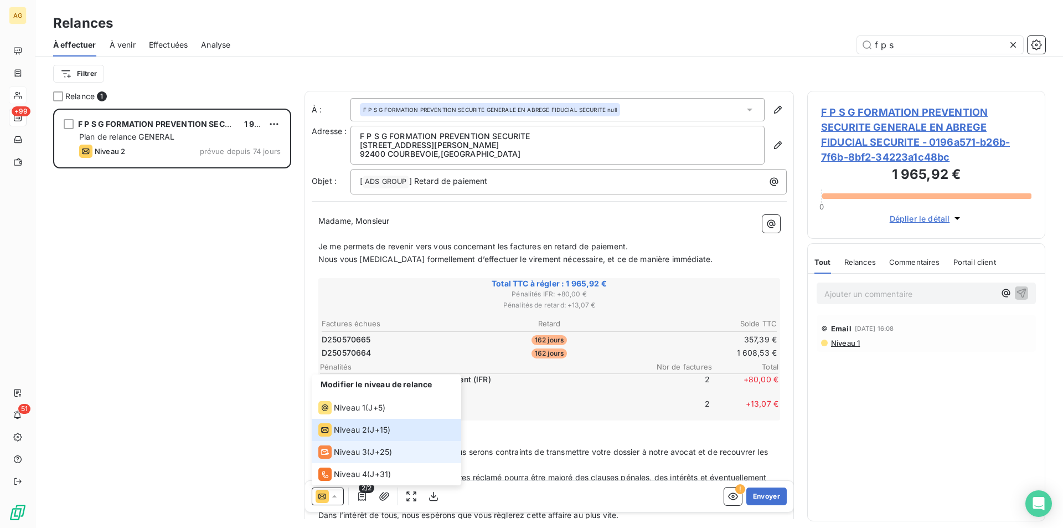
click at [381, 447] on span "J+25 )" at bounding box center [381, 451] width 22 height 11
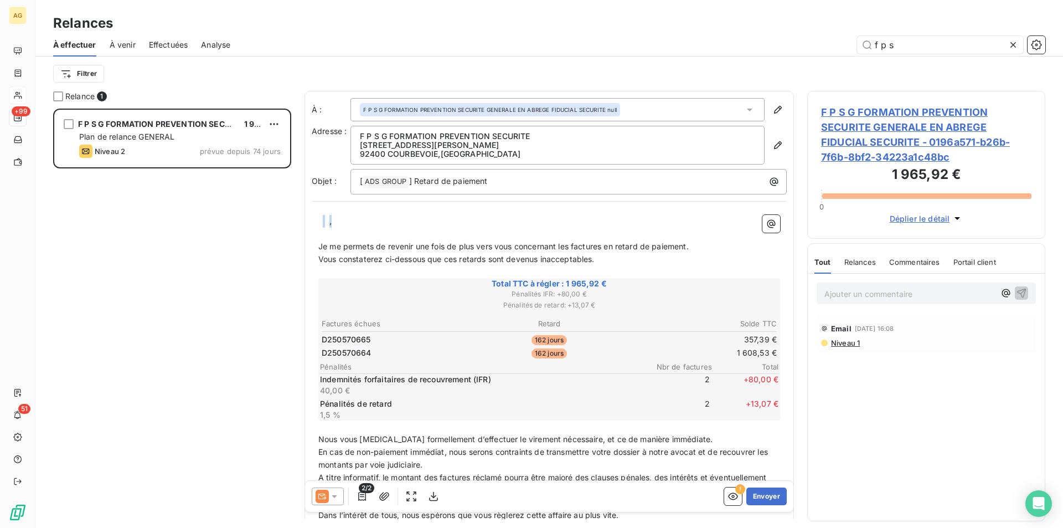
drag, startPoint x: 352, startPoint y: 219, endPoint x: 305, endPoint y: 214, distance: 48.0
click at [305, 214] on div "À : F P S G FORMATION PREVENTION SECURITE GENERALE EN ABREGE FIDUCIAL SECURITE …" at bounding box center [550, 332] width 490 height 483
click at [368, 218] on p "﻿ ﻿ ﻿ ," at bounding box center [549, 221] width 462 height 13
drag, startPoint x: 347, startPoint y: 227, endPoint x: 266, endPoint y: 221, distance: 81.0
click at [266, 221] on div "Relance 1 F P S G FORMATION PREVENTION SECURITE GENERALE EN ABREGE FIDUCIAL SEC…" at bounding box center [549, 309] width 1028 height 437
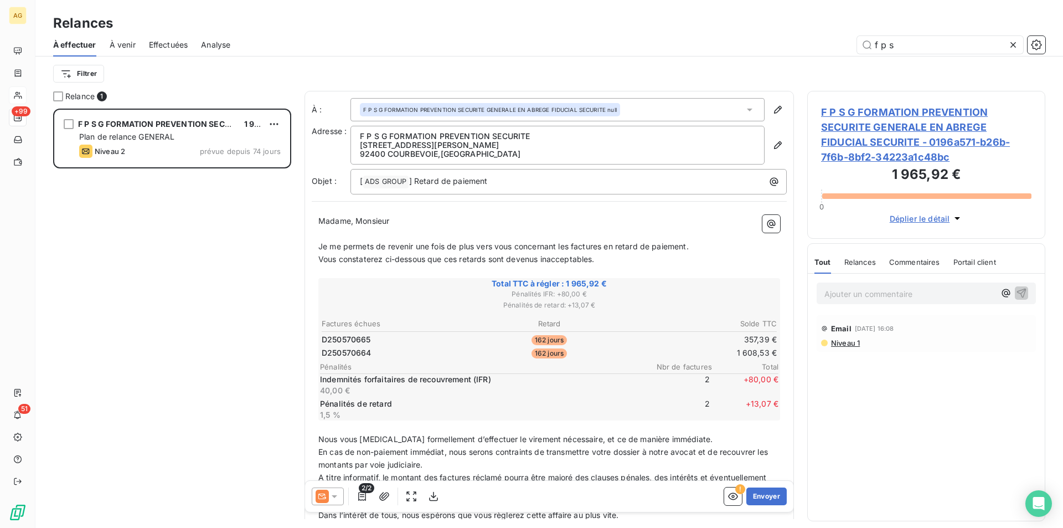
click at [336, 489] on div "2/2 ! Envoyer" at bounding box center [549, 496] width 488 height 31
click at [336, 495] on icon at bounding box center [334, 496] width 11 height 11
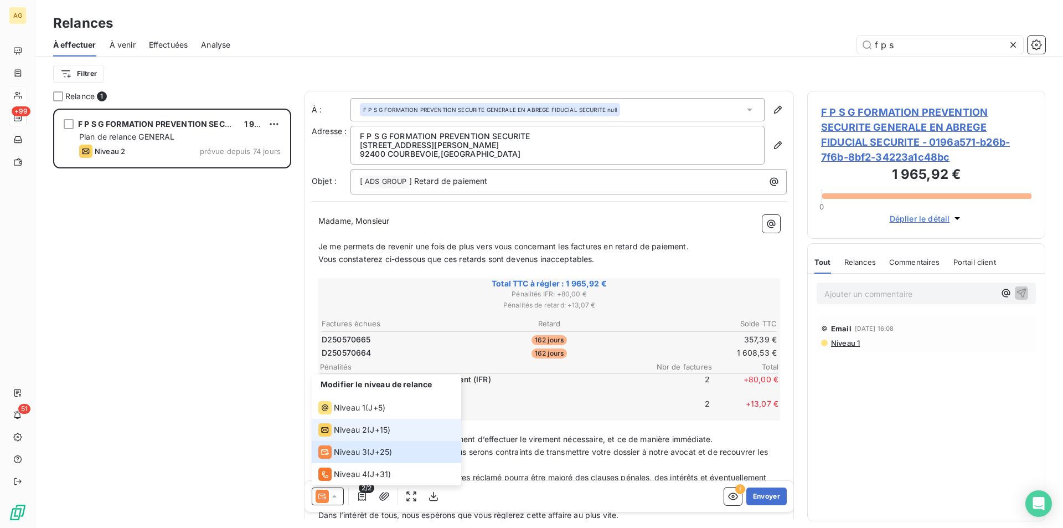
click at [340, 426] on span "Niveau 2" at bounding box center [350, 429] width 33 height 11
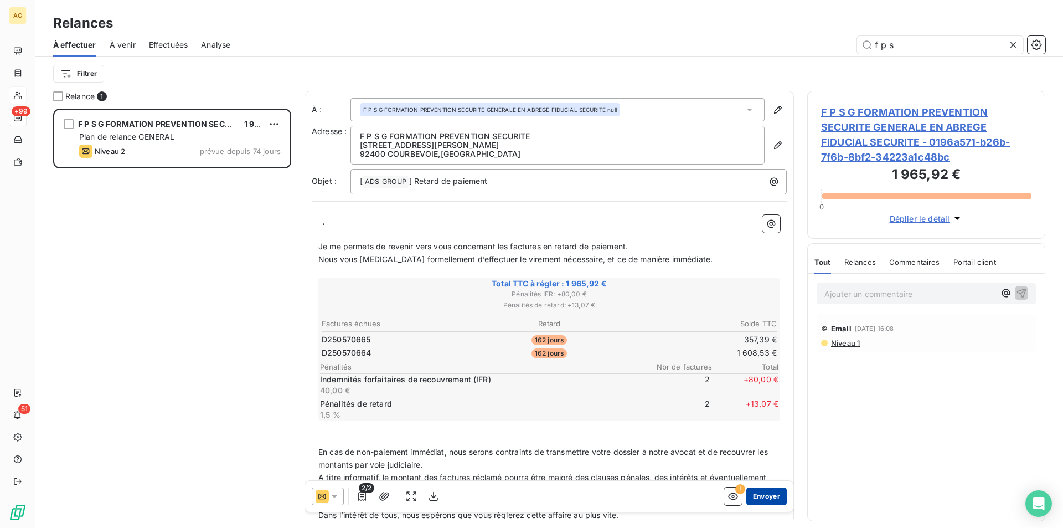
click at [762, 494] on button "Envoyer" at bounding box center [767, 496] width 40 height 18
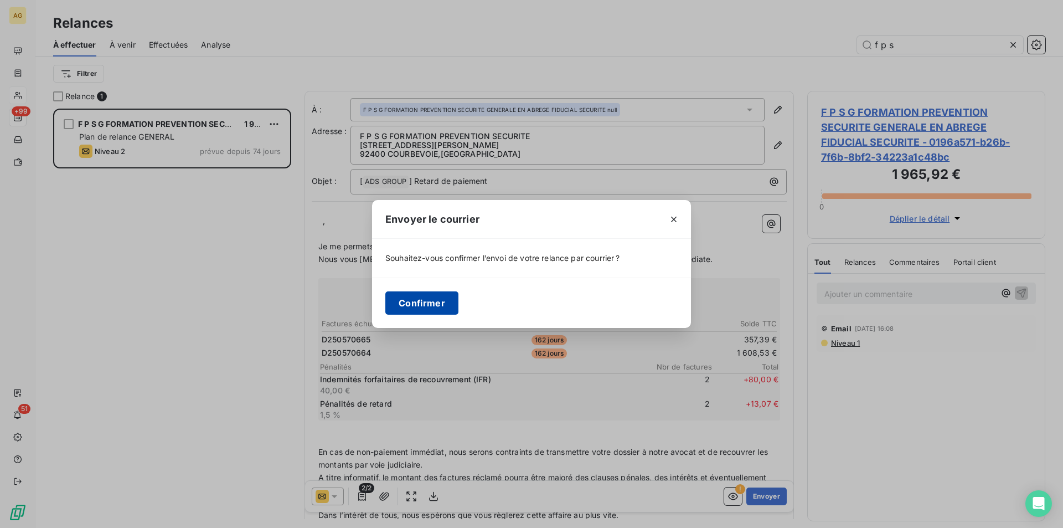
click at [434, 300] on button "Confirmer" at bounding box center [421, 302] width 73 height 23
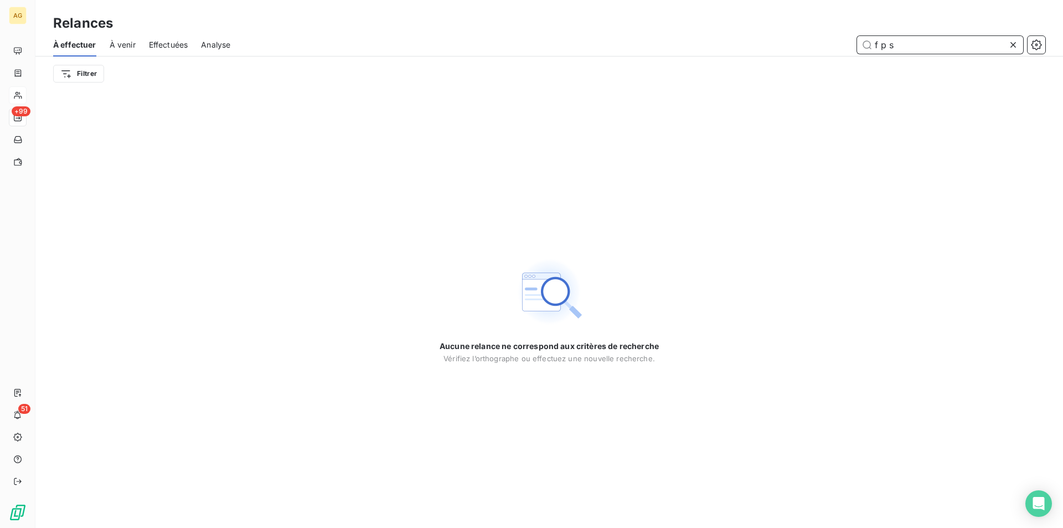
drag, startPoint x: 942, startPoint y: 51, endPoint x: 677, endPoint y: 18, distance: 267.4
click at [676, 19] on div "Relances À effectuer À venir Effectuées Analyse f p s Filtrer" at bounding box center [549, 45] width 1028 height 91
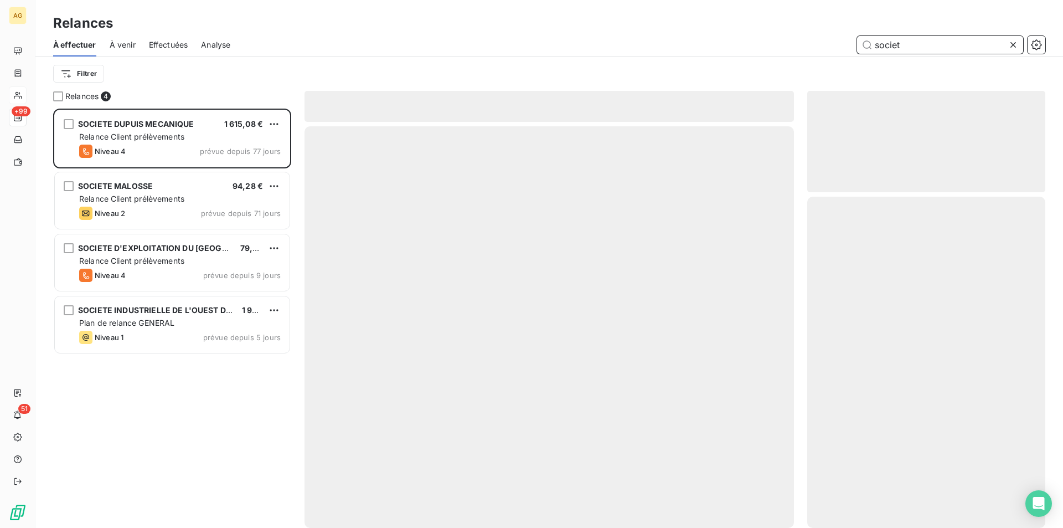
scroll to position [411, 230]
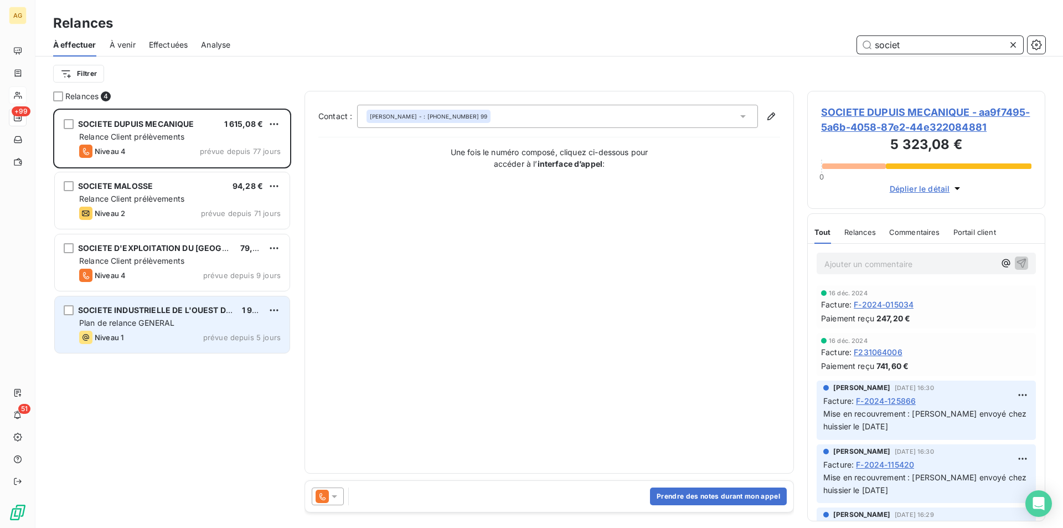
type input "societ"
click at [138, 329] on div "SOCIETE INDUSTRIELLE DE L'OUEST DES PRODUITS ISOLANTS - OUEST ISOL 1 932,00 € P…" at bounding box center [172, 324] width 235 height 56
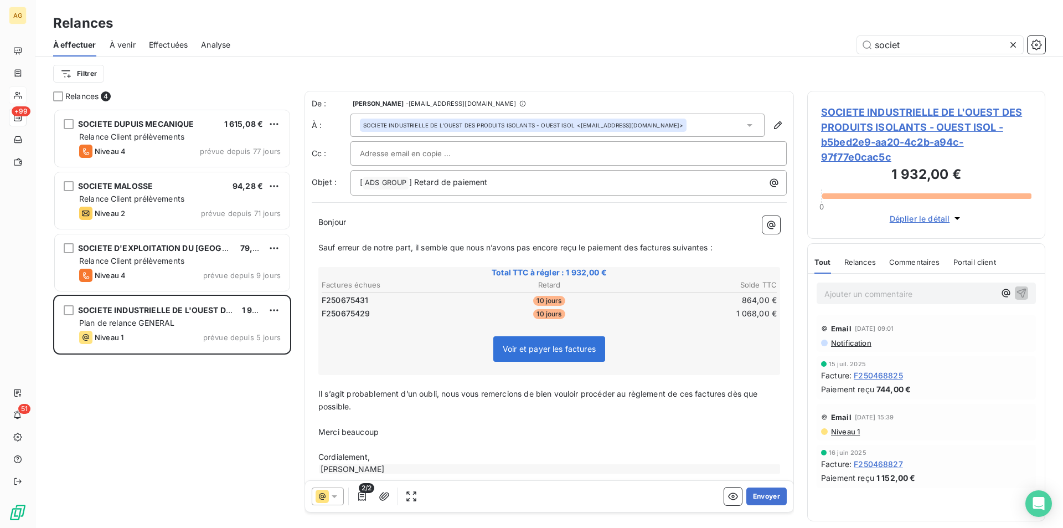
click at [843, 343] on span "Notification" at bounding box center [851, 342] width 42 height 9
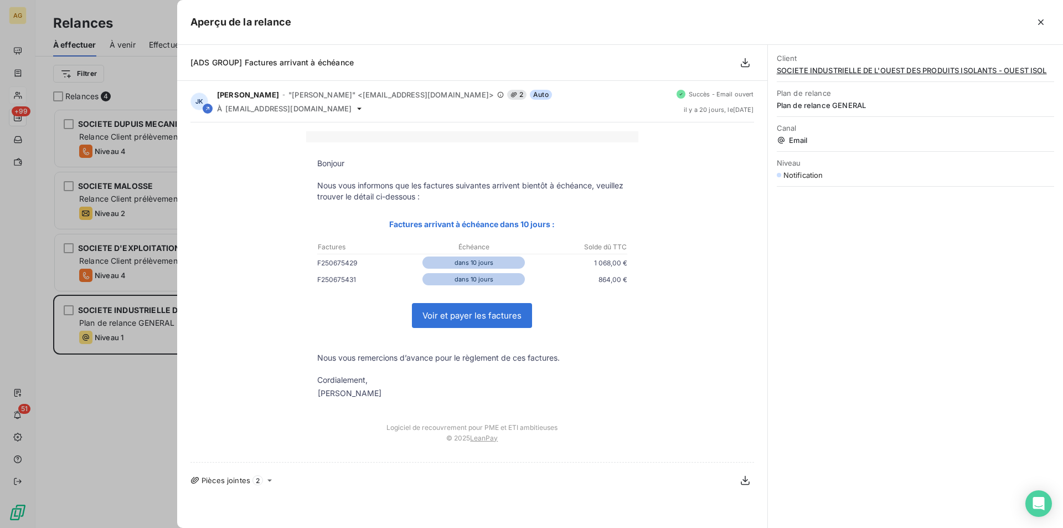
click at [103, 407] on div at bounding box center [531, 264] width 1063 height 528
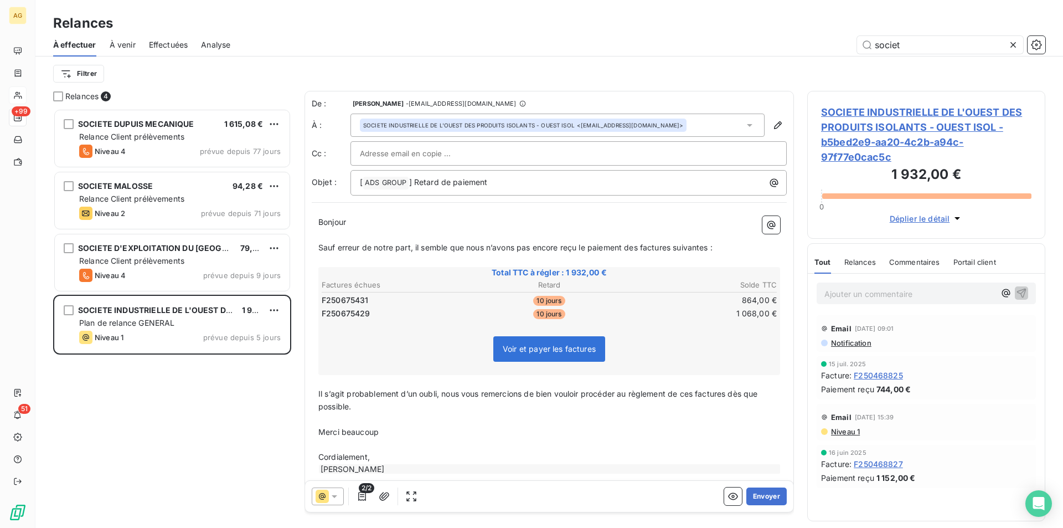
click at [338, 493] on icon at bounding box center [334, 496] width 11 height 11
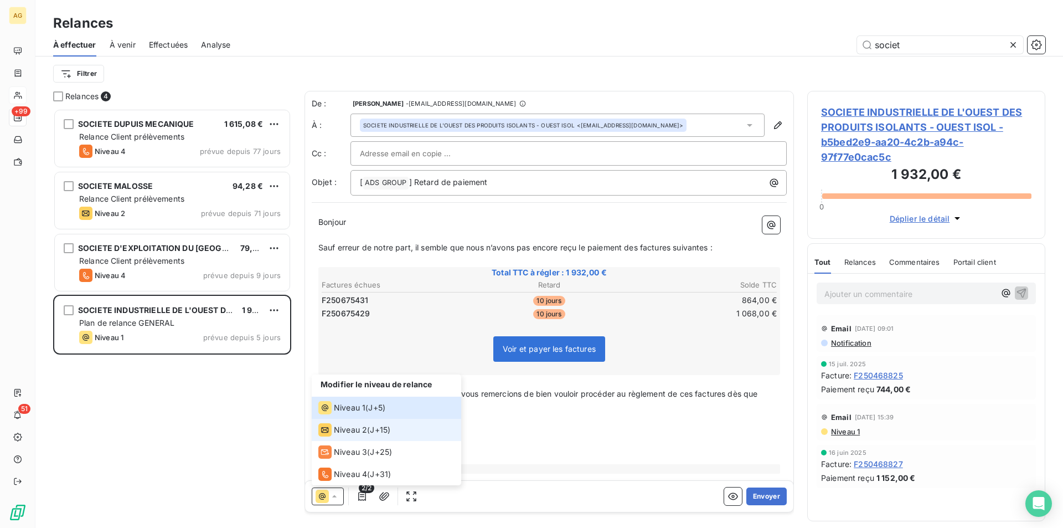
click at [339, 426] on span "Niveau 2" at bounding box center [350, 429] width 33 height 11
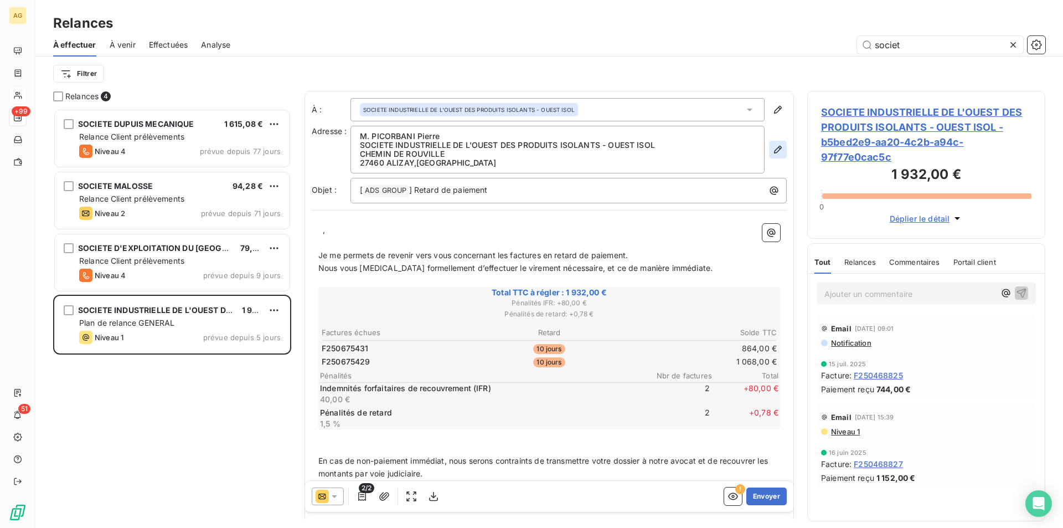
click at [774, 147] on icon "button" at bounding box center [778, 150] width 8 height 8
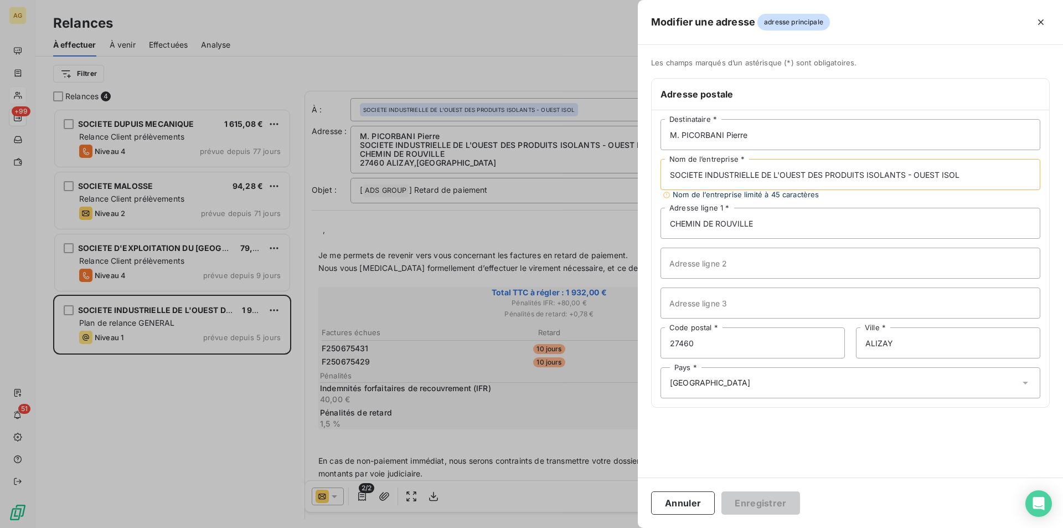
drag, startPoint x: 917, startPoint y: 173, endPoint x: 813, endPoint y: 171, distance: 103.6
click at [813, 171] on input "SOCIETE INDUSTRIELLE DE L'OUEST DES PRODUITS ISOLANTS - OUEST ISOL" at bounding box center [851, 174] width 380 height 31
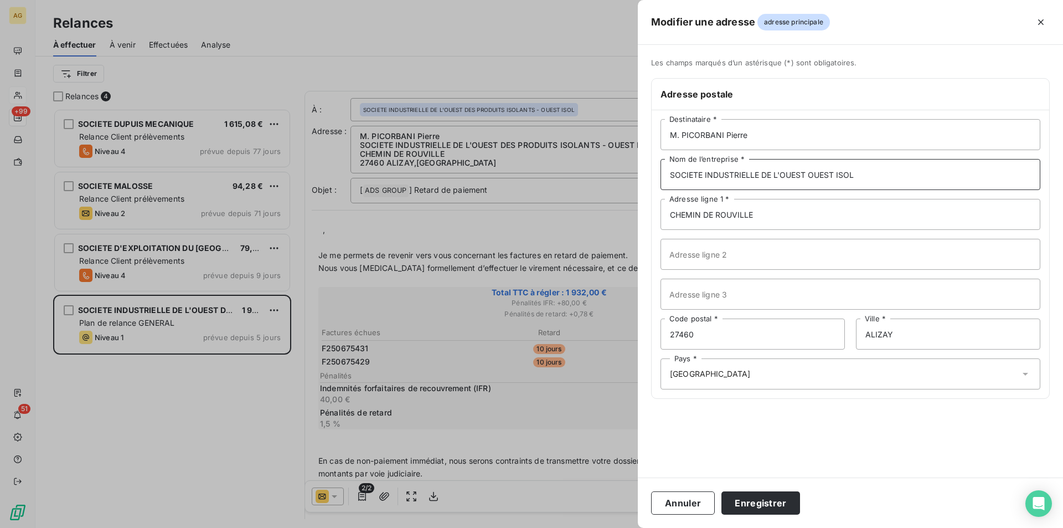
drag, startPoint x: 809, startPoint y: 174, endPoint x: 764, endPoint y: 171, distance: 45.5
click at [764, 171] on input "SOCIETE INDUSTRIELLE DE L'OUEST OUEST ISOL" at bounding box center [851, 174] width 380 height 31
click at [885, 175] on input "SOCIETE INDUSTRIELLE DE L'OUEST OUEST ISOL" at bounding box center [851, 174] width 380 height 31
type input "SOCIETE INDUSTRIELLE DE L'OUEST OUEST ISOL"
drag, startPoint x: 760, startPoint y: 135, endPoint x: 588, endPoint y: 137, distance: 172.8
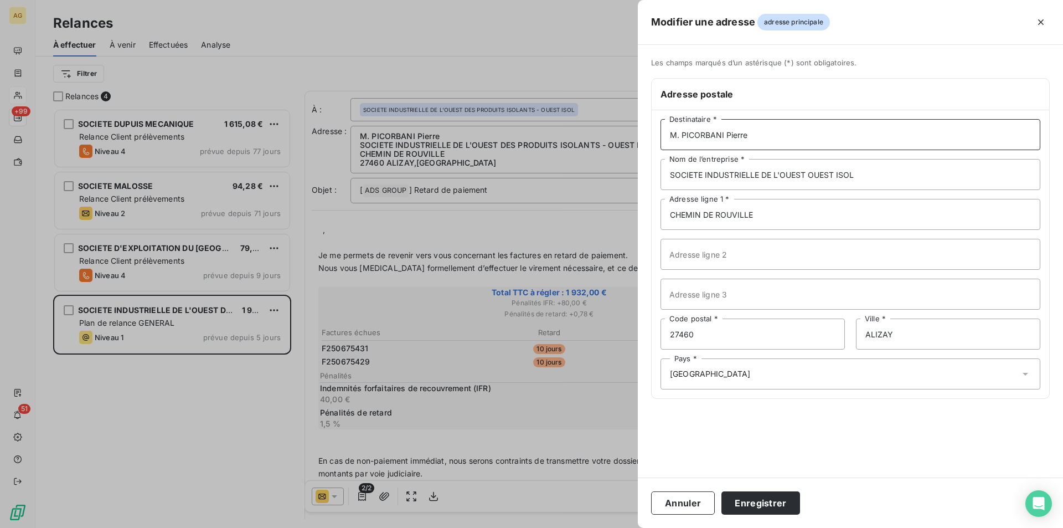
click at [588, 527] on div "Modifier une adresse adresse principale Les champs marqués d’un [DEMOGRAPHIC_DA…" at bounding box center [531, 528] width 1063 height 0
drag, startPoint x: 857, startPoint y: 174, endPoint x: 809, endPoint y: 173, distance: 48.2
